Goal: Task Accomplishment & Management: Manage account settings

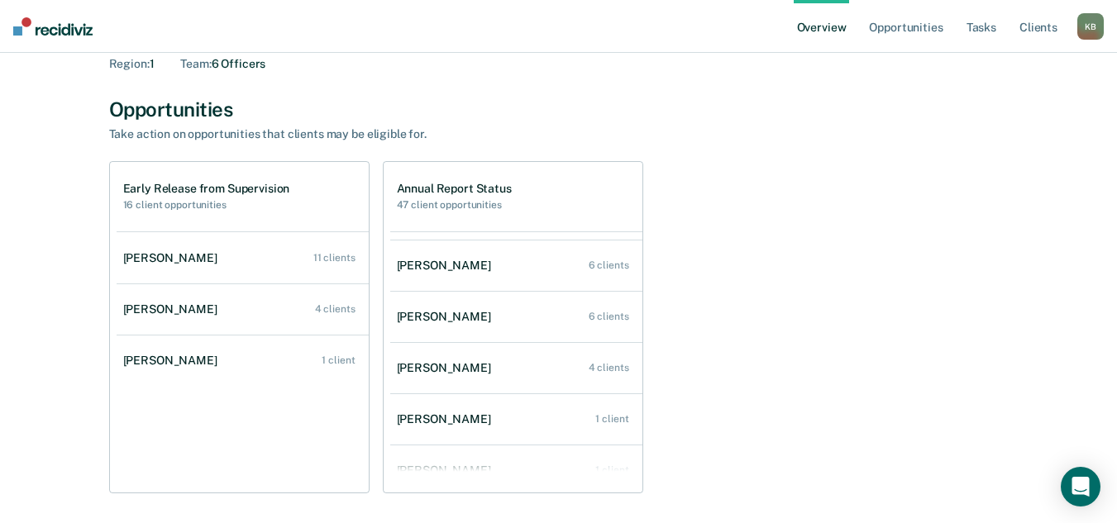
scroll to position [67, 0]
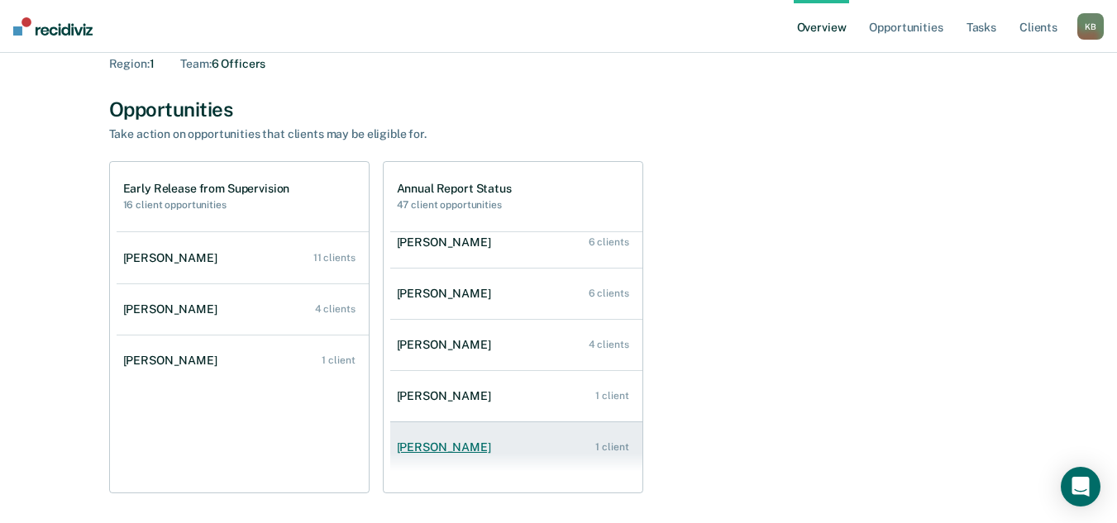
click at [424, 451] on div "[PERSON_NAME]" at bounding box center [447, 448] width 101 height 14
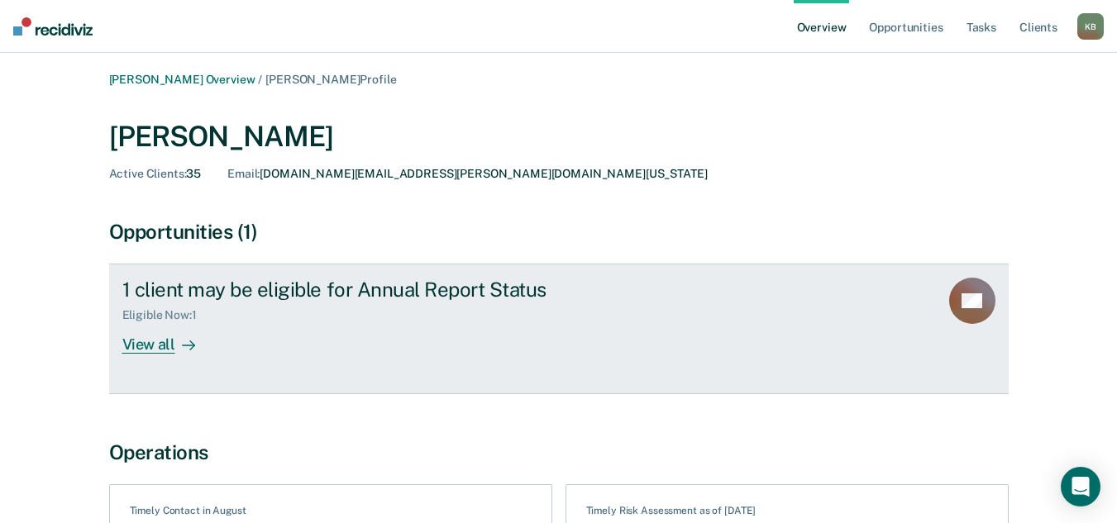
click at [182, 346] on icon at bounding box center [188, 345] width 13 height 13
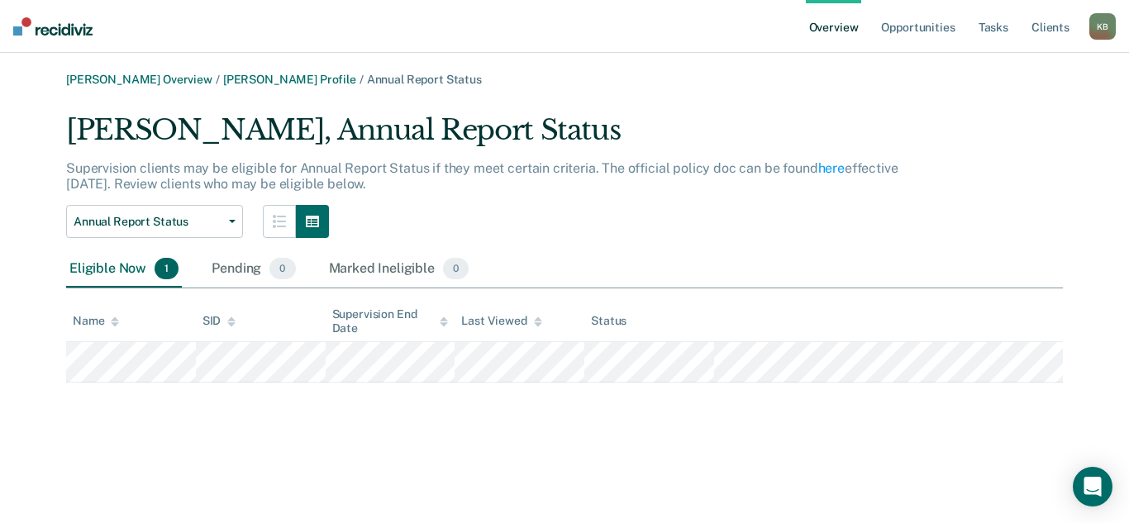
click at [835, 30] on link "Overview" at bounding box center [834, 26] width 56 height 53
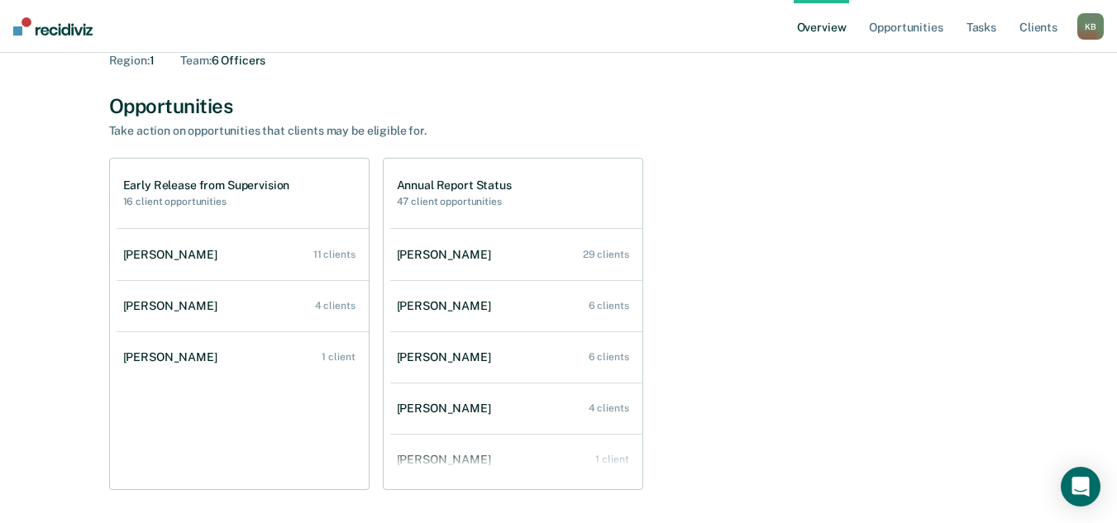
scroll to position [3, 0]
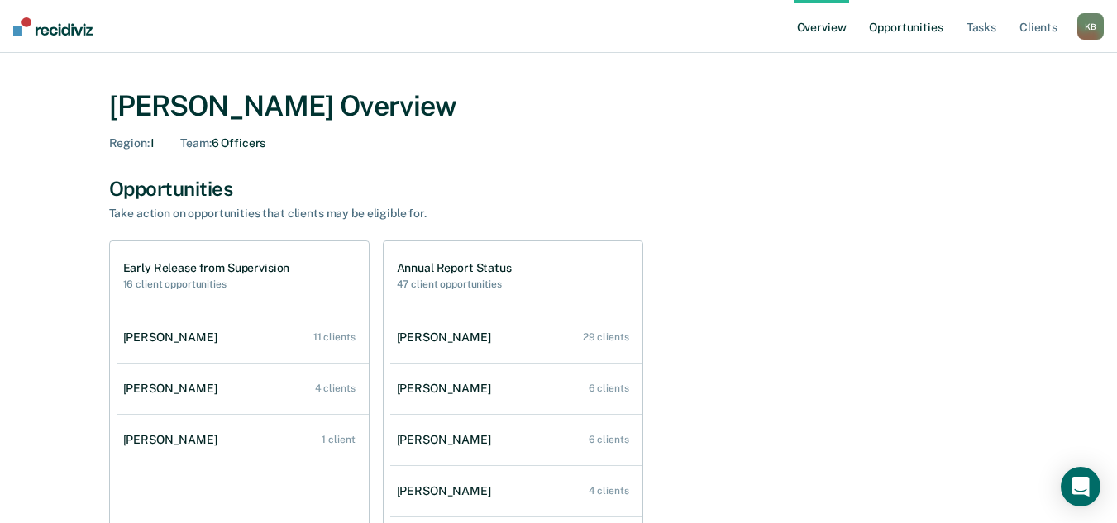
click at [886, 31] on link "Opportunities" at bounding box center [906, 26] width 80 height 53
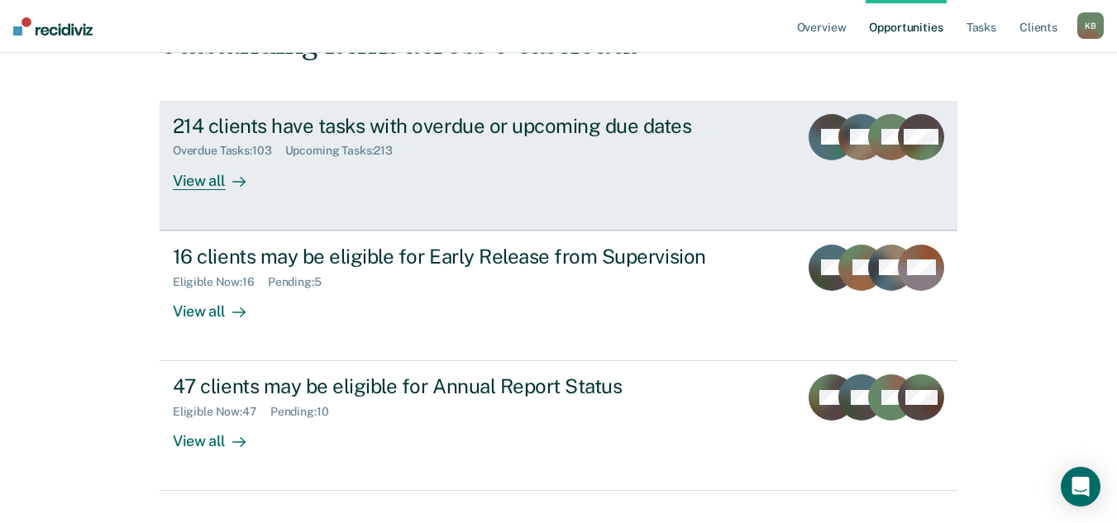
scroll to position [211, 0]
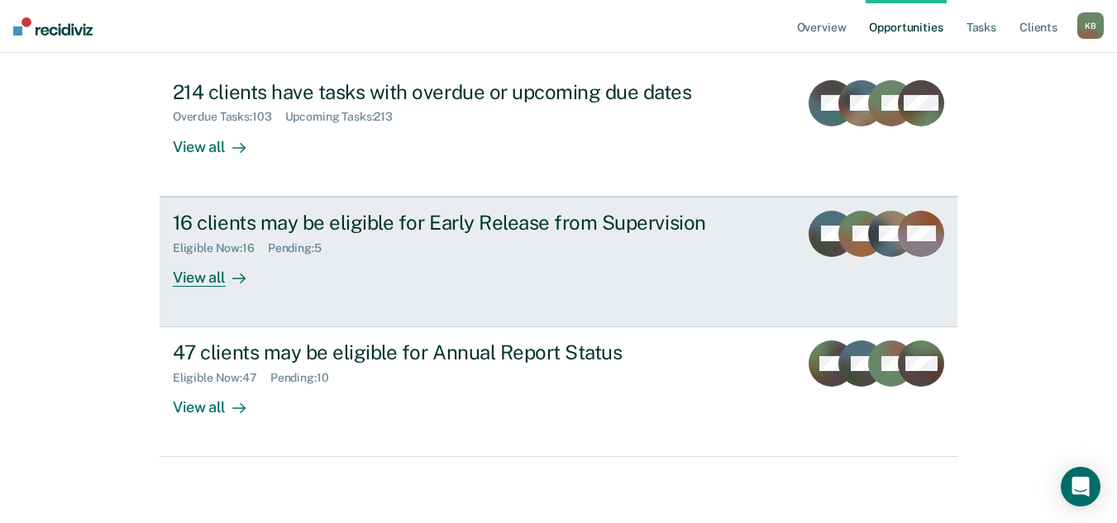
click at [413, 244] on div "Eligible Now : 16 Pending : 5" at bounding box center [463, 245] width 580 height 21
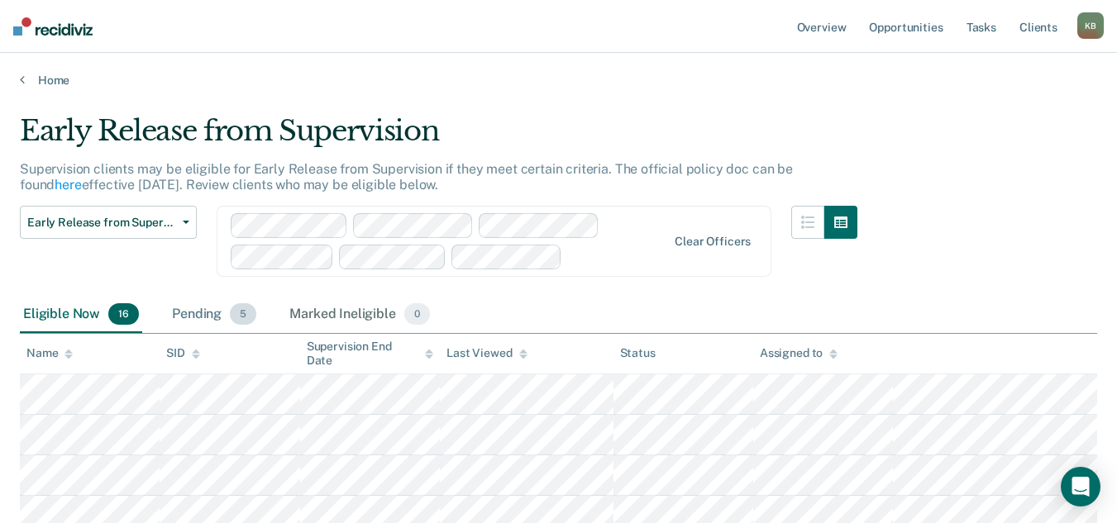
click at [203, 313] on div "Pending 5" at bounding box center [214, 315] width 91 height 36
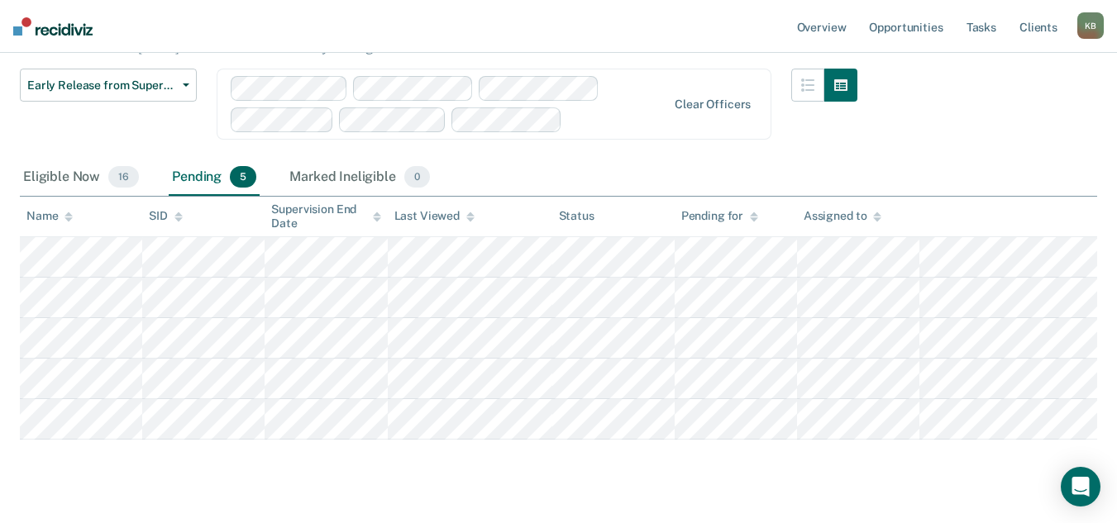
scroll to position [165, 0]
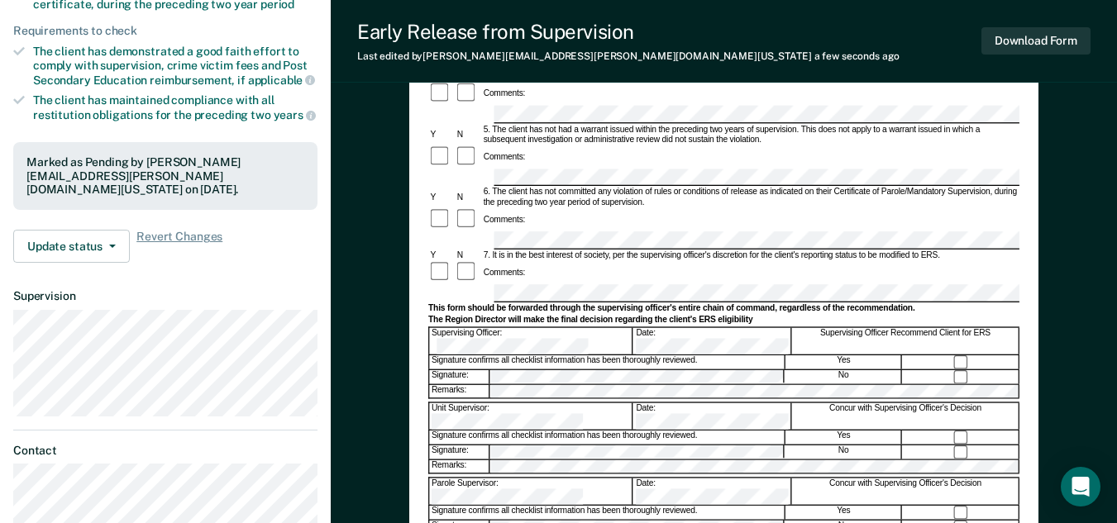
scroll to position [413, 0]
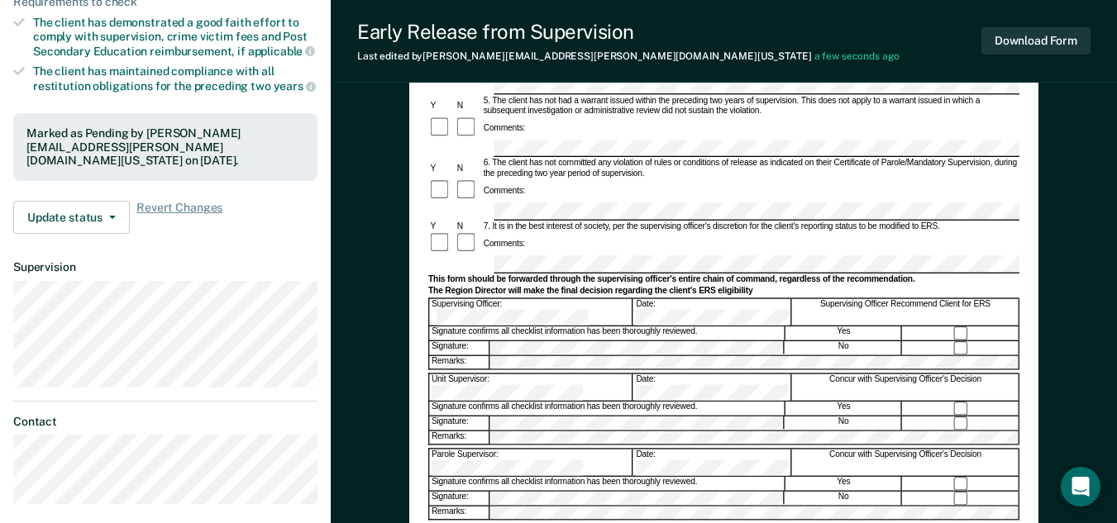
click at [648, 374] on div "Date:" at bounding box center [712, 387] width 157 height 26
click at [632, 298] on div "Supervising Officer: Date: Supervising Officer Recommend Client for ERS" at bounding box center [723, 312] width 591 height 28
click at [668, 448] on div "Parole Supervisor: Date: Concur with Supervising Officer's Decision" at bounding box center [723, 462] width 591 height 28
click at [362, 336] on div "Early Release from Supervision (ERS) Checklist, Recommendation, and Determinati…" at bounding box center [724, 181] width 786 height 984
click at [1071, 38] on button "Download Form" at bounding box center [1035, 40] width 109 height 27
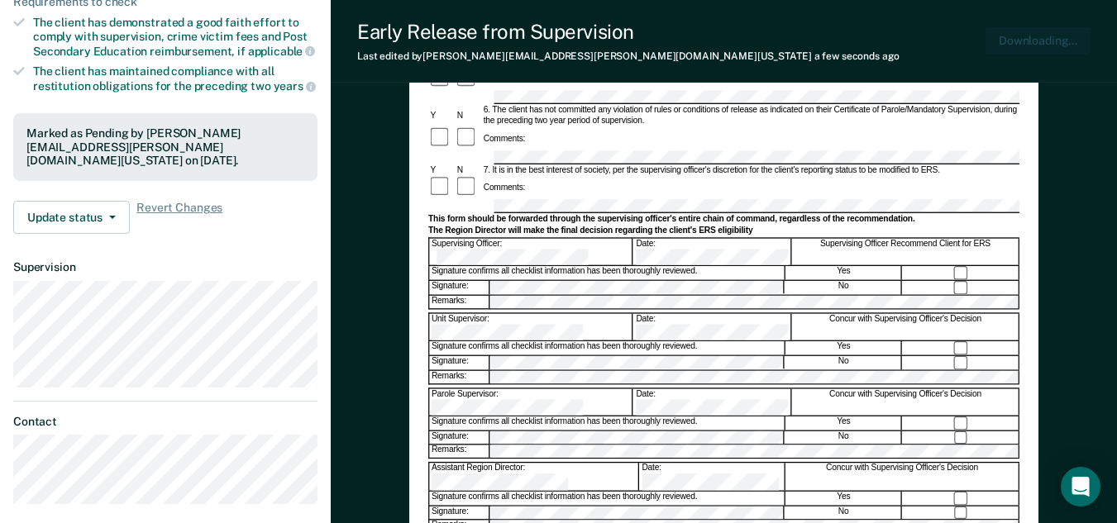
scroll to position [0, 0]
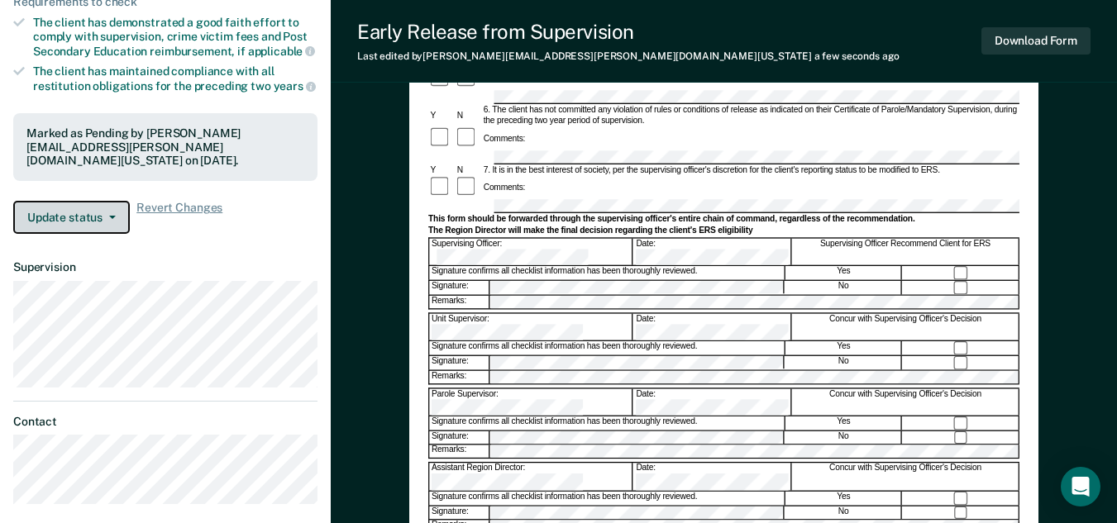
click at [107, 208] on button "Update status" at bounding box center [71, 217] width 117 height 33
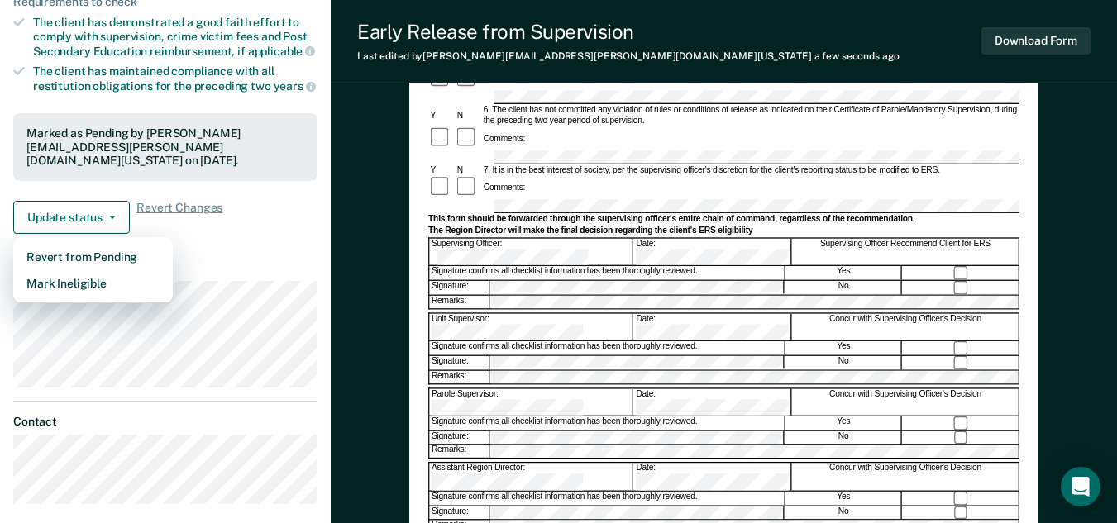
click at [241, 260] on dt "Supervision" at bounding box center [165, 267] width 304 height 14
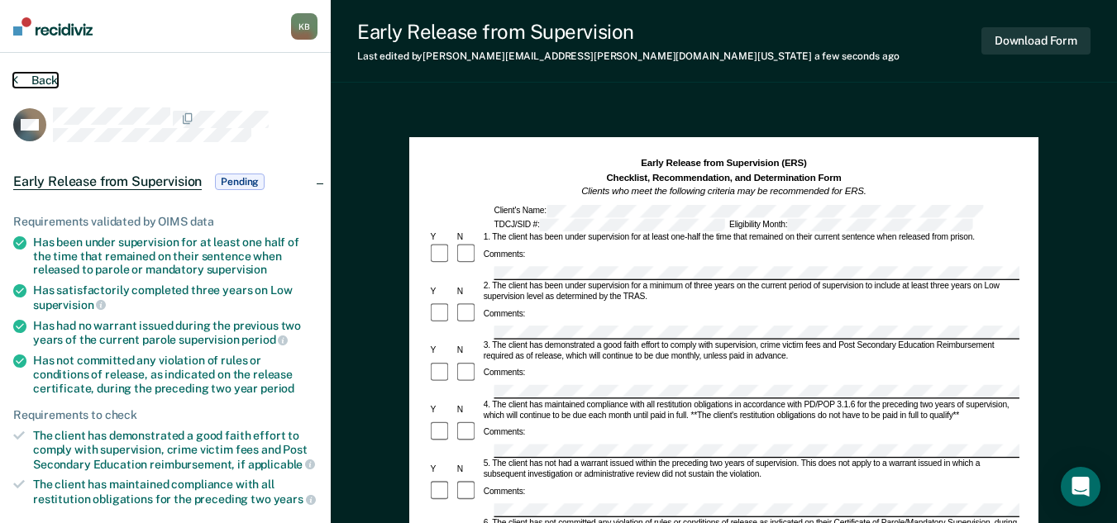
click at [38, 78] on button "Back" at bounding box center [35, 80] width 45 height 15
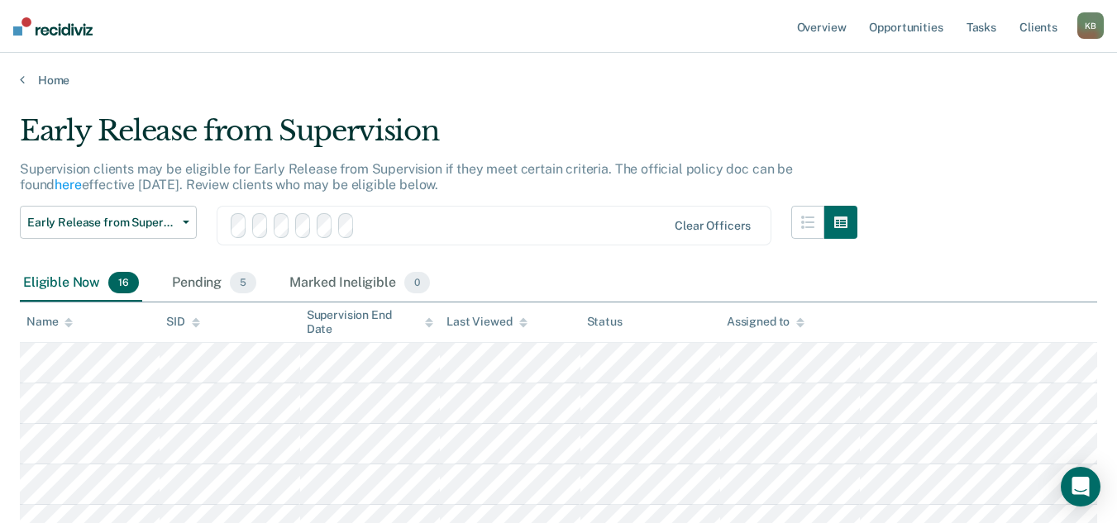
scroll to position [165, 0]
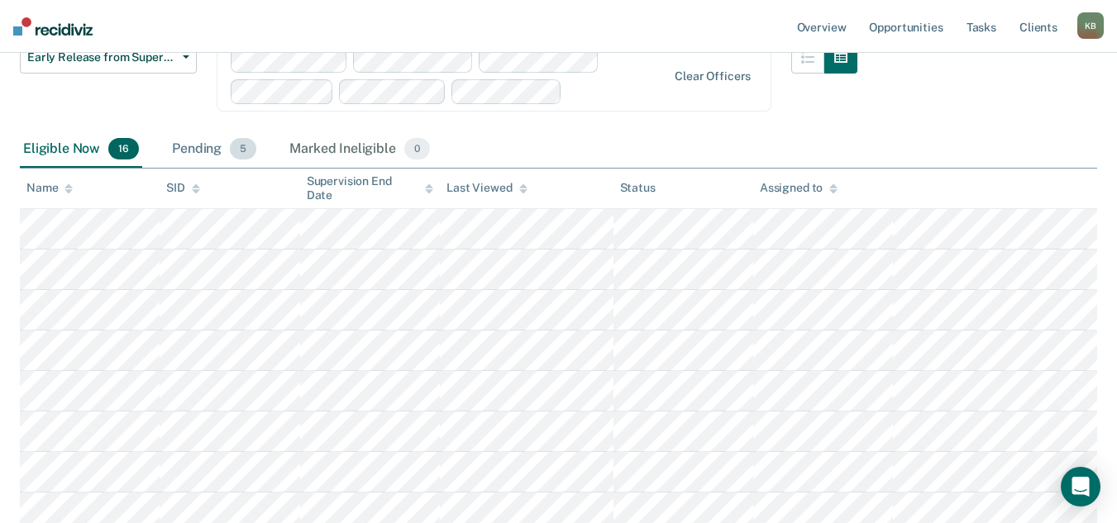
click at [177, 151] on div "Pending 5" at bounding box center [214, 149] width 91 height 36
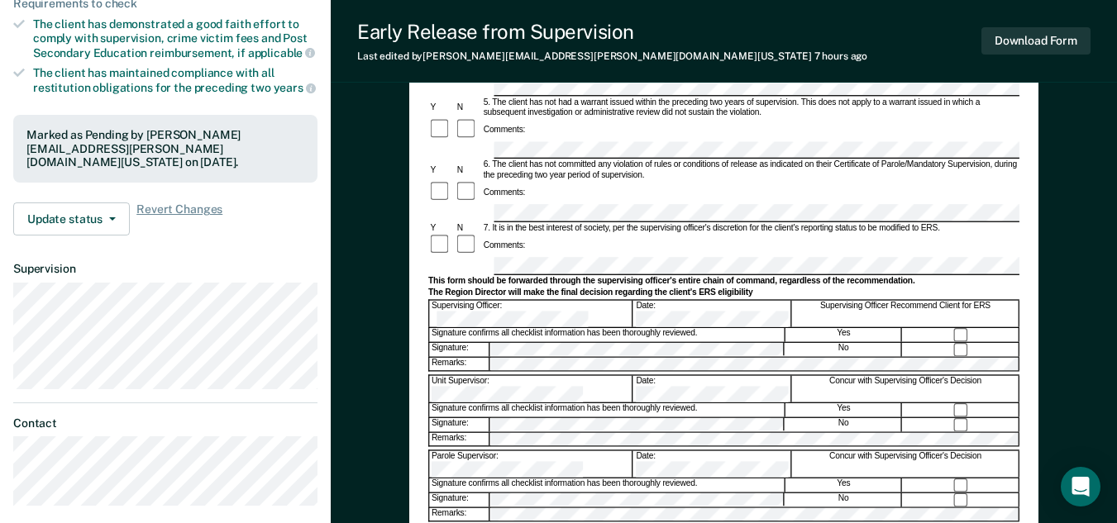
scroll to position [442, 0]
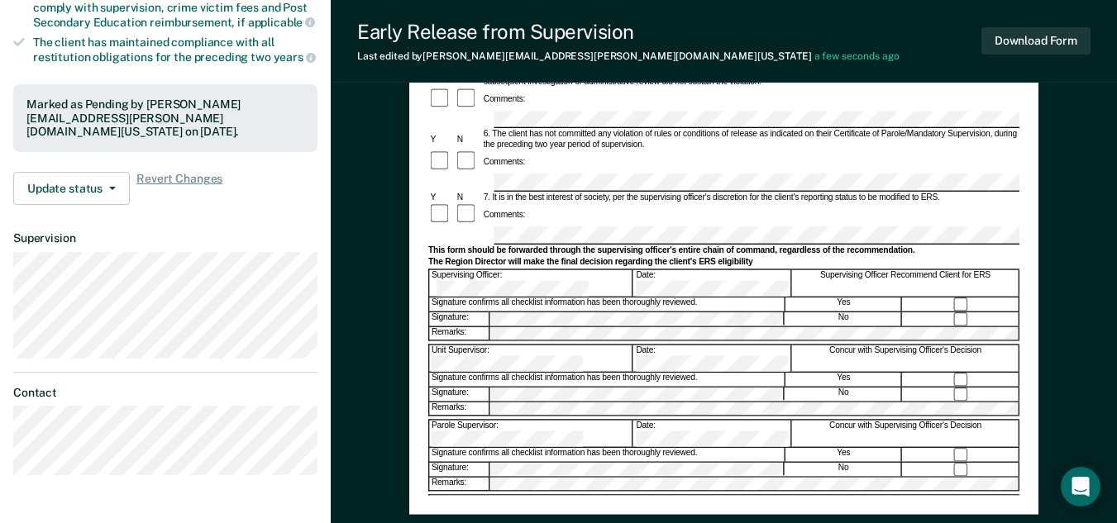
click at [643, 495] on div "Date:" at bounding box center [712, 508] width 157 height 26
click at [1063, 263] on div "Early Release from Supervision (ERS) Checklist, Recommendation, and Determinati…" at bounding box center [724, 152] width 786 height 984
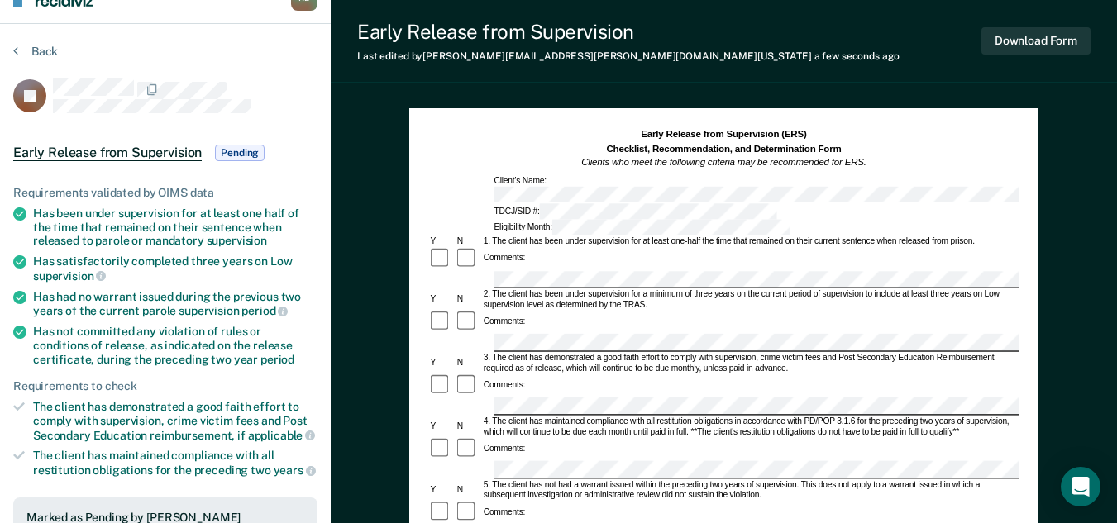
scroll to position [0, 0]
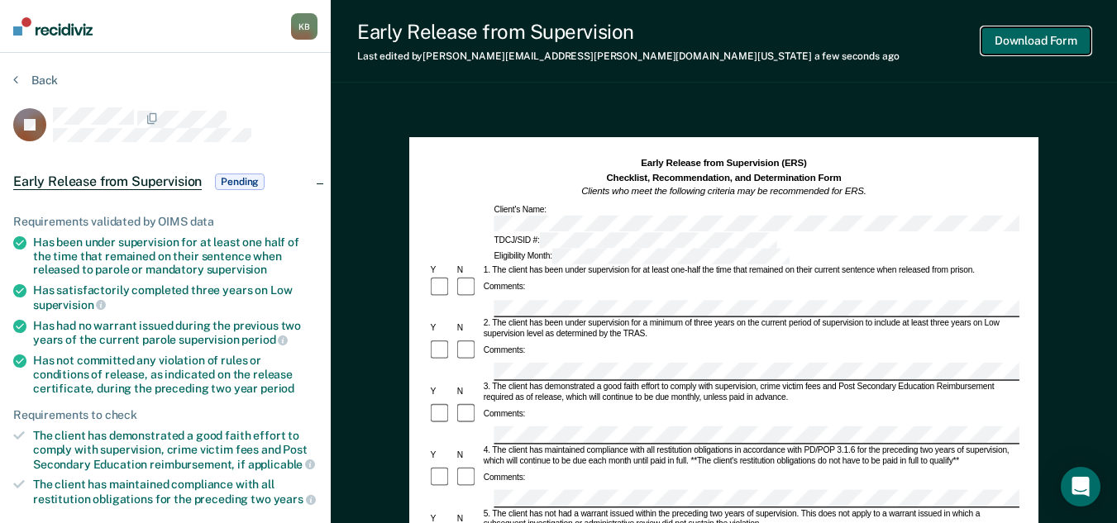
click at [1019, 48] on button "Download Form" at bounding box center [1035, 40] width 109 height 27
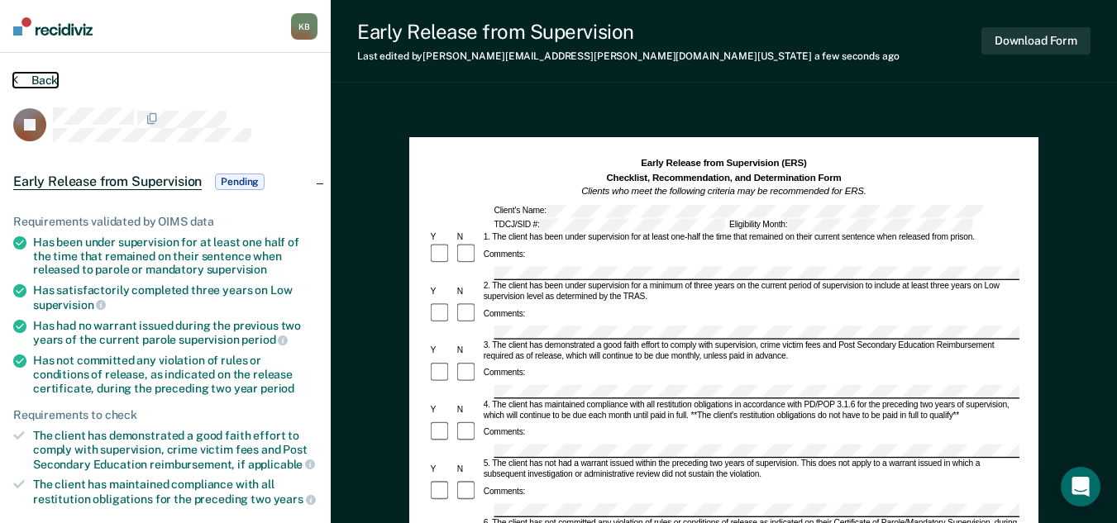
click at [47, 84] on button "Back" at bounding box center [35, 80] width 45 height 15
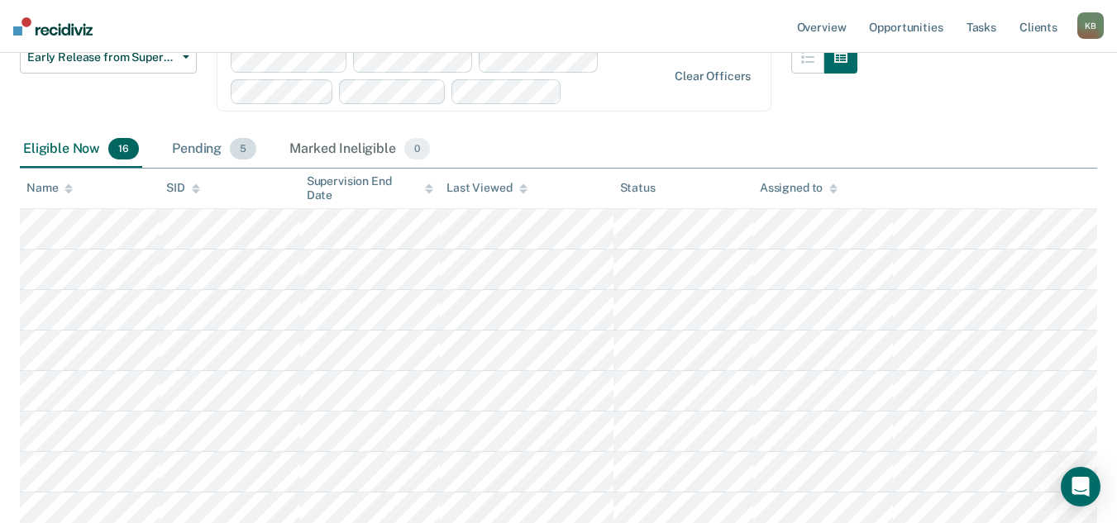
click at [189, 154] on div "Pending 5" at bounding box center [214, 149] width 91 height 36
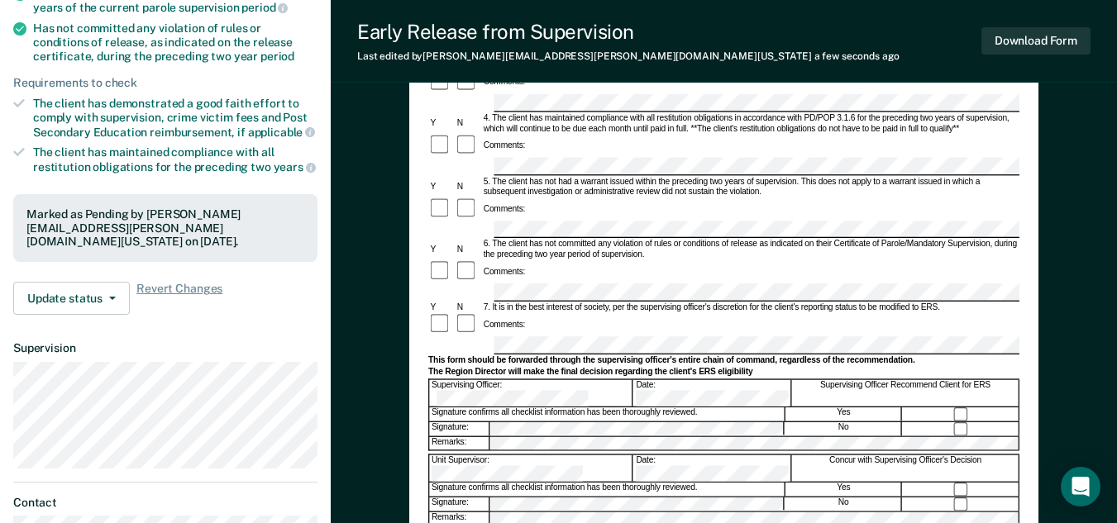
scroll to position [563, 0]
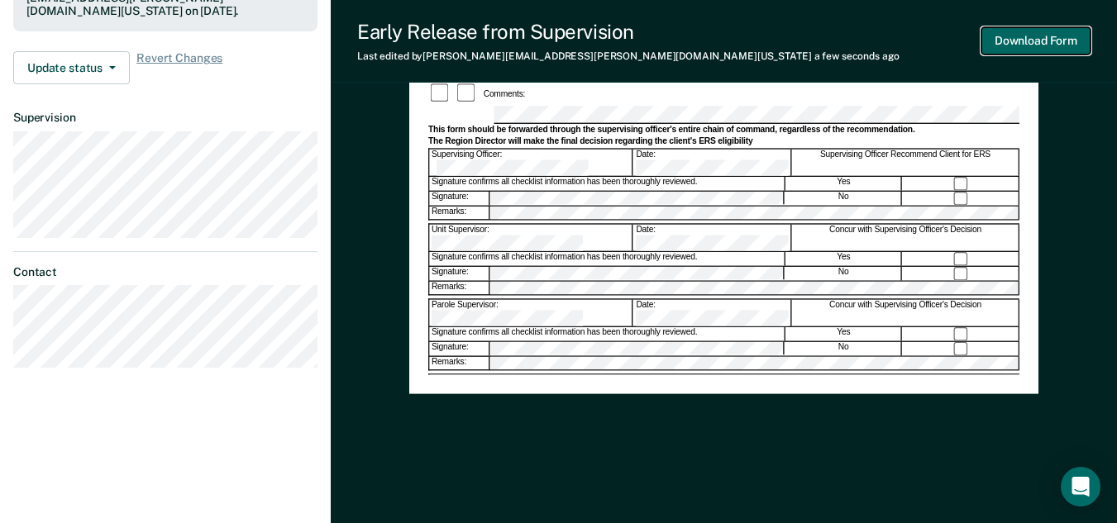
click at [1047, 48] on button "Download Form" at bounding box center [1035, 40] width 109 height 27
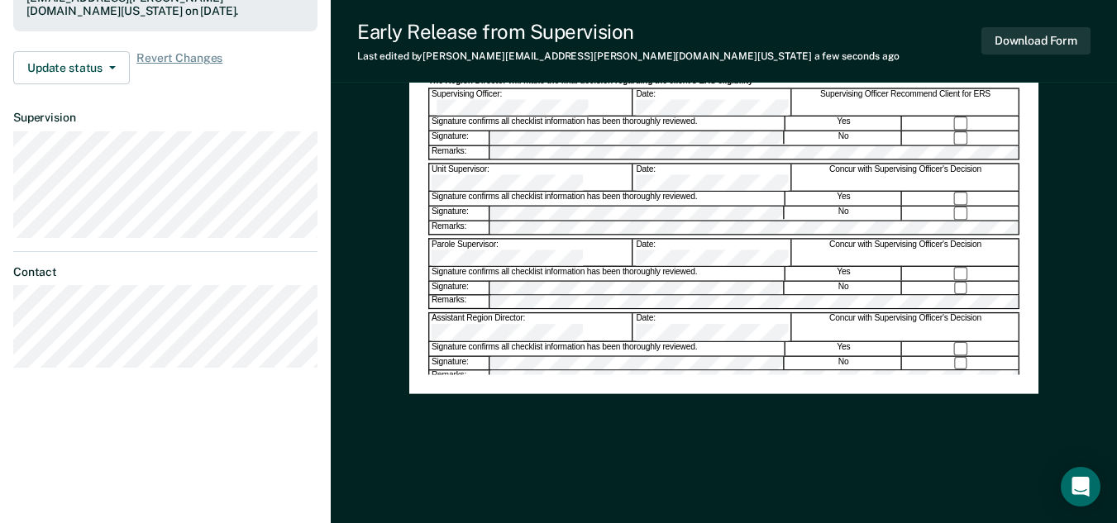
scroll to position [0, 0]
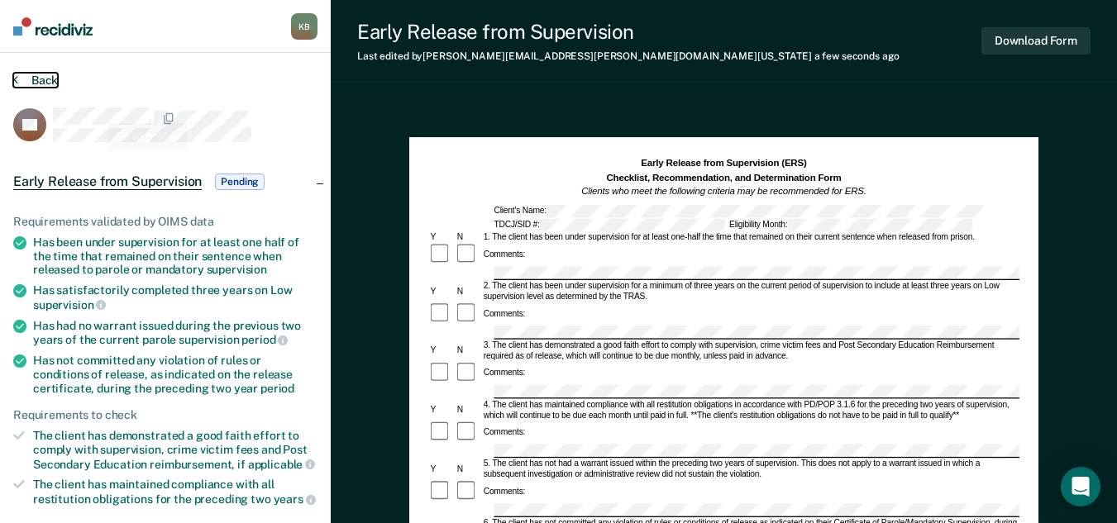
click at [49, 81] on button "Back" at bounding box center [35, 80] width 45 height 15
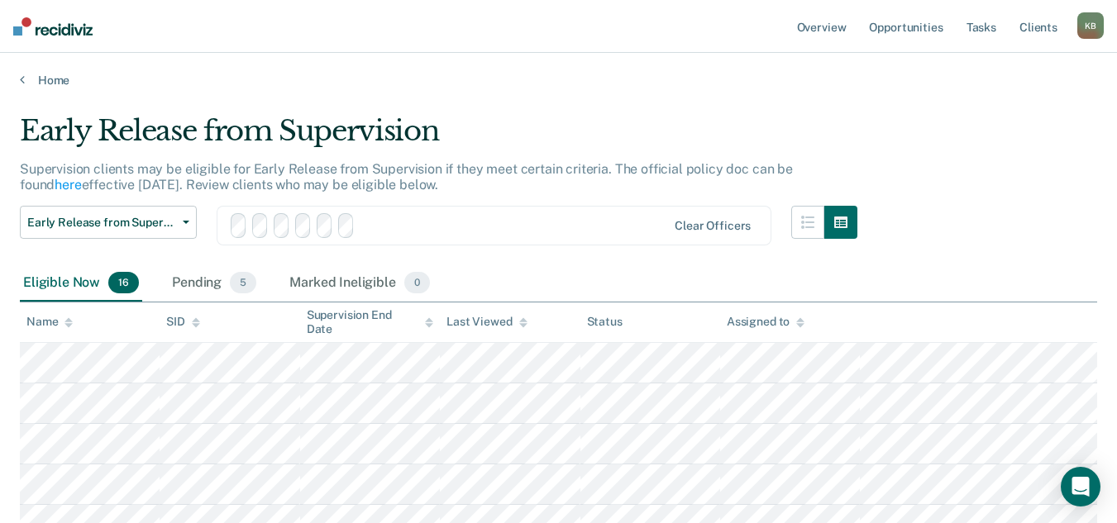
scroll to position [165, 0]
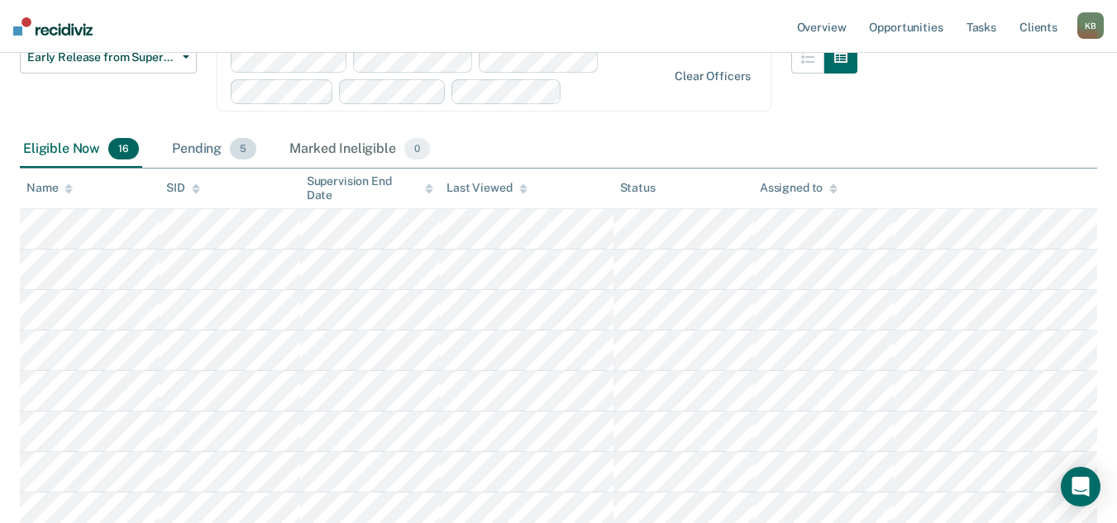
click at [201, 148] on div "Pending 5" at bounding box center [214, 149] width 91 height 36
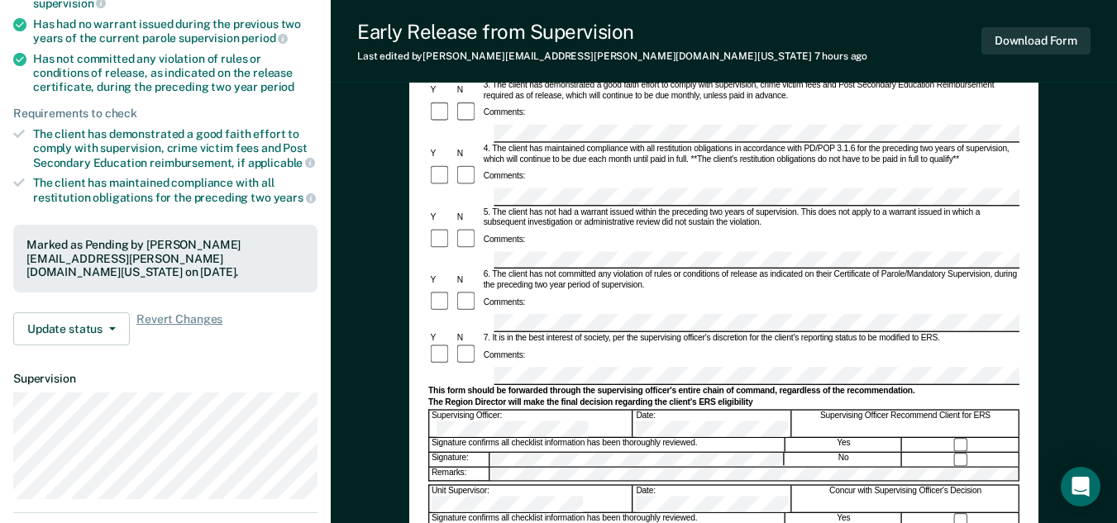
scroll to position [331, 0]
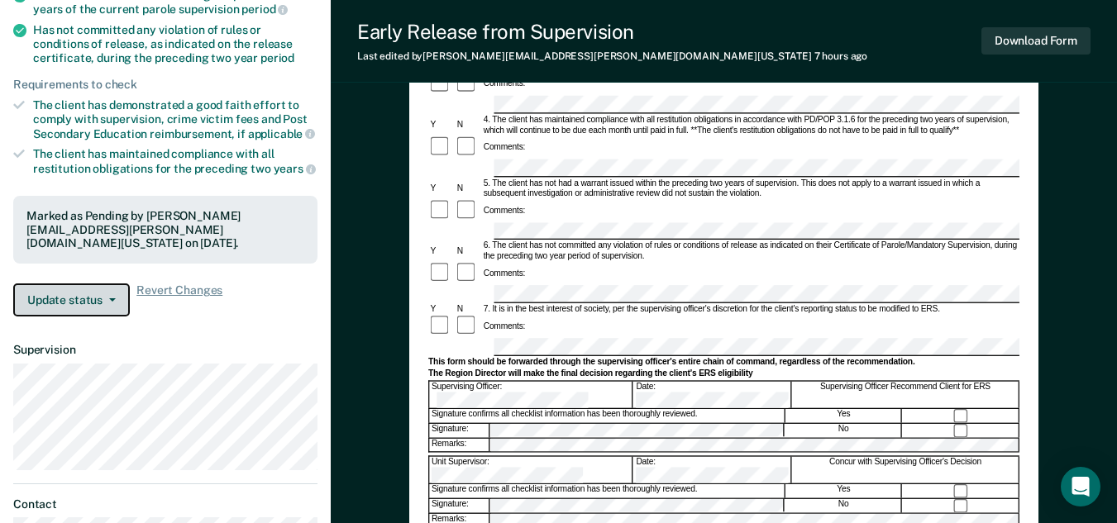
click at [103, 288] on button "Update status" at bounding box center [71, 300] width 117 height 33
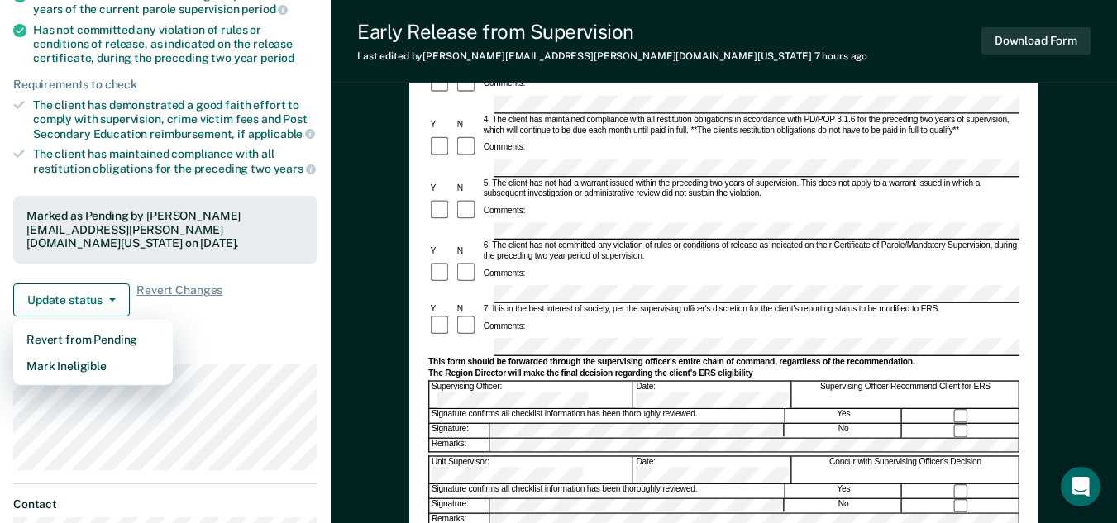
click at [356, 122] on div "Early Release from Supervision (ERS) Checklist, Recommendation, and Determinati…" at bounding box center [724, 264] width 786 height 984
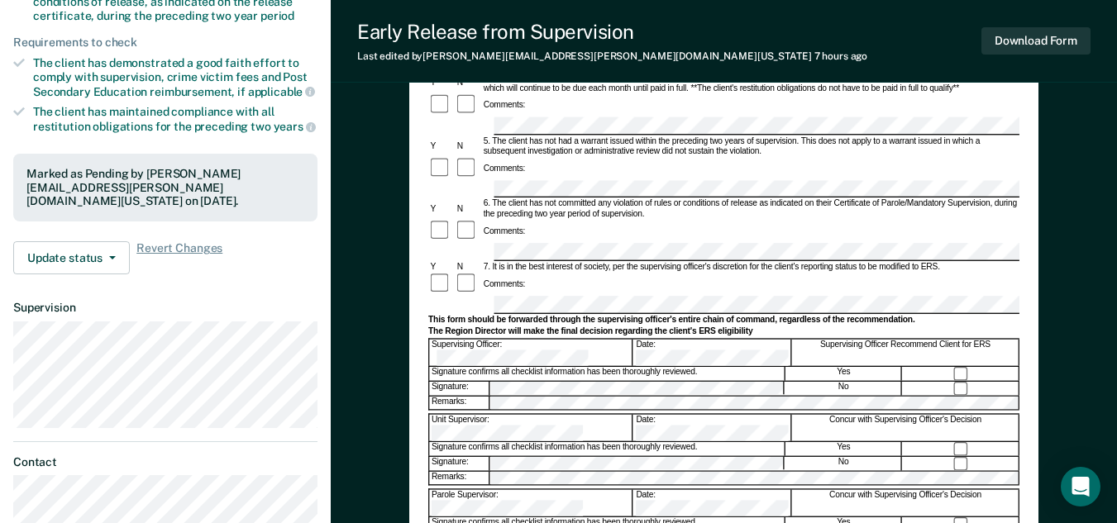
scroll to position [413, 0]
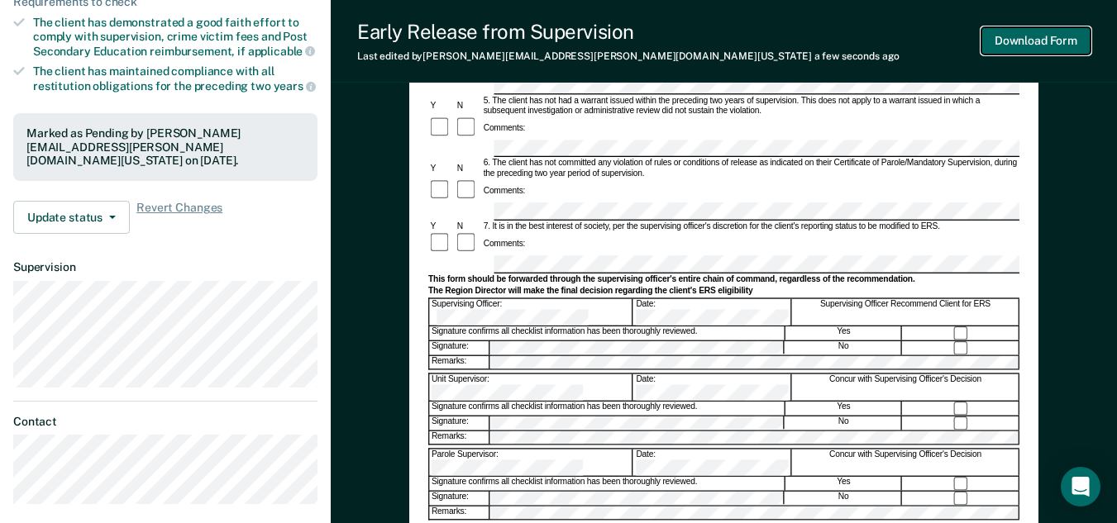
click at [1015, 50] on button "Download Form" at bounding box center [1035, 40] width 109 height 27
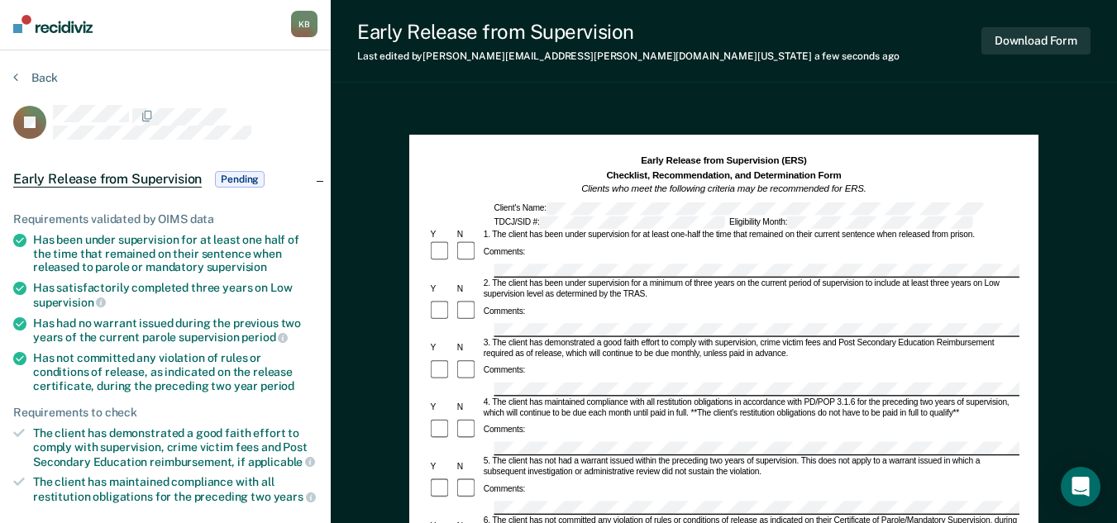
scroll to position [0, 0]
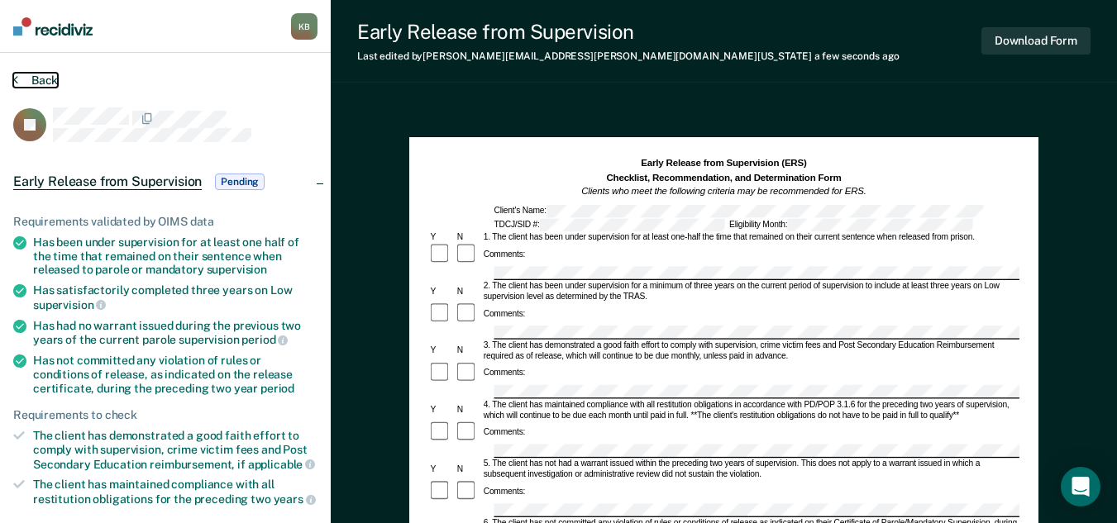
click at [32, 79] on button "Back" at bounding box center [35, 80] width 45 height 15
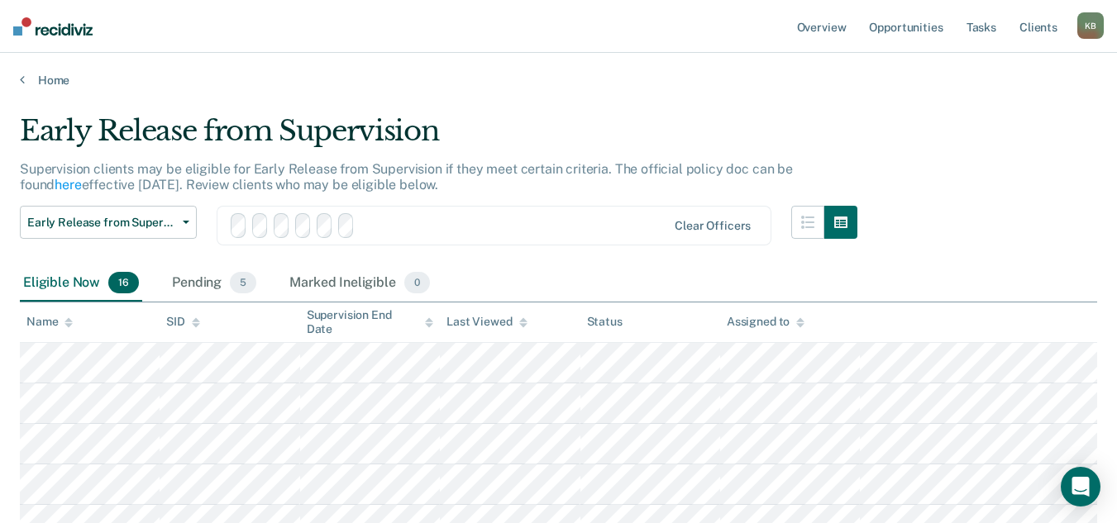
scroll to position [165, 0]
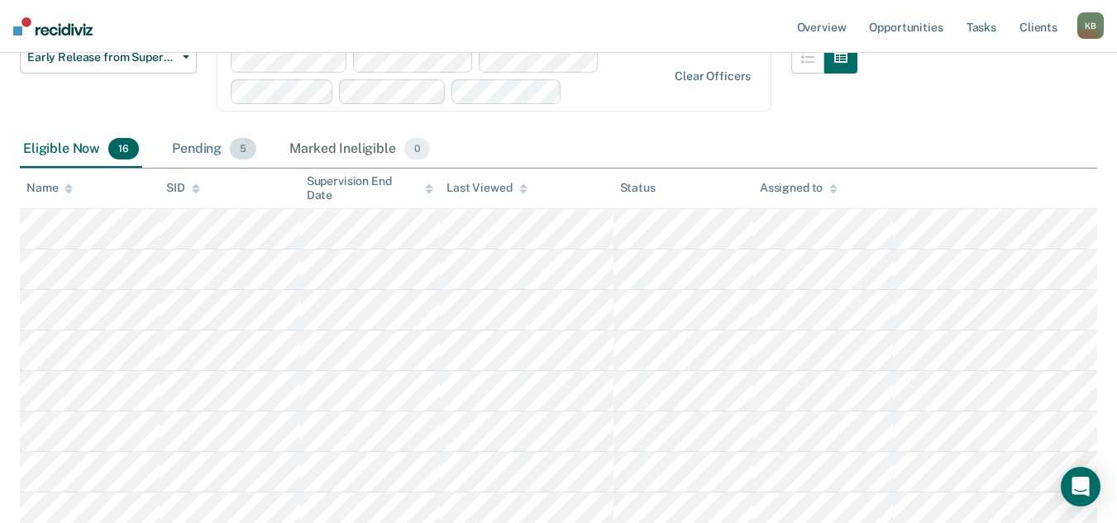
click at [189, 148] on div "Pending 5" at bounding box center [214, 149] width 91 height 36
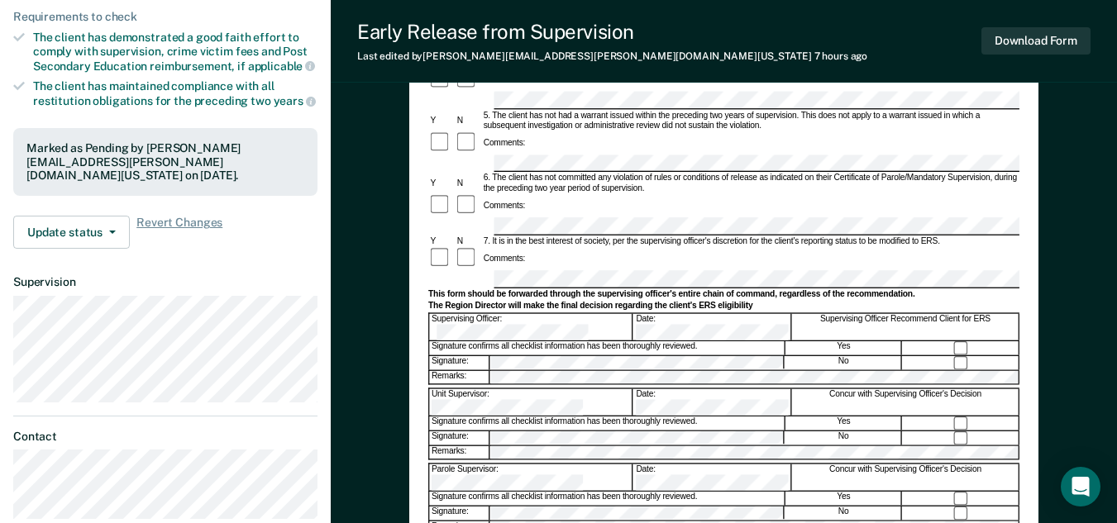
scroll to position [413, 0]
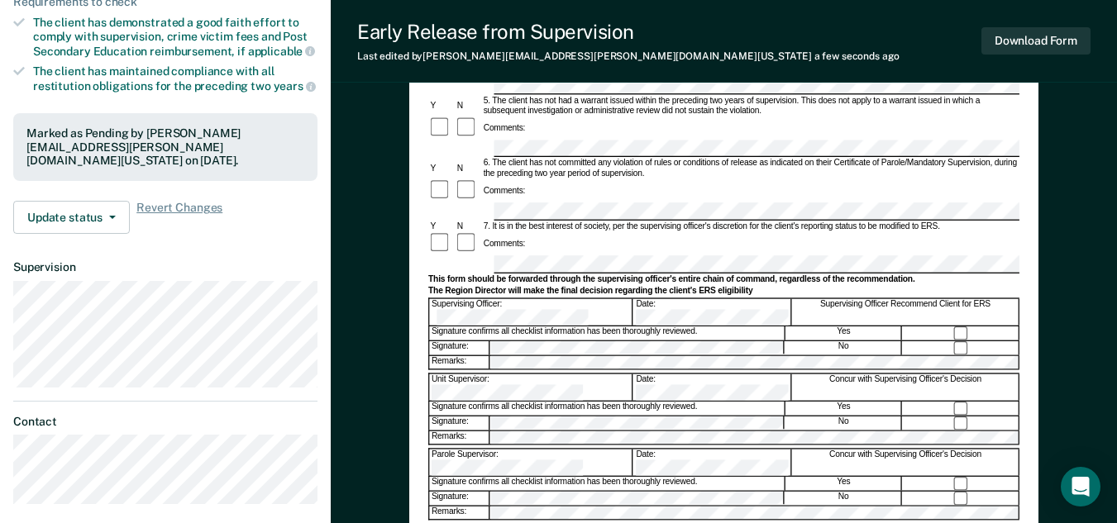
click at [714, 324] on form "Early Release from Supervision (ERS) Checklist, Recommendation, and Determinati…" at bounding box center [723, 212] width 591 height 938
click at [646, 449] on div "Date:" at bounding box center [712, 462] width 157 height 26
click at [1050, 48] on button "Download Form" at bounding box center [1035, 40] width 109 height 27
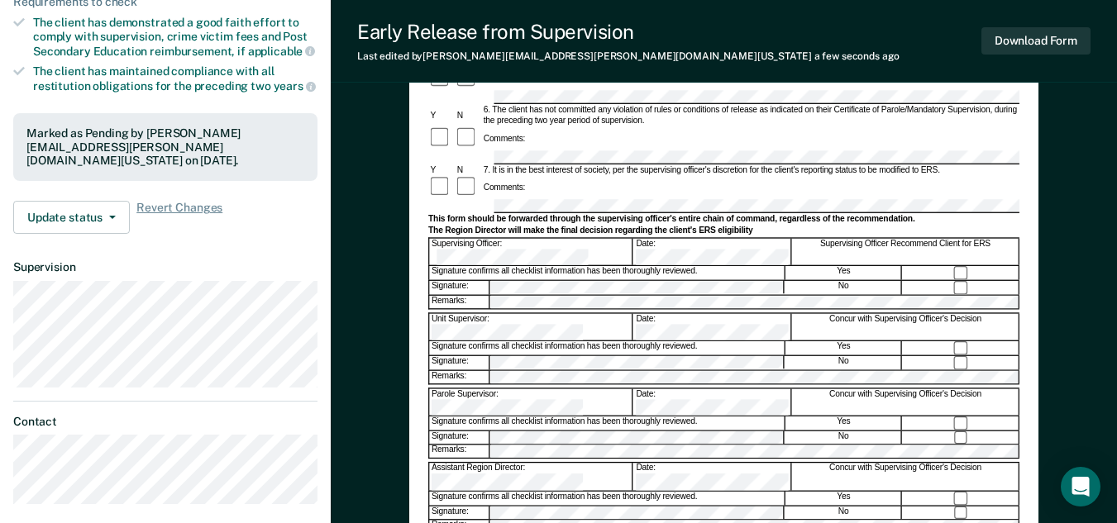
scroll to position [0, 0]
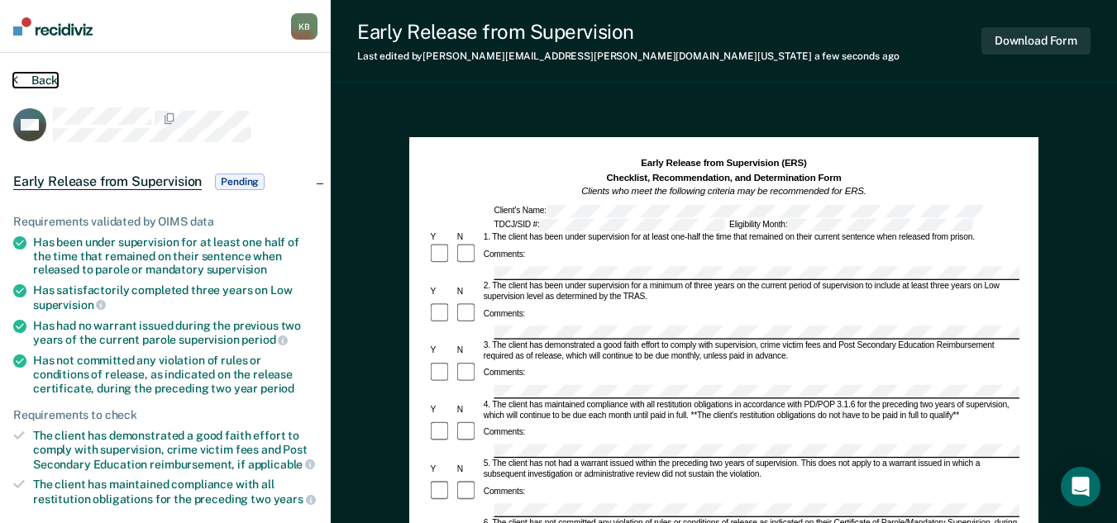
click at [49, 78] on button "Back" at bounding box center [35, 80] width 45 height 15
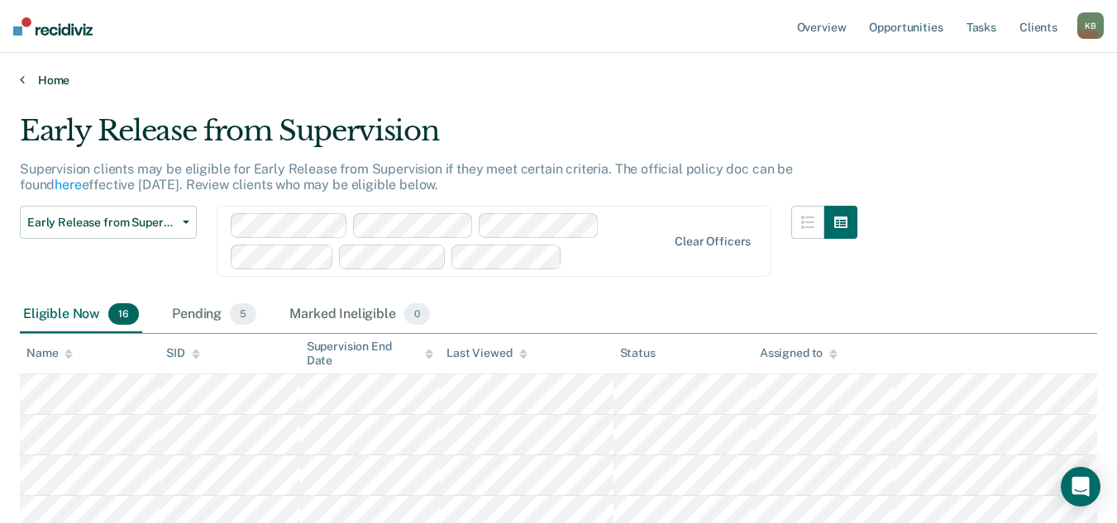
click at [53, 78] on link "Home" at bounding box center [558, 80] width 1077 height 15
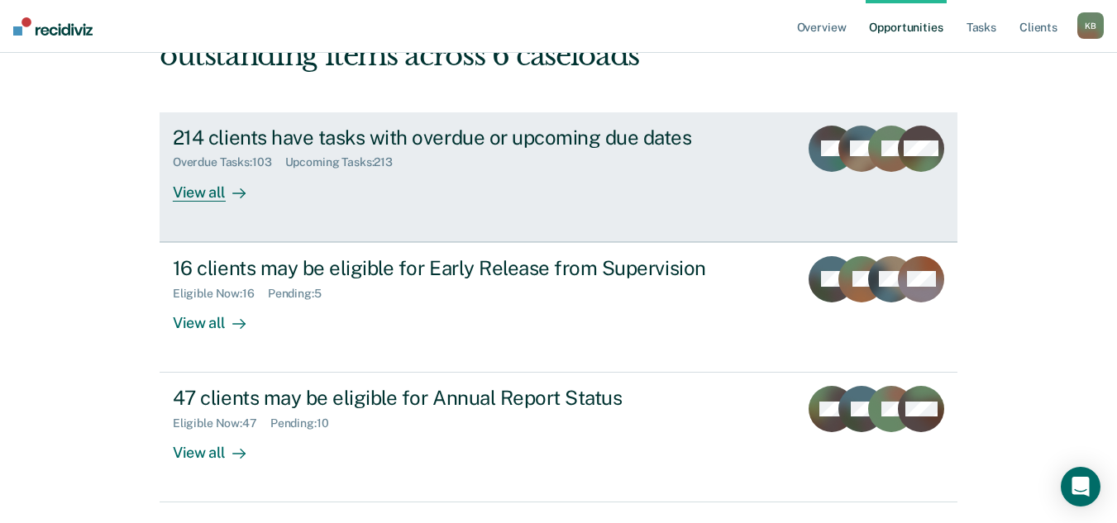
scroll to position [211, 0]
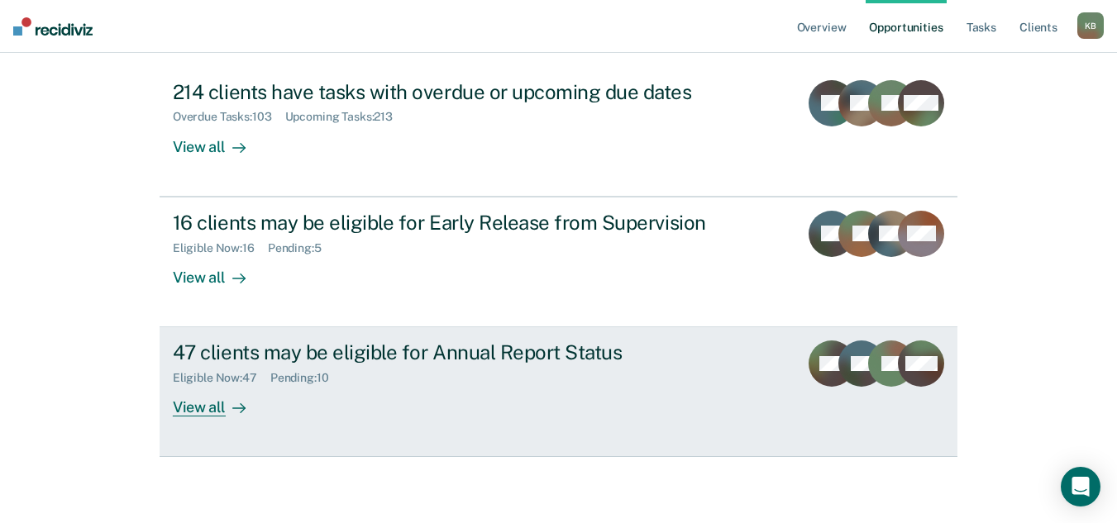
click at [203, 410] on div "View all" at bounding box center [219, 401] width 93 height 32
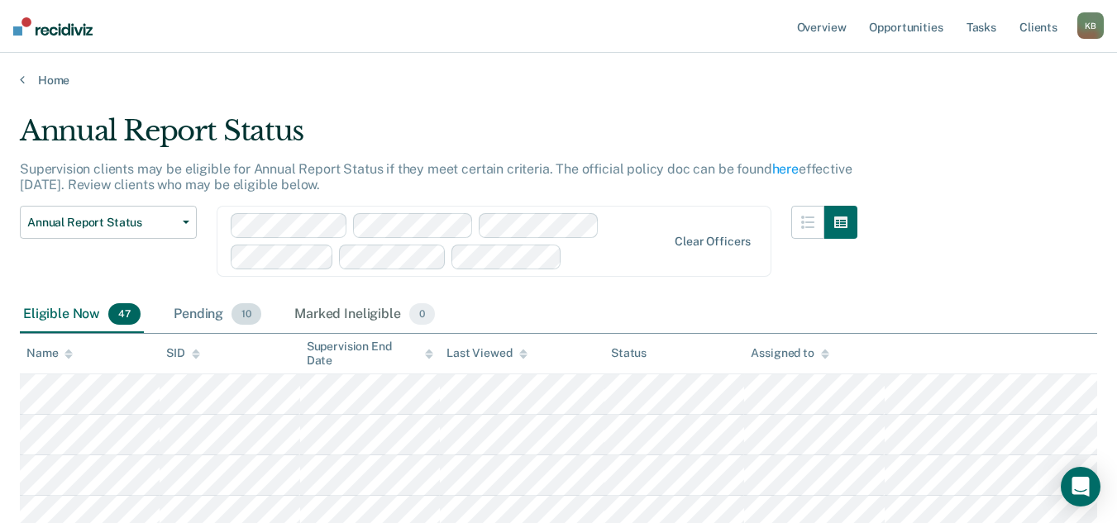
click at [207, 317] on div "Pending 10" at bounding box center [217, 315] width 94 height 36
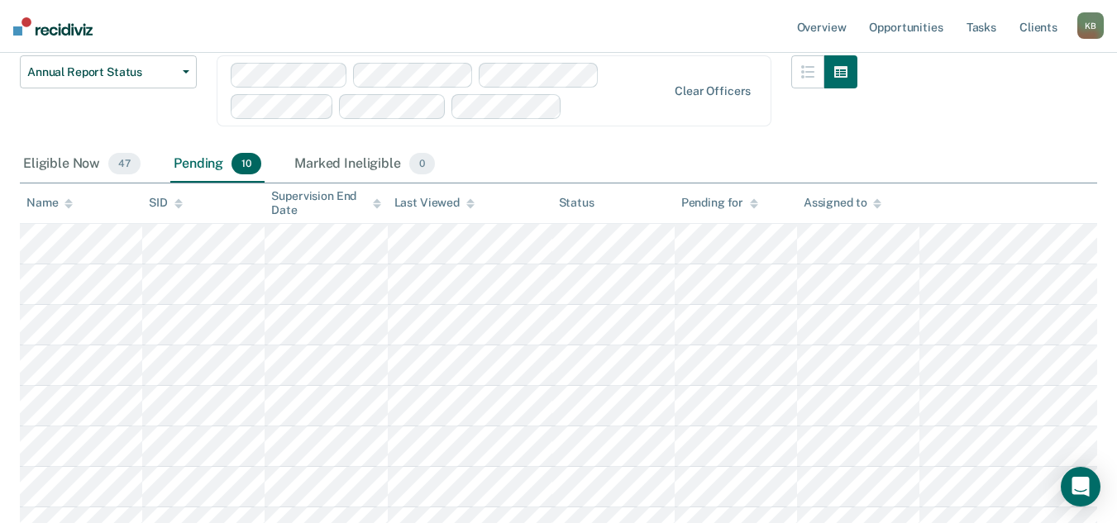
scroll to position [127, 0]
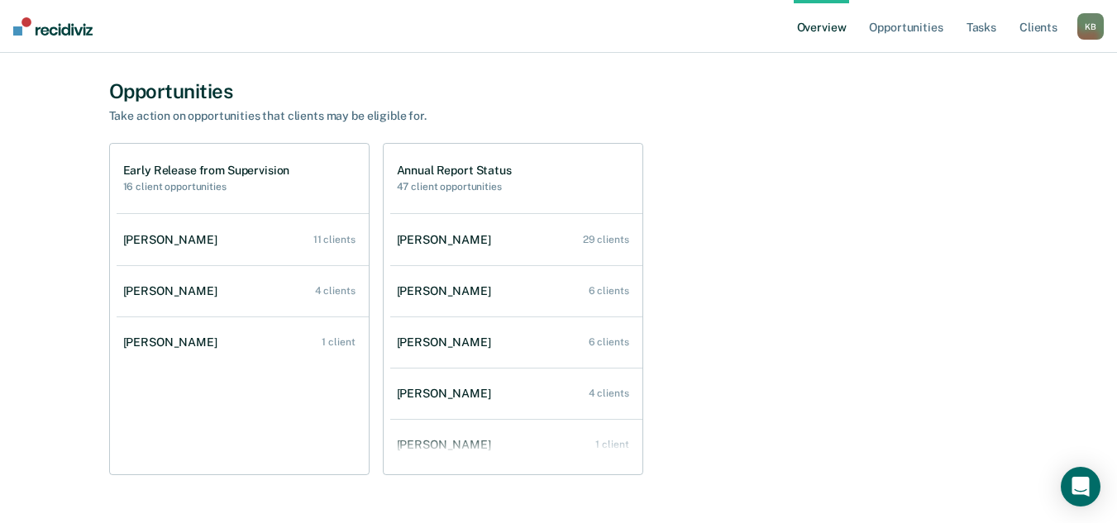
scroll to position [83, 0]
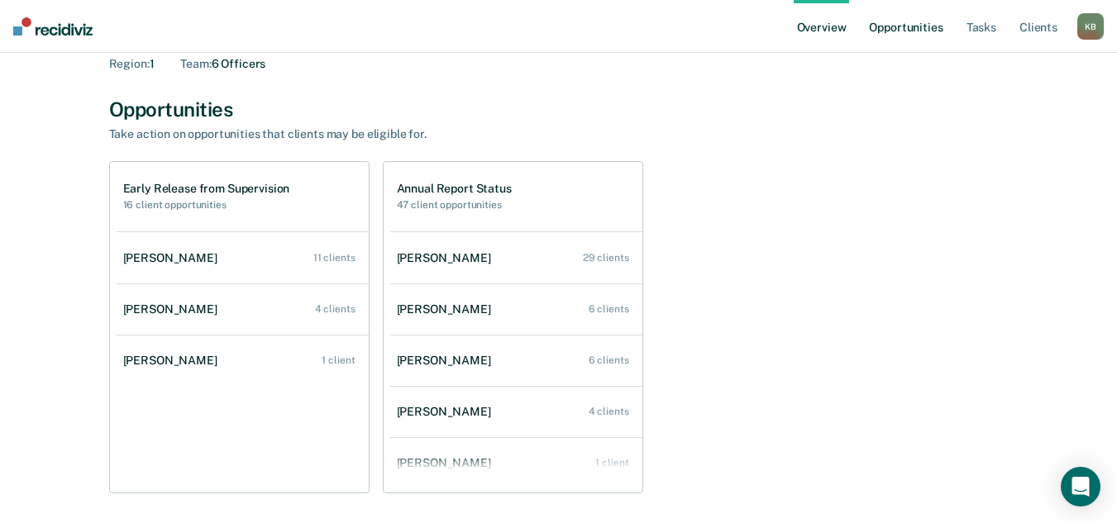
click at [890, 32] on link "Opportunities" at bounding box center [906, 26] width 80 height 53
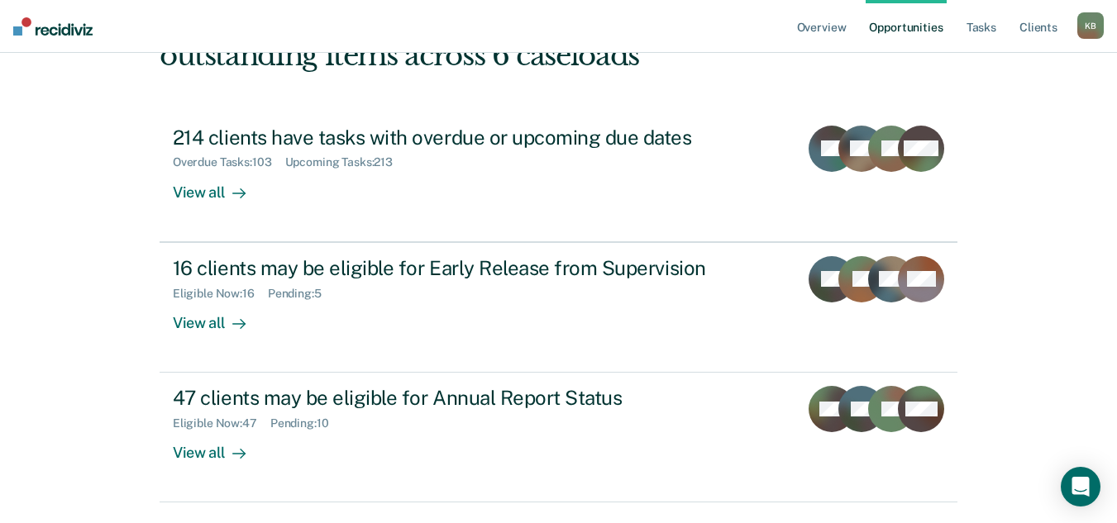
scroll to position [211, 0]
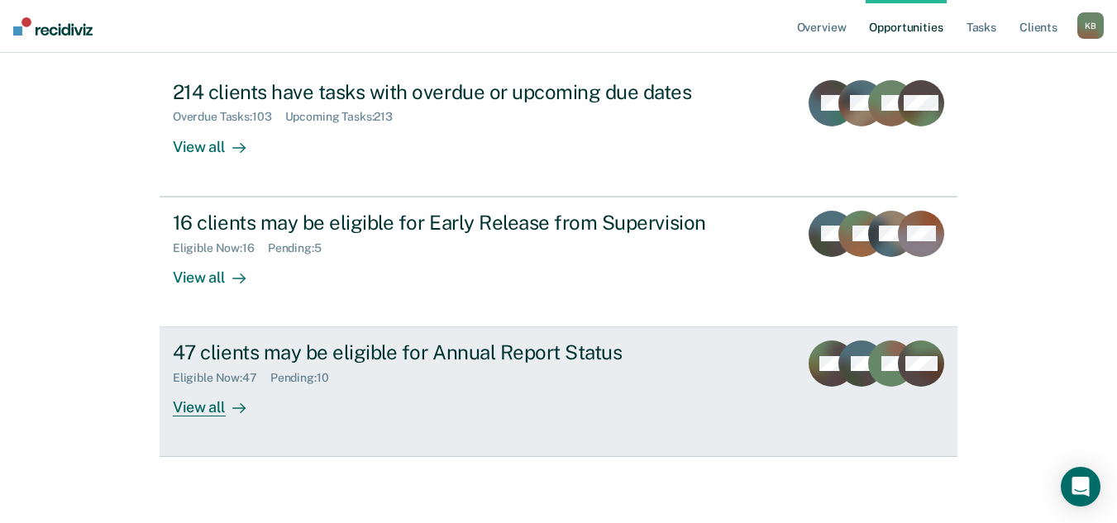
click at [214, 407] on div "View all" at bounding box center [219, 401] width 93 height 32
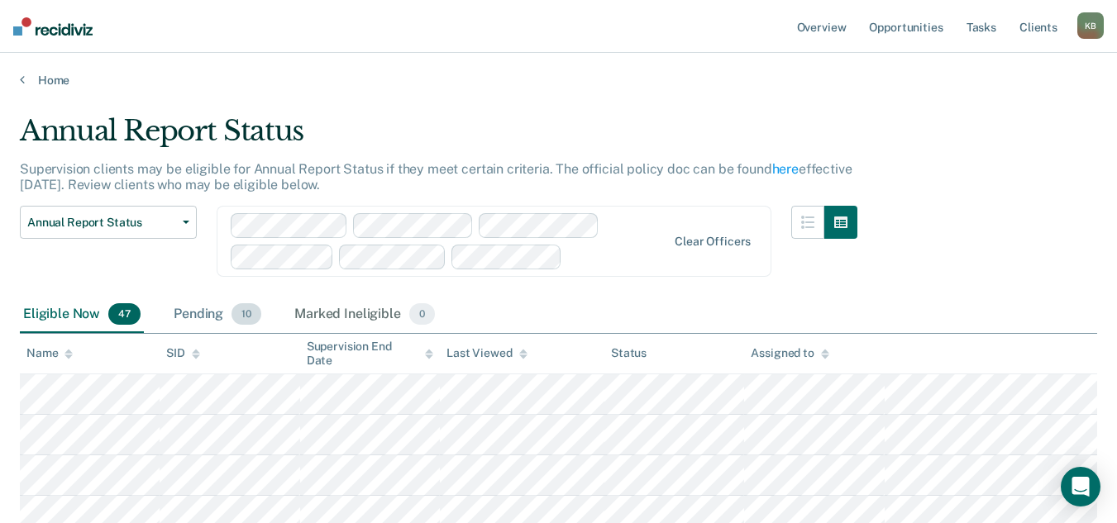
click at [209, 321] on div "Pending 10" at bounding box center [217, 315] width 94 height 36
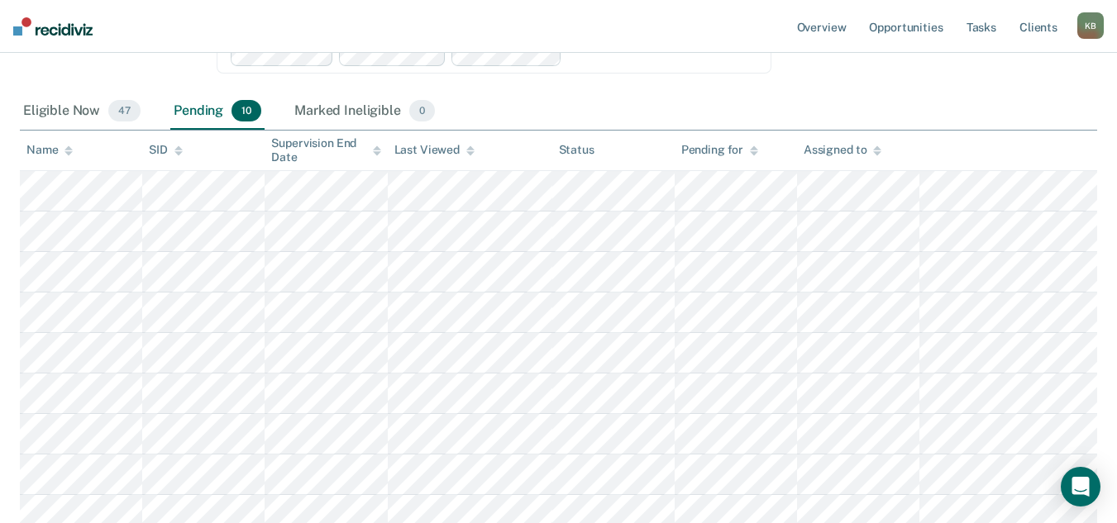
scroll to position [248, 0]
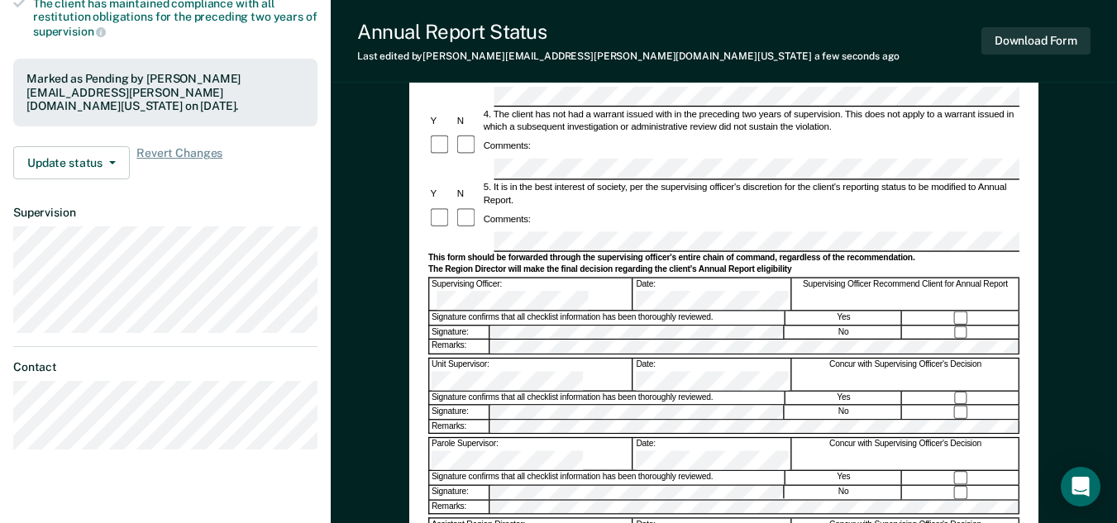
scroll to position [413, 0]
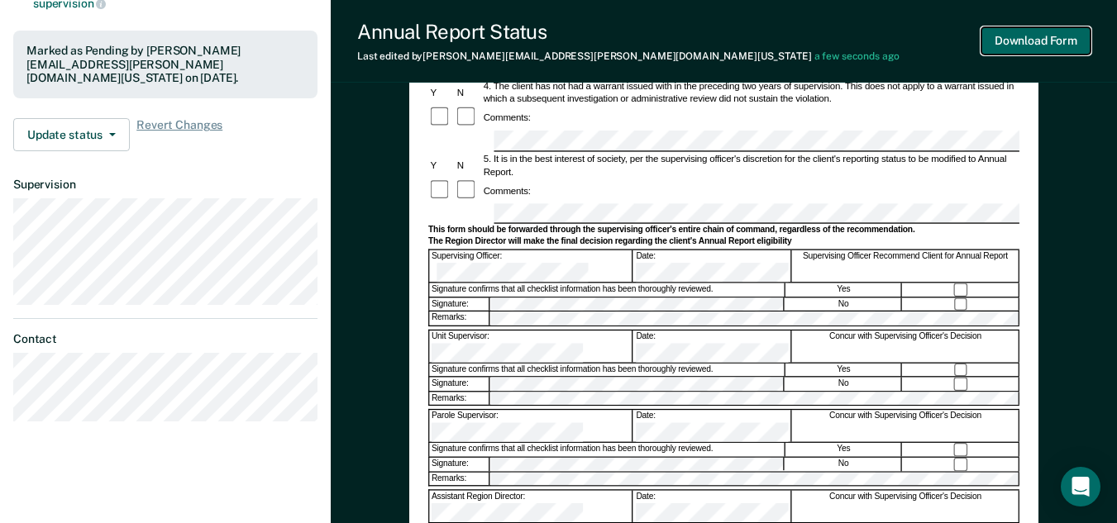
click at [1015, 46] on button "Download Form" at bounding box center [1035, 40] width 109 height 27
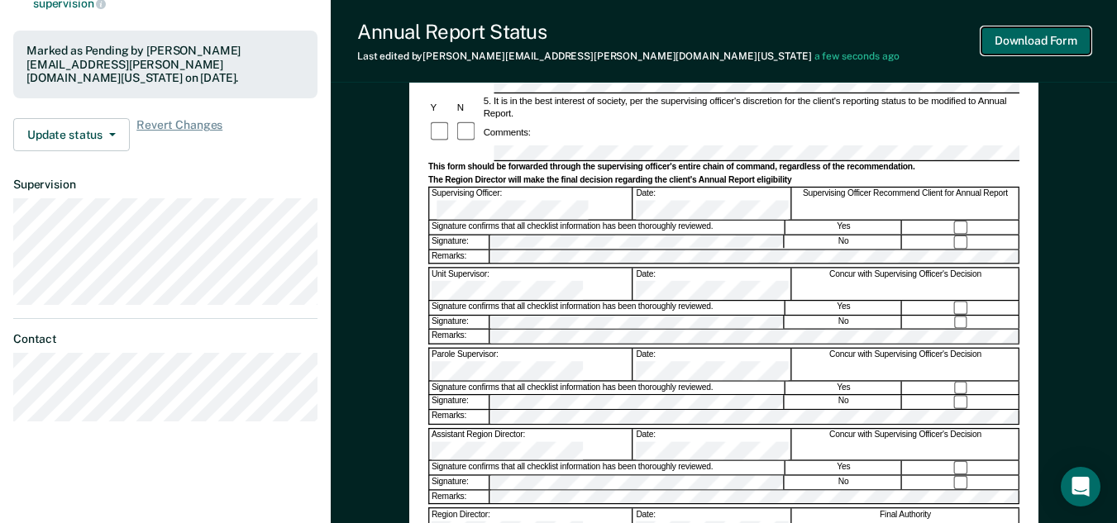
click at [1034, 42] on button "Download Form" at bounding box center [1035, 40] width 109 height 27
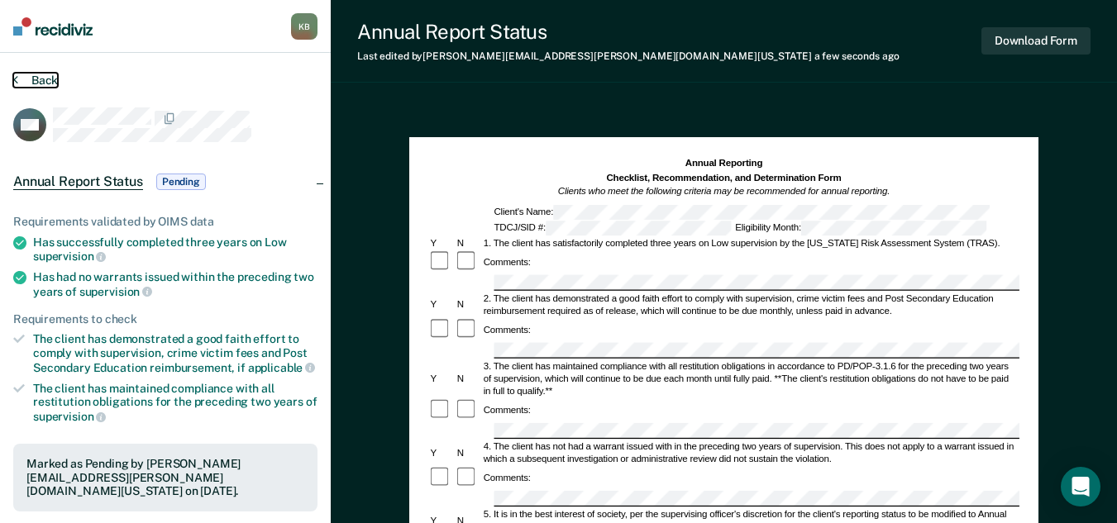
click at [54, 80] on button "Back" at bounding box center [35, 80] width 45 height 15
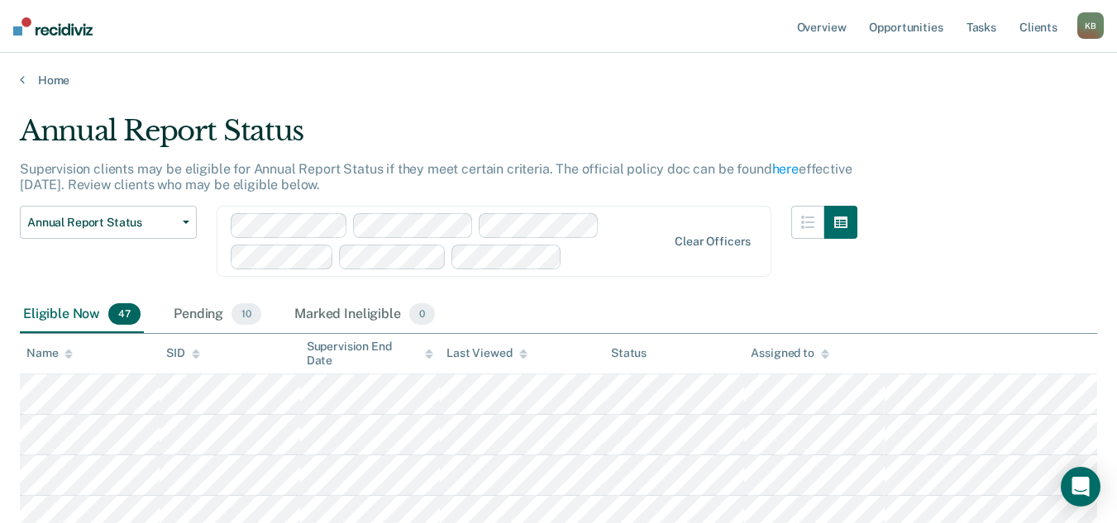
scroll to position [248, 0]
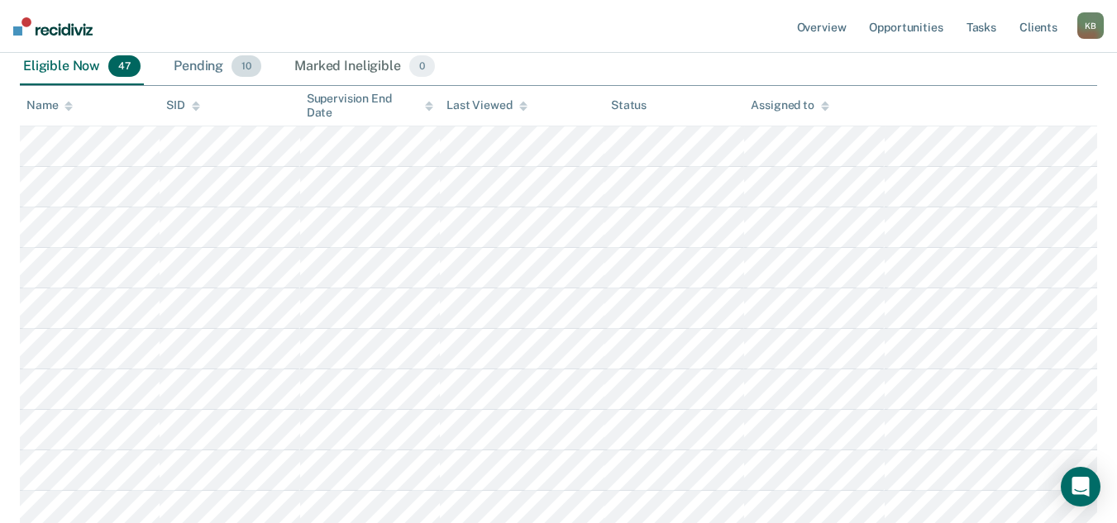
click at [206, 64] on div "Pending 10" at bounding box center [217, 67] width 94 height 36
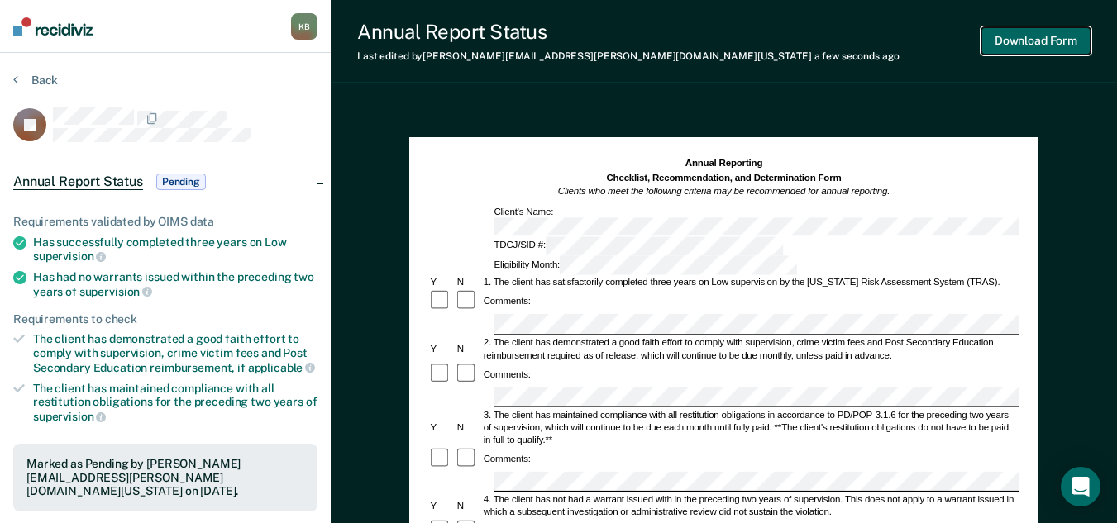
click at [1037, 41] on button "Download Form" at bounding box center [1035, 40] width 109 height 27
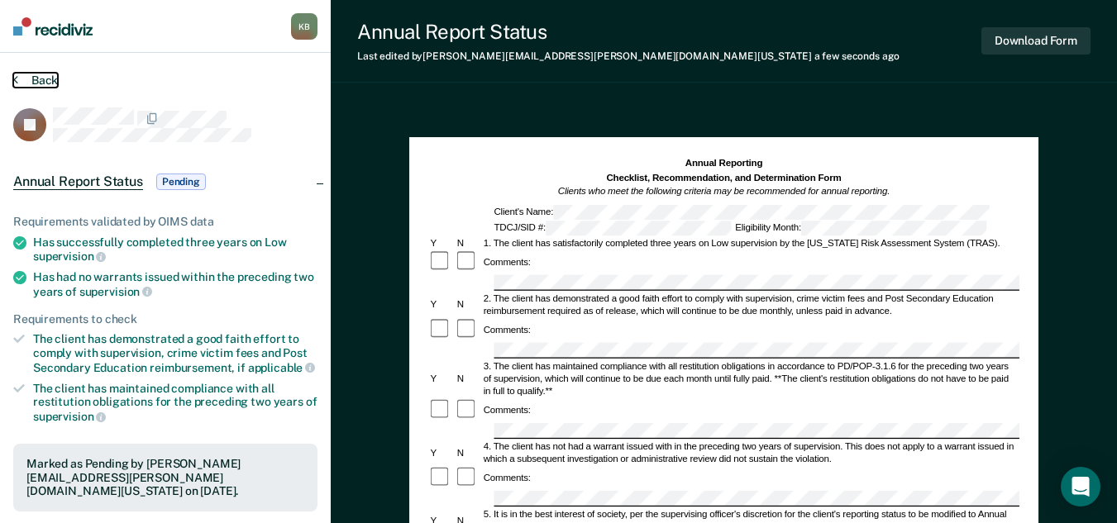
click at [43, 81] on button "Back" at bounding box center [35, 80] width 45 height 15
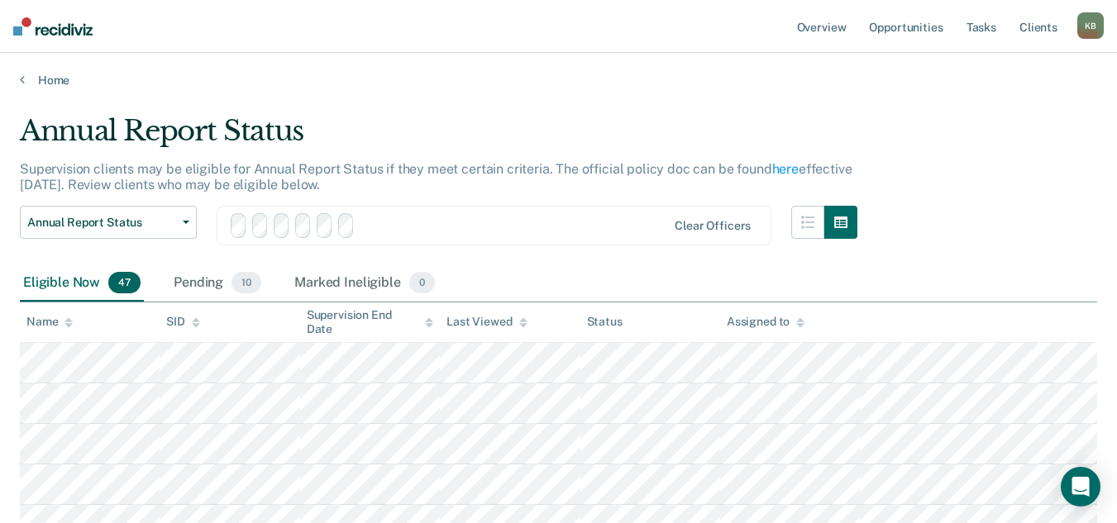
scroll to position [248, 0]
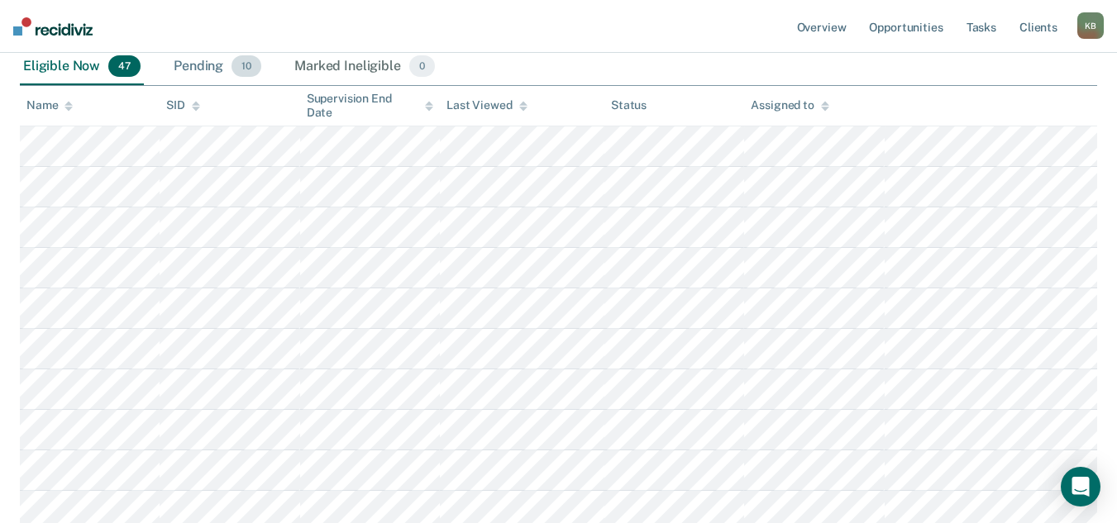
click at [198, 62] on div "Pending 10" at bounding box center [217, 67] width 94 height 36
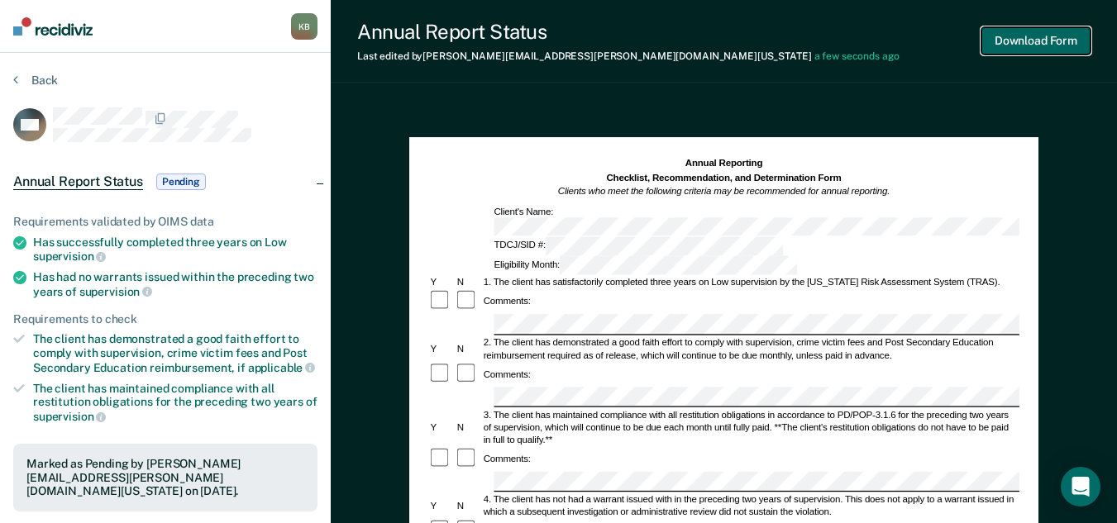
click at [1016, 46] on button "Download Form" at bounding box center [1035, 40] width 109 height 27
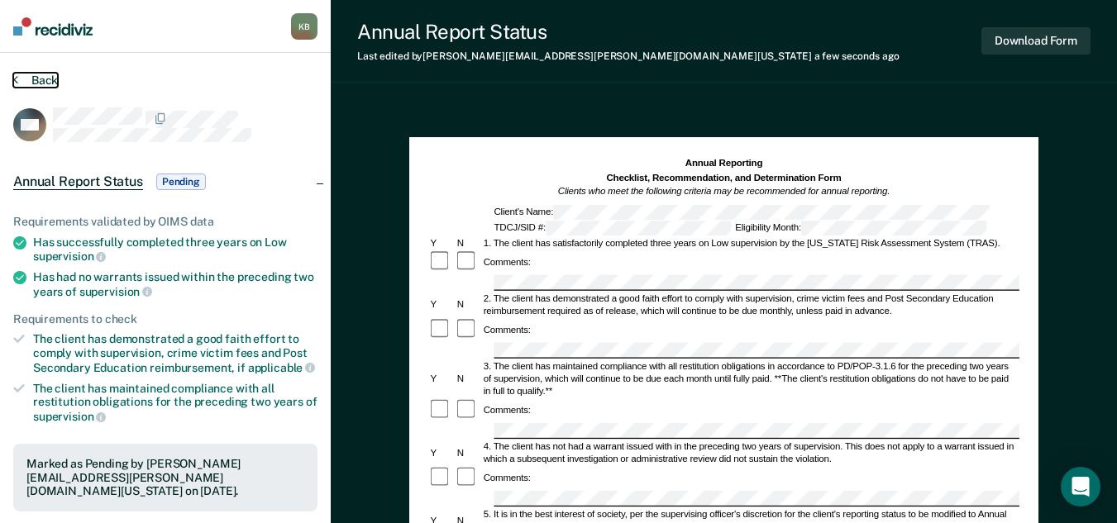
click at [39, 79] on button "Back" at bounding box center [35, 80] width 45 height 15
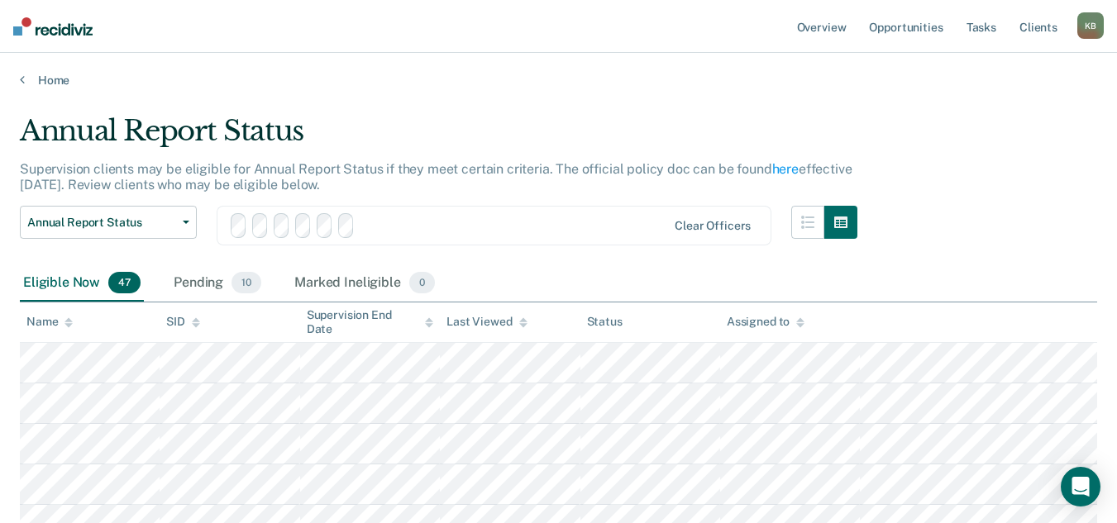
scroll to position [248, 0]
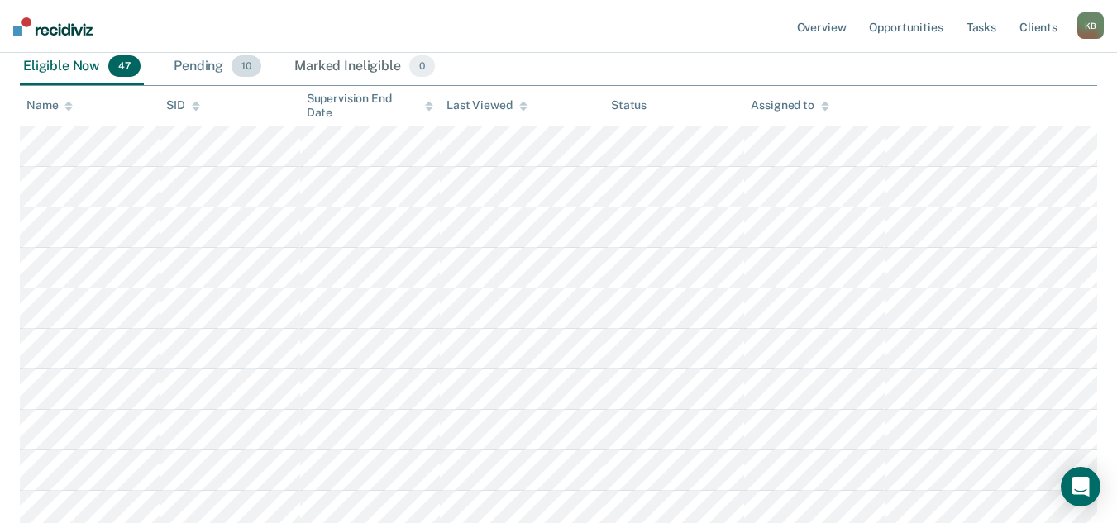
click at [202, 64] on div "Pending 10" at bounding box center [217, 67] width 94 height 36
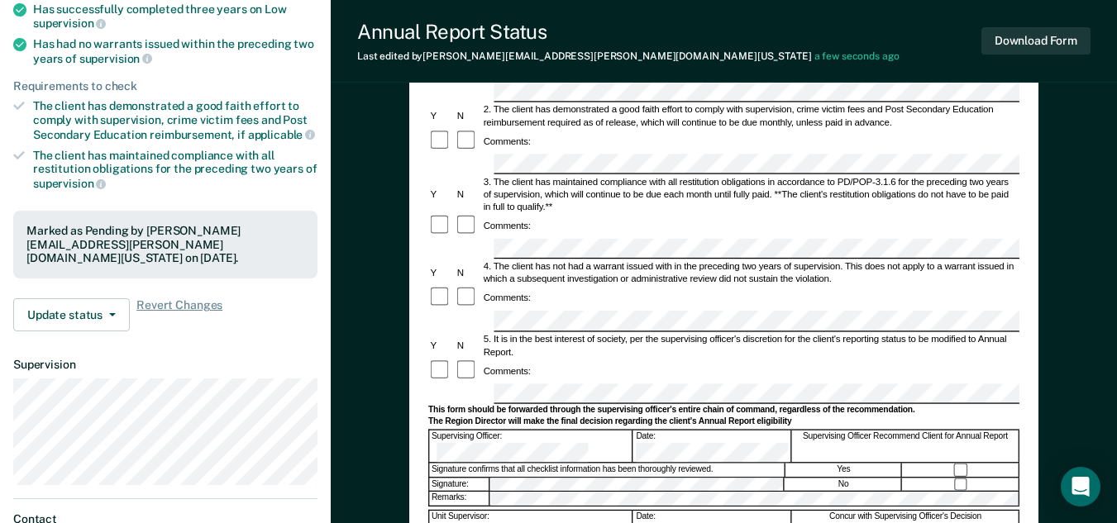
scroll to position [194, 0]
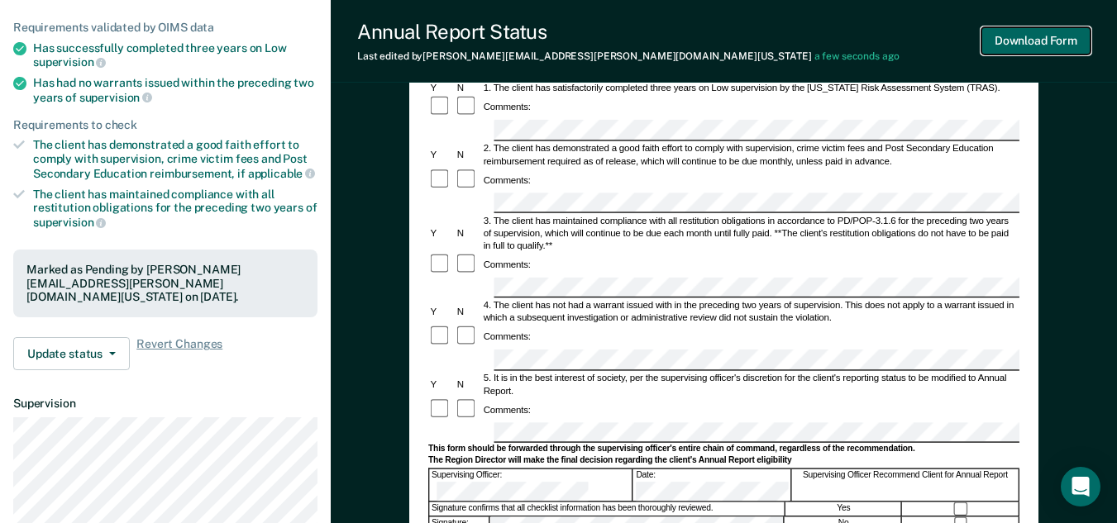
click at [1043, 48] on button "Download Form" at bounding box center [1035, 40] width 109 height 27
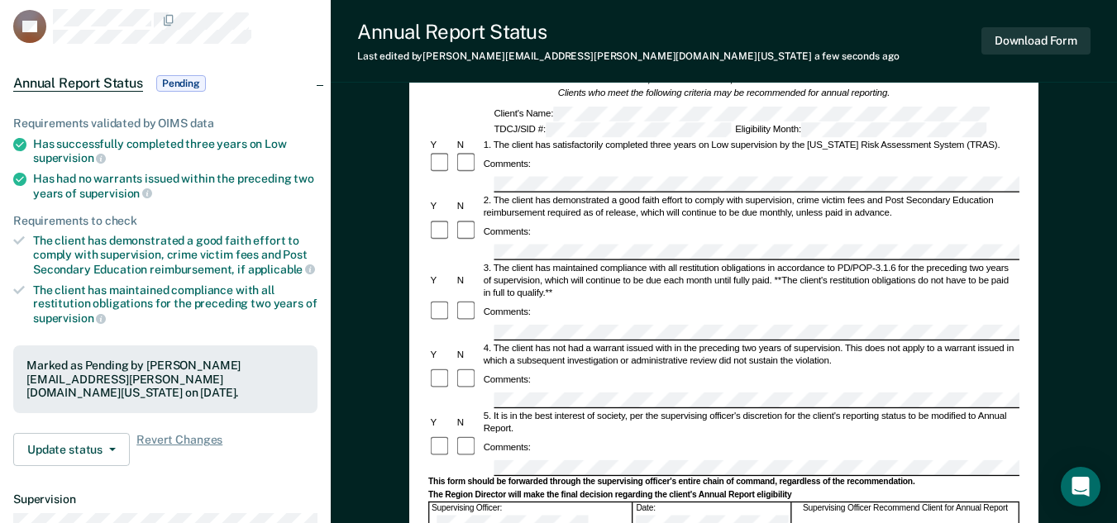
scroll to position [0, 0]
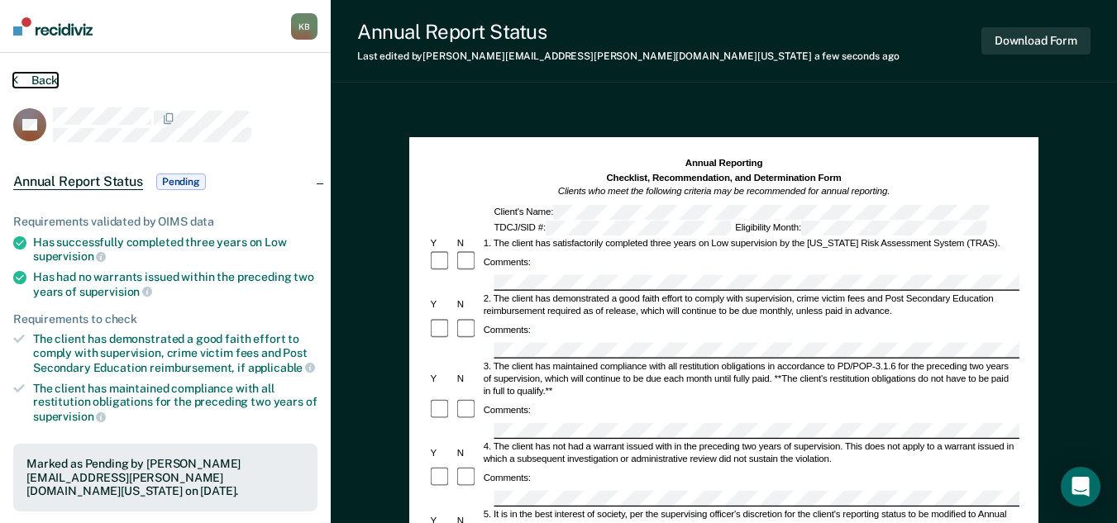
click at [46, 74] on button "Back" at bounding box center [35, 80] width 45 height 15
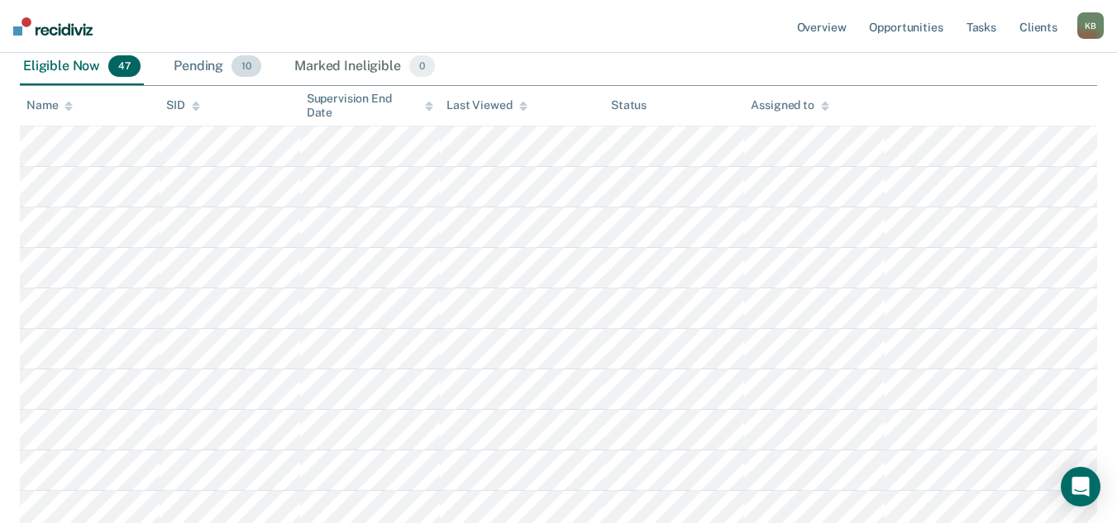
click at [201, 60] on div "Pending 10" at bounding box center [217, 67] width 94 height 36
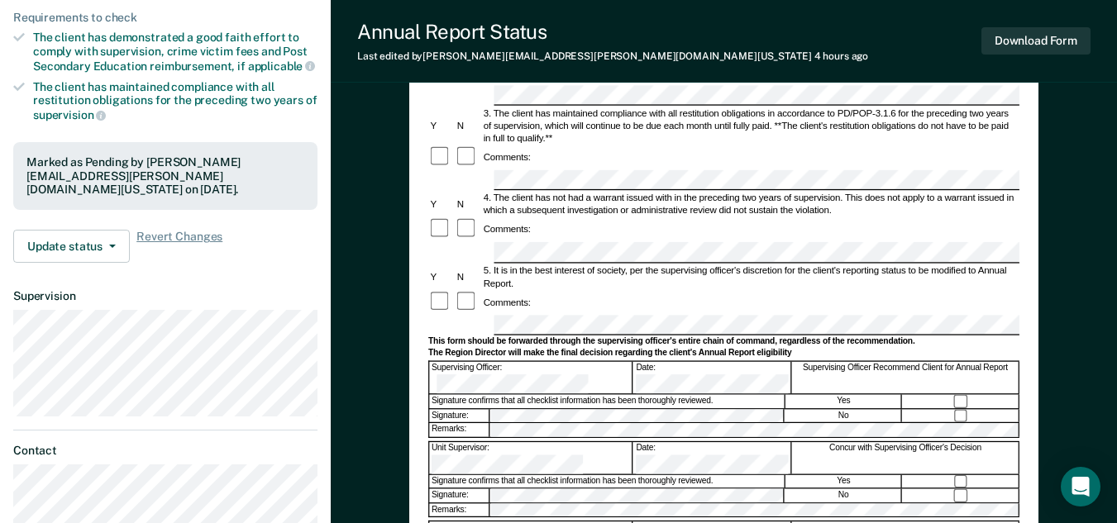
scroll to position [331, 0]
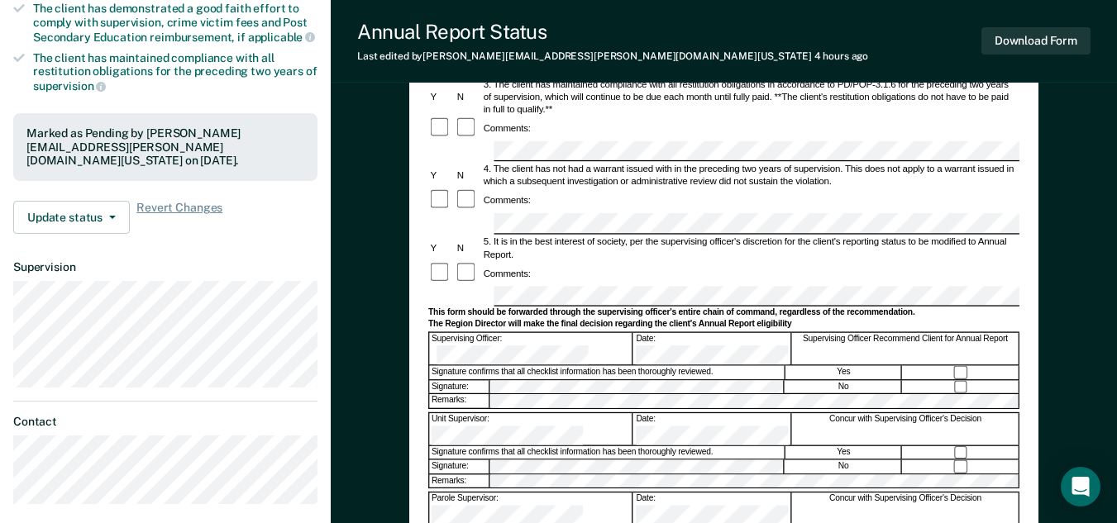
click at [559, 412] on div "Unit Supervisor: Date: Concur with Supervising Officer's Decision" at bounding box center [723, 428] width 591 height 33
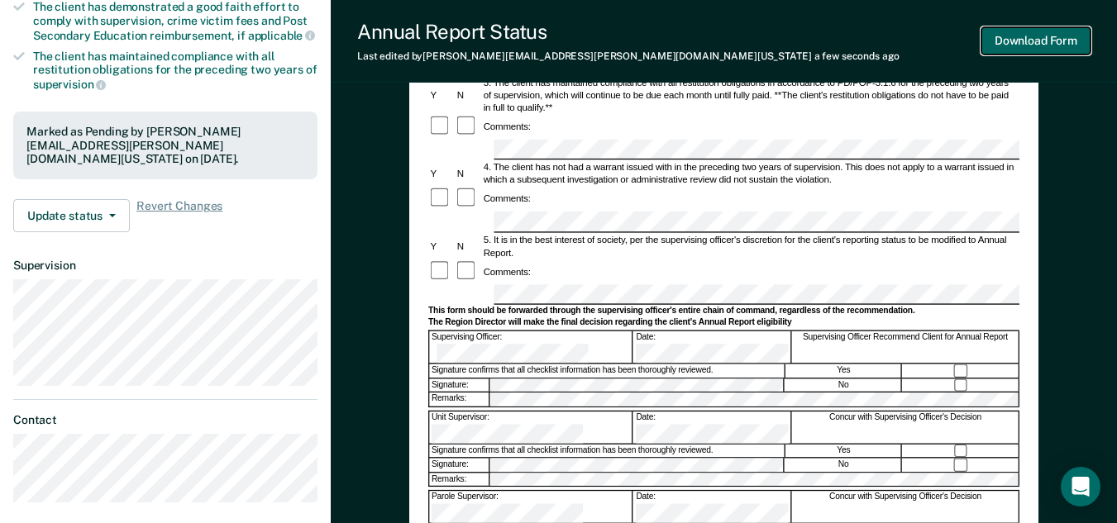
click at [1057, 40] on button "Download Form" at bounding box center [1035, 40] width 109 height 27
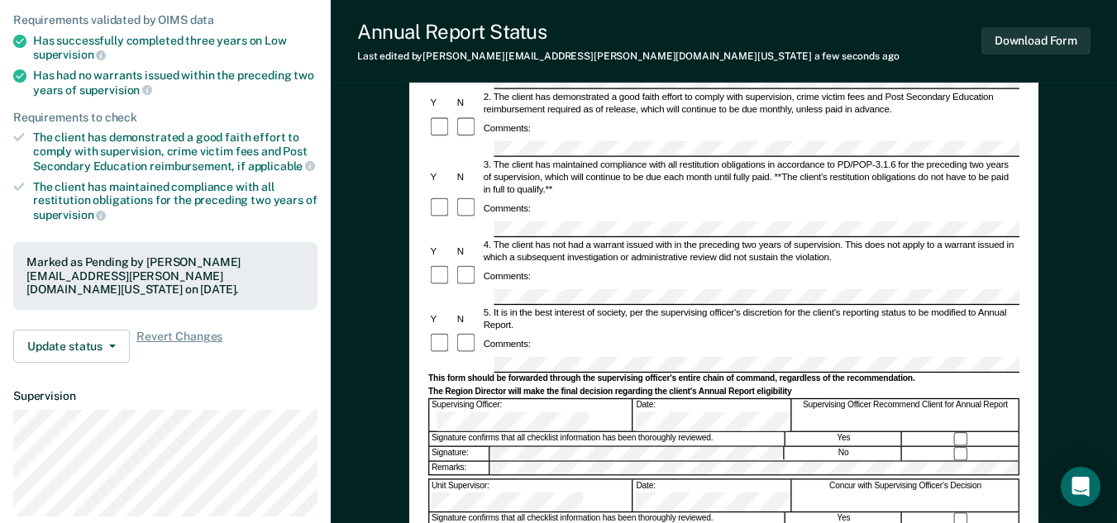
scroll to position [0, 0]
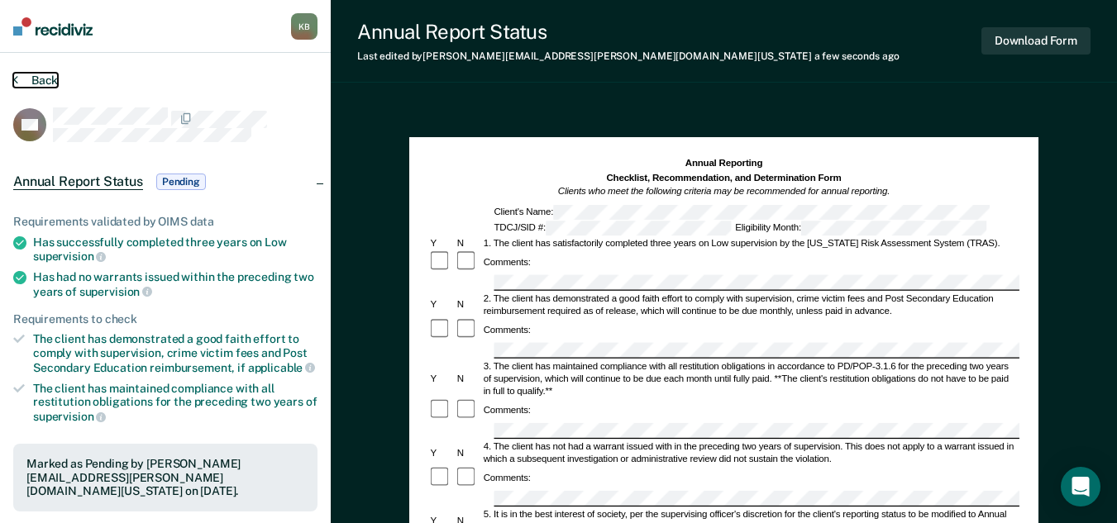
click at [43, 79] on button "Back" at bounding box center [35, 80] width 45 height 15
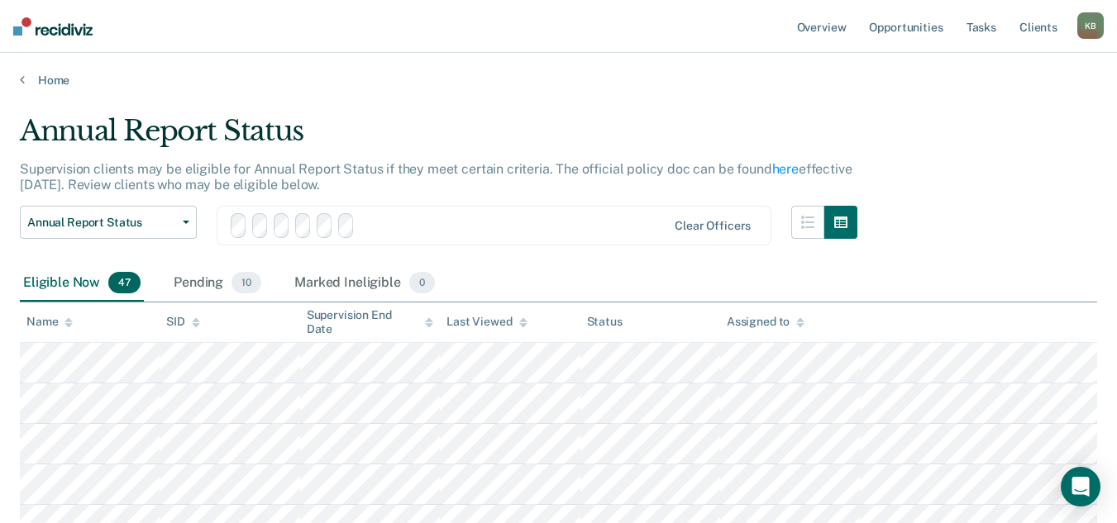
scroll to position [248, 0]
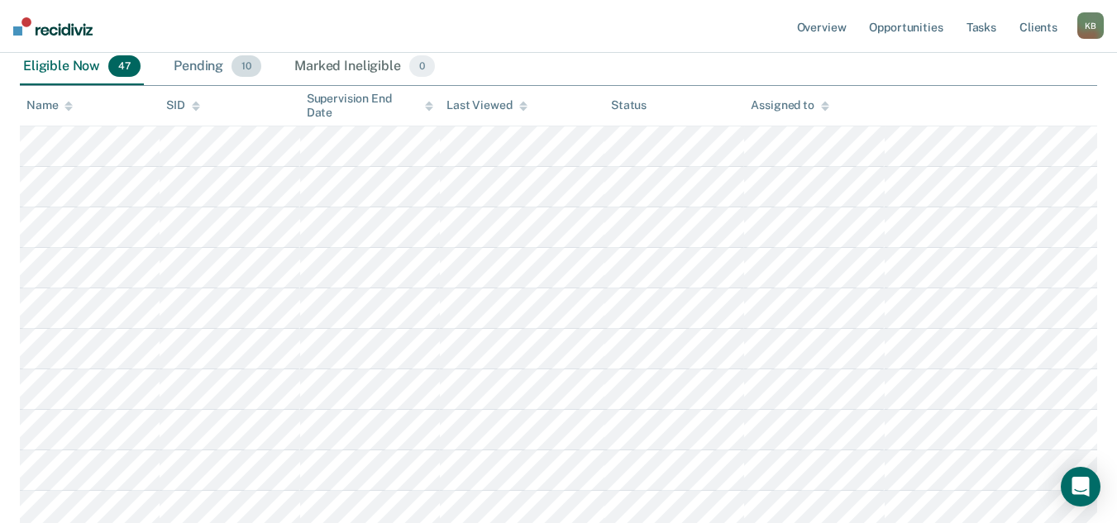
click at [190, 65] on div "Pending 10" at bounding box center [217, 67] width 94 height 36
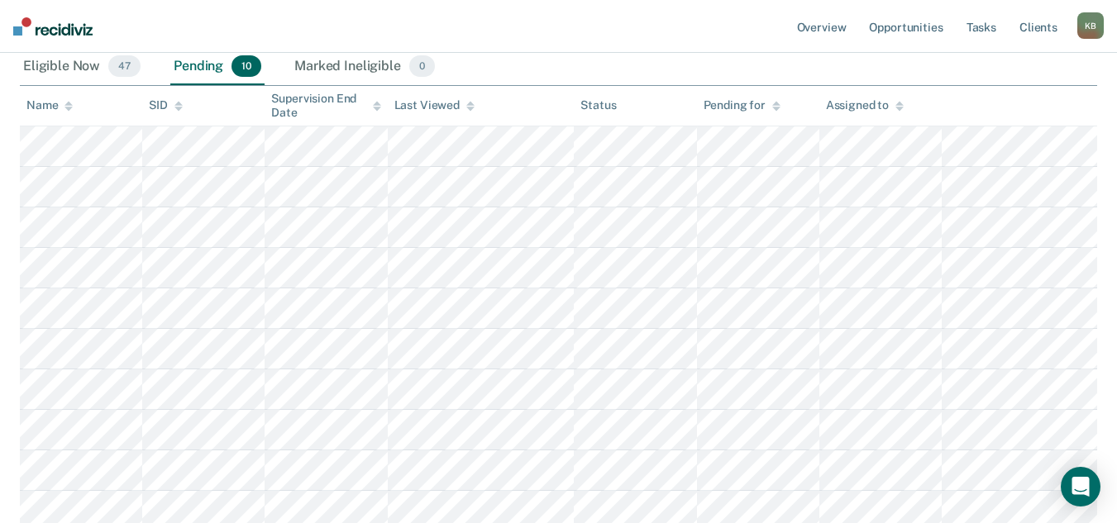
click at [466, 106] on icon at bounding box center [470, 106] width 8 height 11
click at [470, 109] on icon at bounding box center [470, 109] width 8 height 4
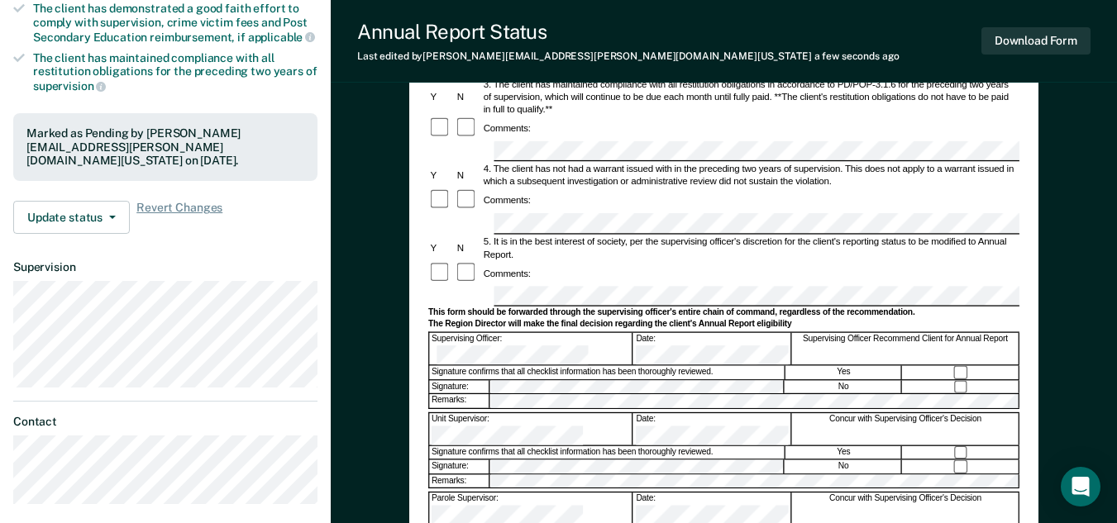
scroll to position [332, 0]
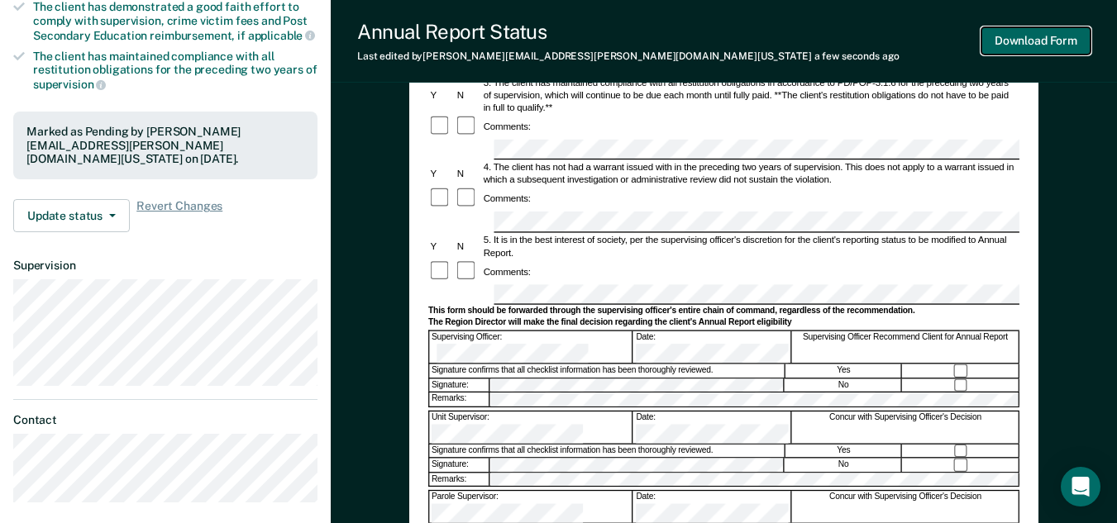
click at [1026, 40] on button "Download Form" at bounding box center [1035, 40] width 109 height 27
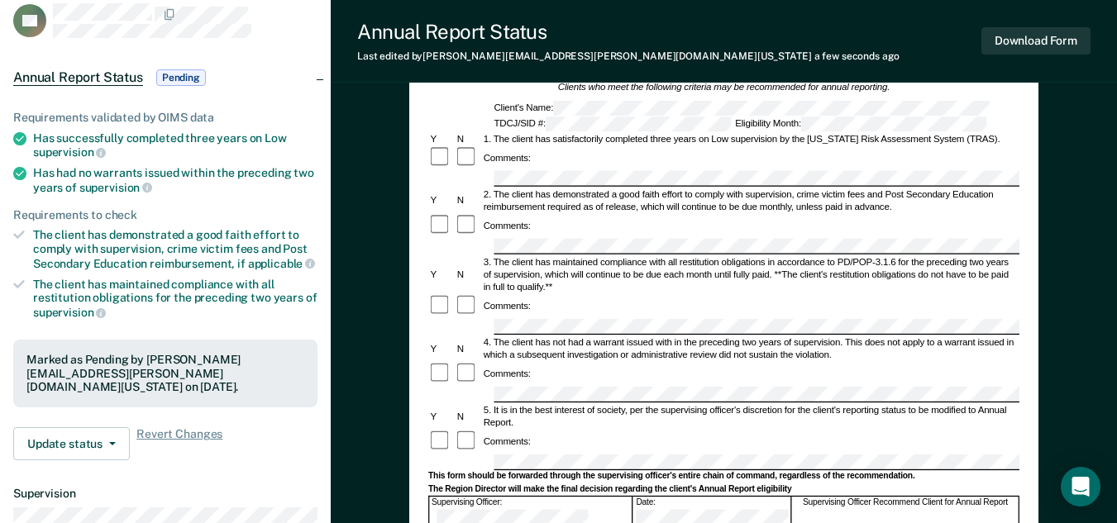
scroll to position [0, 0]
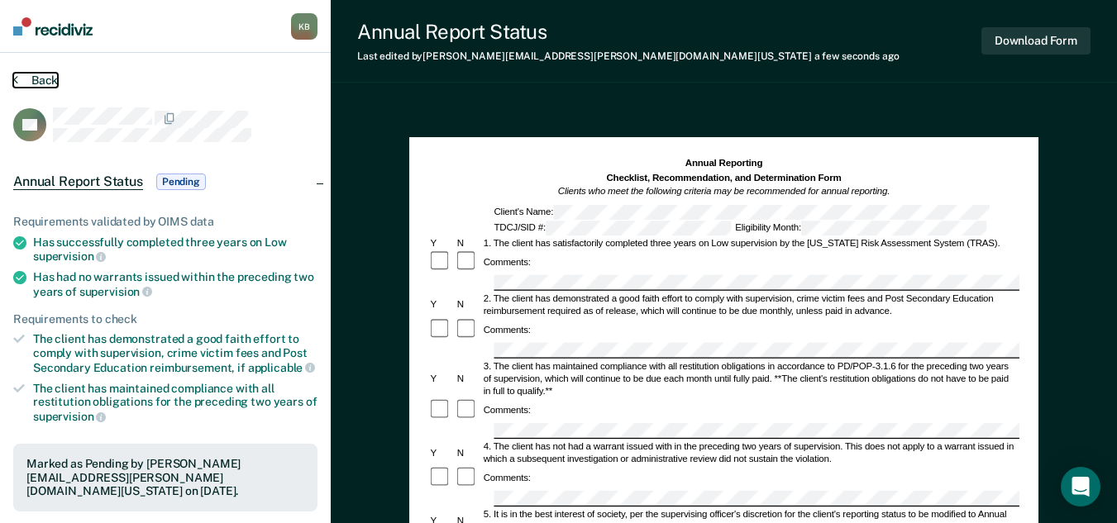
click at [37, 82] on button "Back" at bounding box center [35, 80] width 45 height 15
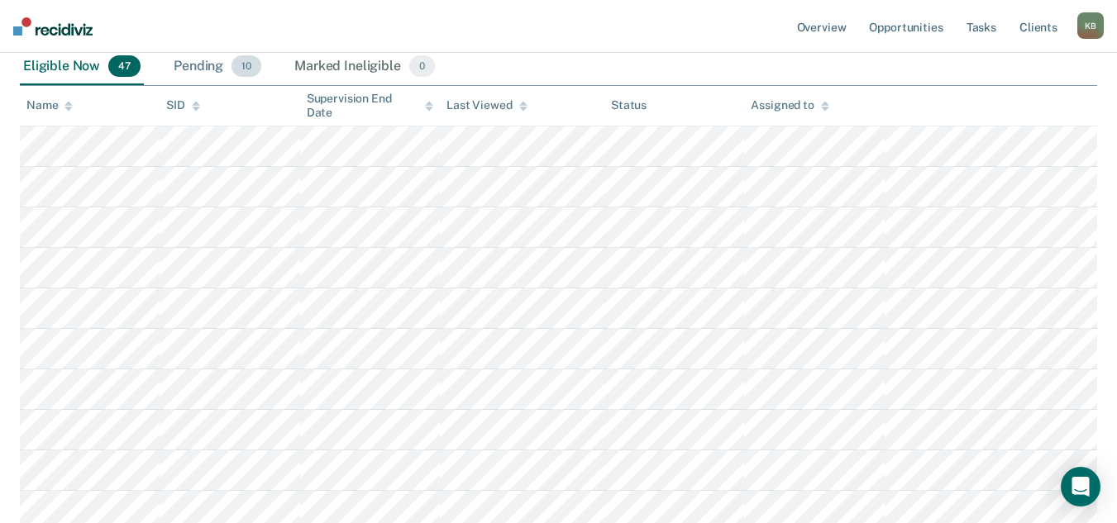
click at [195, 66] on div "Pending 10" at bounding box center [217, 67] width 94 height 36
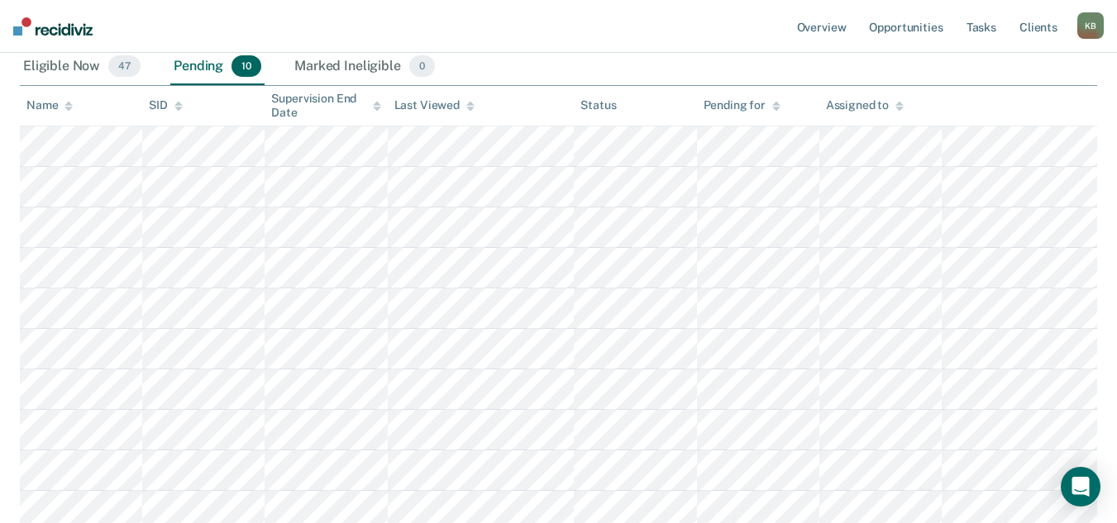
click at [468, 109] on icon at bounding box center [470, 109] width 8 height 4
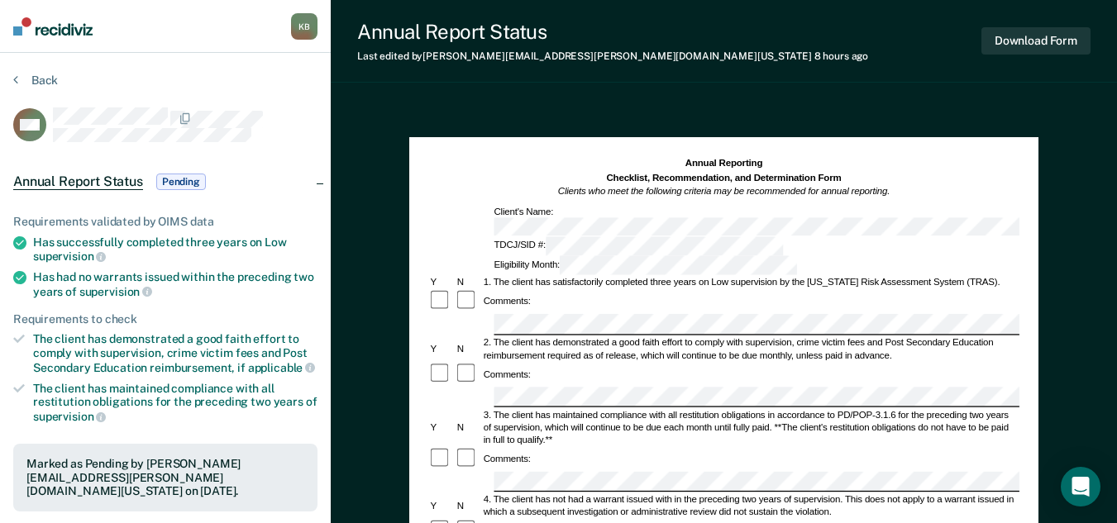
scroll to position [83, 0]
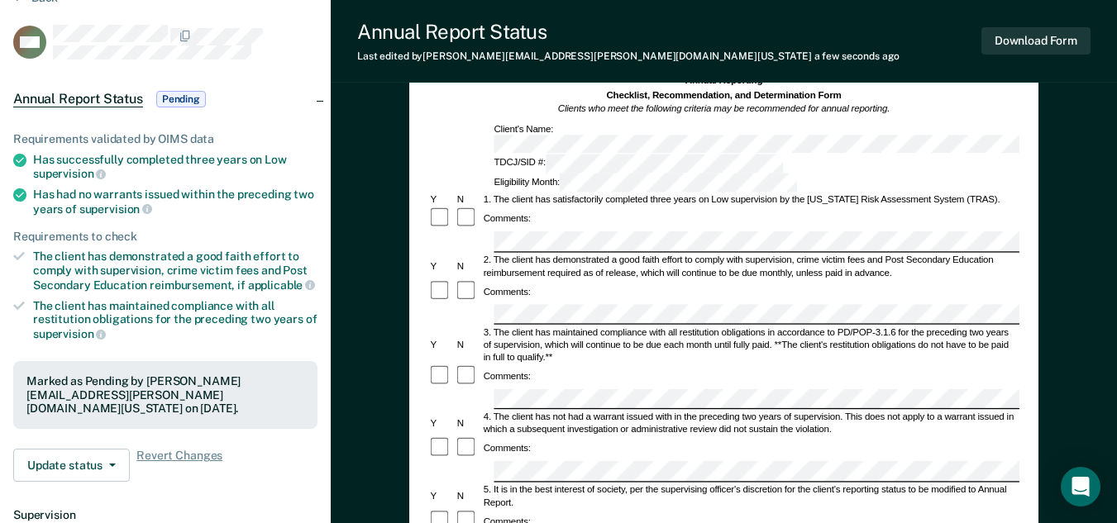
click at [523, 202] on form "Annual Reporting Checklist, Recommendation, and Determination Form Clients who …" at bounding box center [723, 532] width 591 height 917
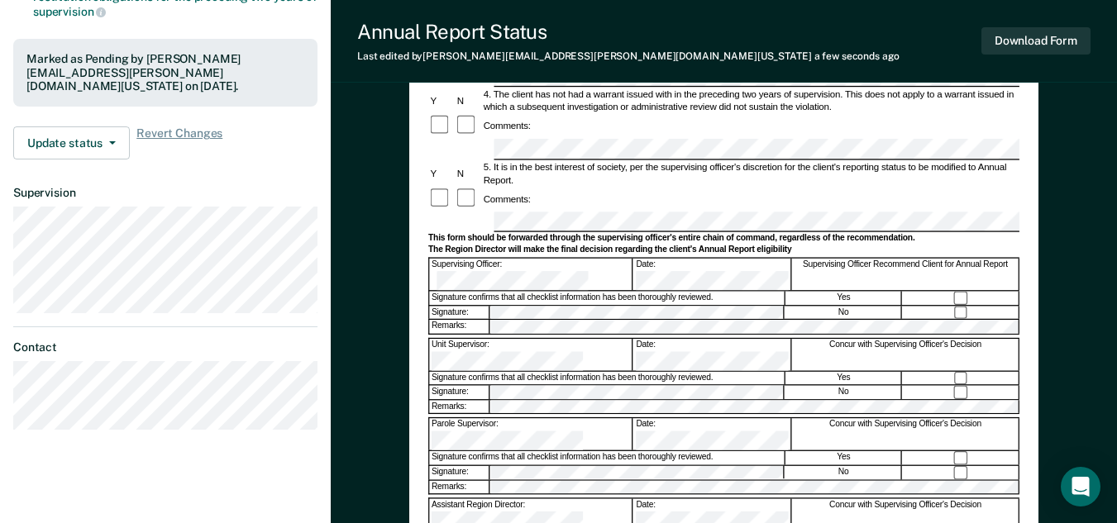
scroll to position [415, 0]
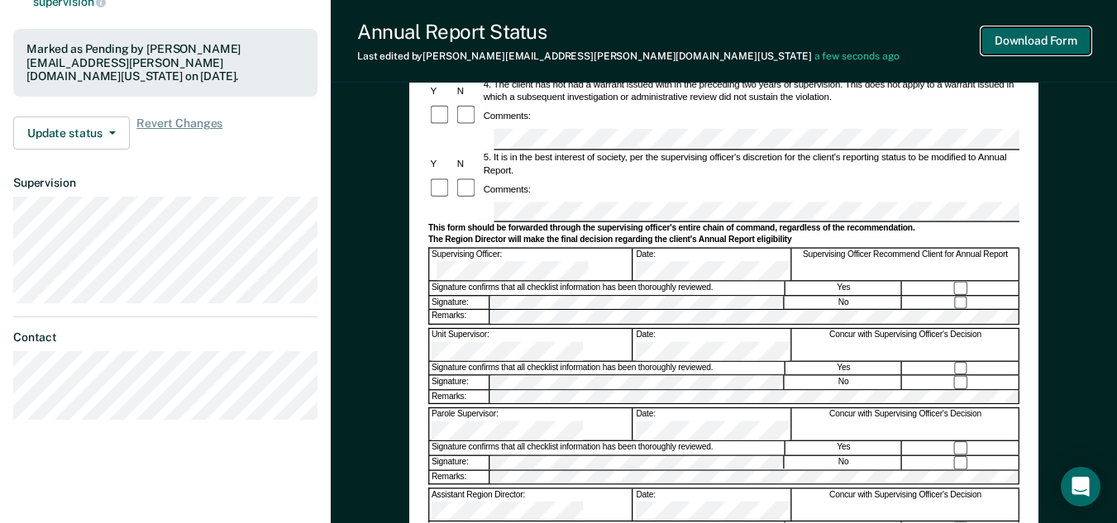
click at [1074, 45] on button "Download Form" at bounding box center [1035, 40] width 109 height 27
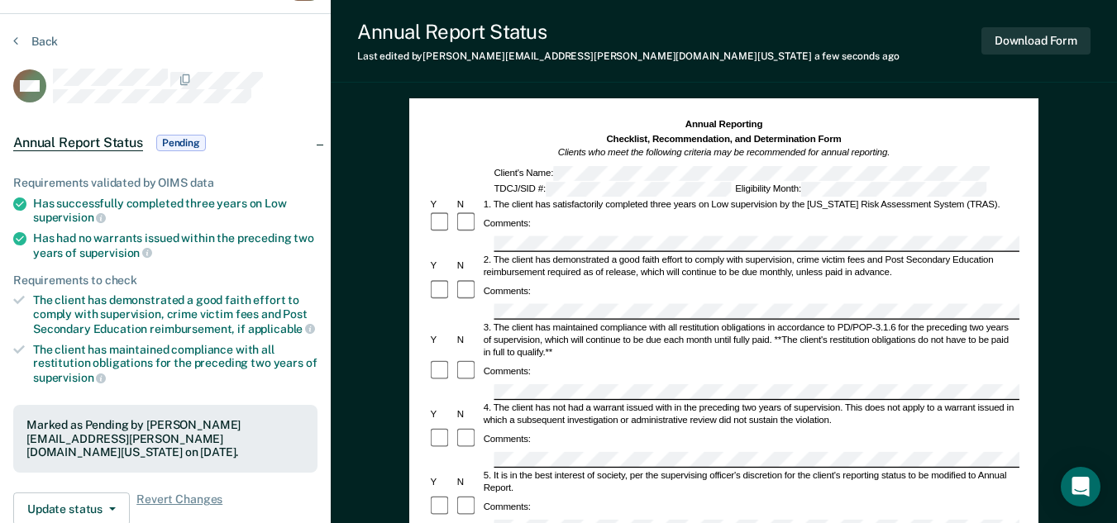
scroll to position [0, 0]
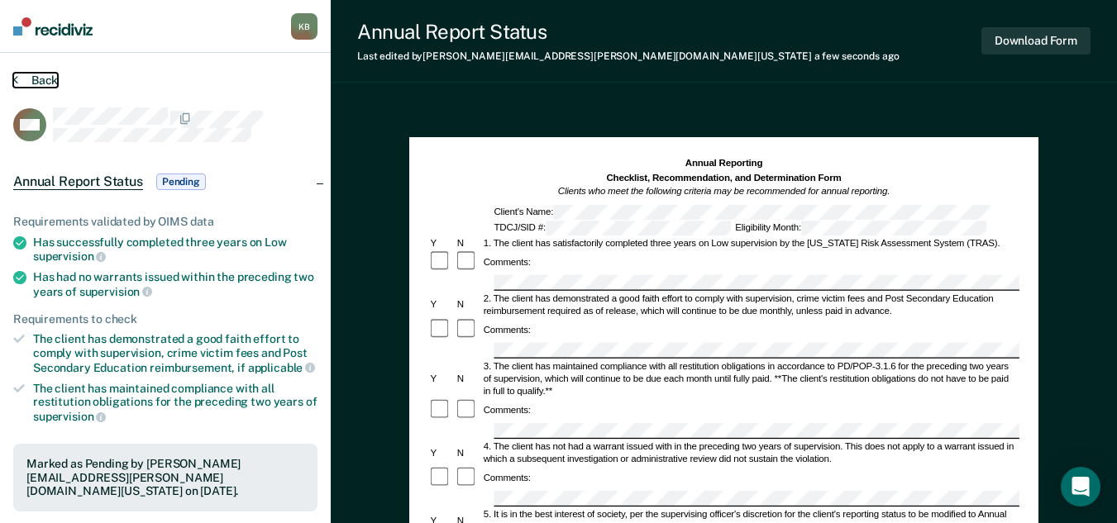
click at [53, 77] on button "Back" at bounding box center [35, 80] width 45 height 15
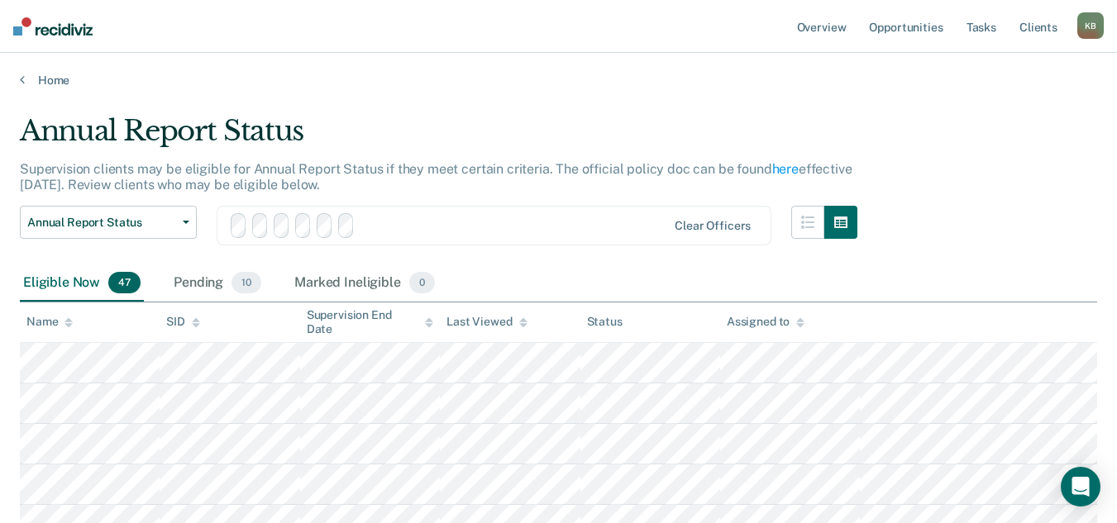
scroll to position [248, 0]
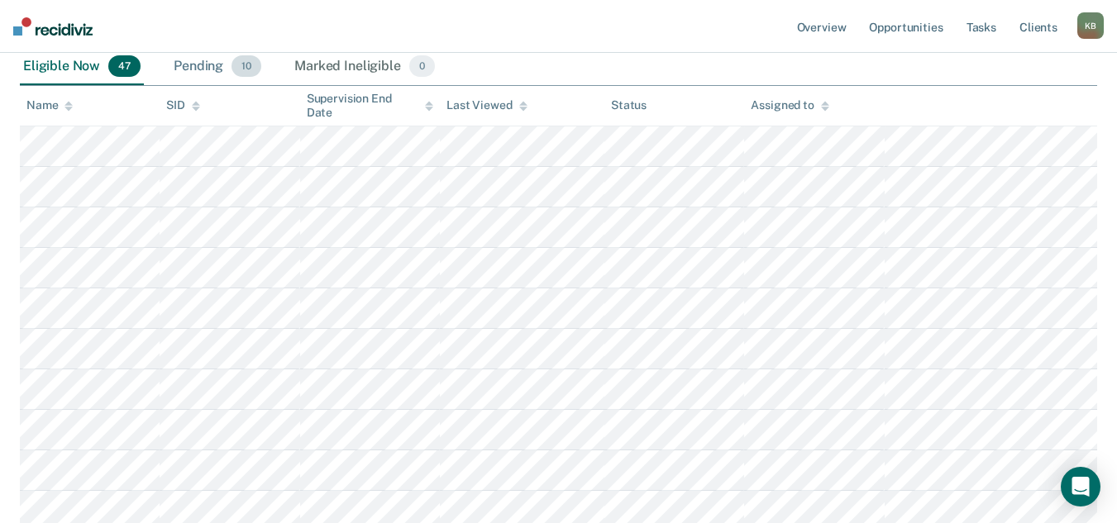
click at [213, 65] on div "Pending 10" at bounding box center [217, 67] width 94 height 36
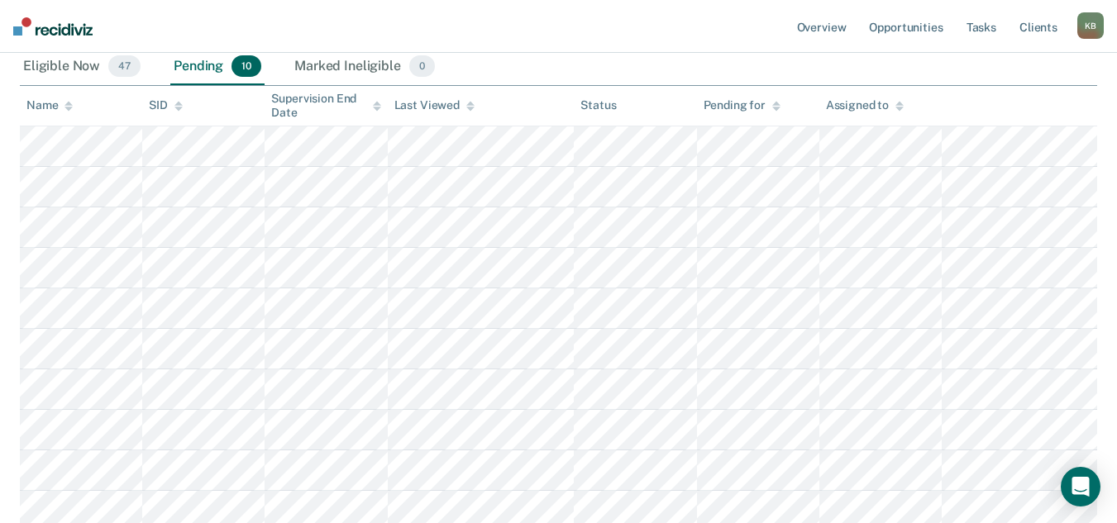
click at [469, 110] on icon at bounding box center [470, 109] width 8 height 4
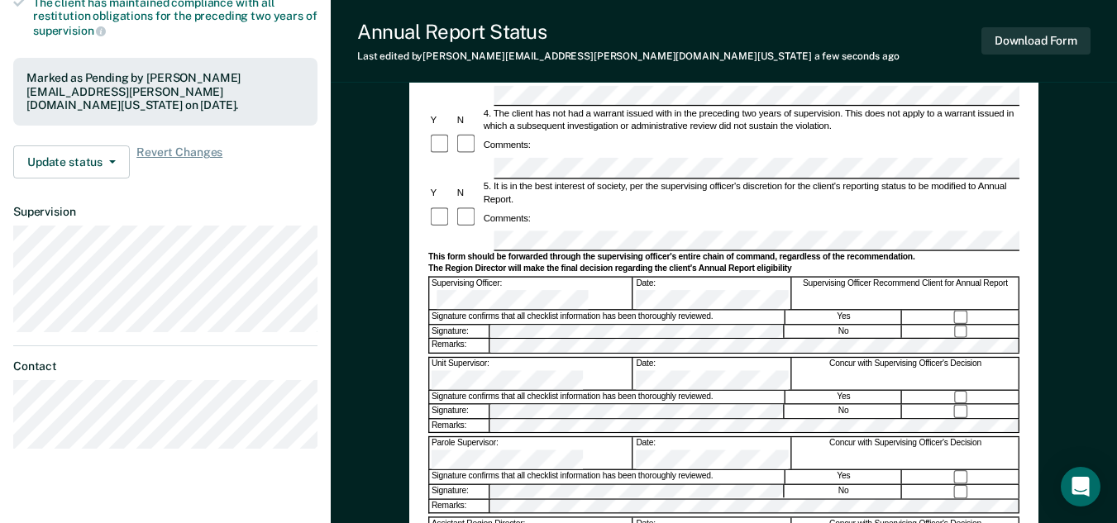
scroll to position [360, 0]
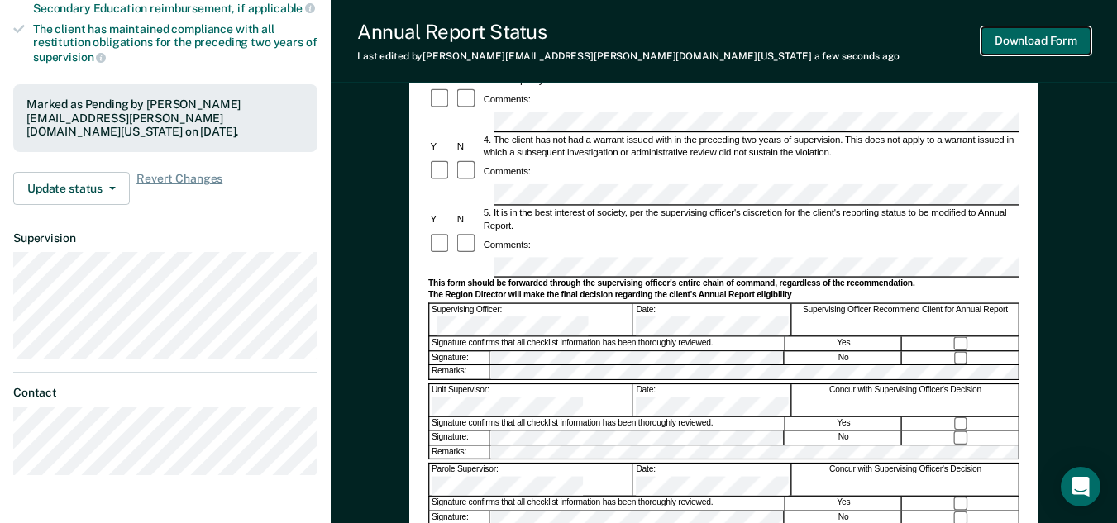
click at [1055, 52] on button "Download Form" at bounding box center [1035, 40] width 109 height 27
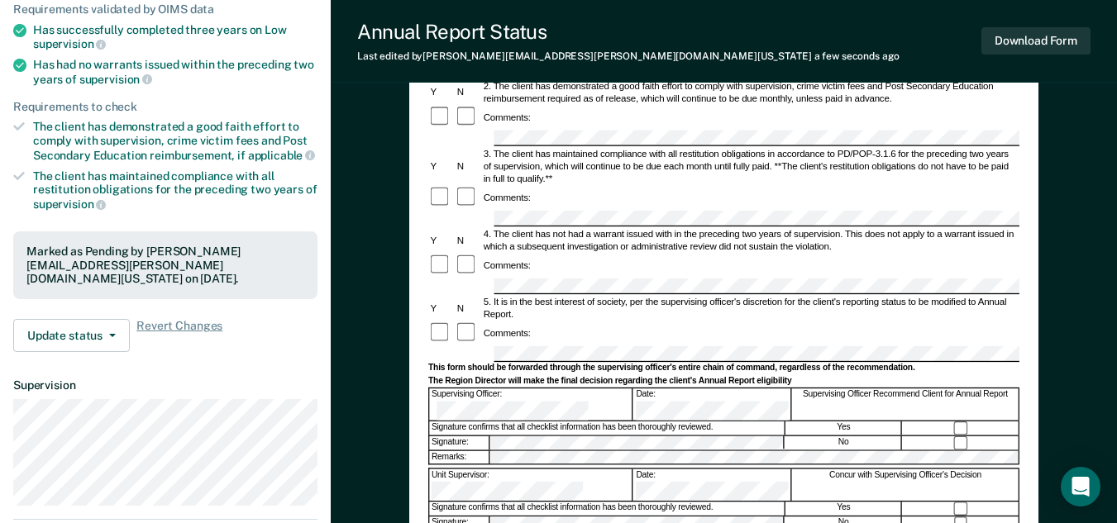
scroll to position [0, 0]
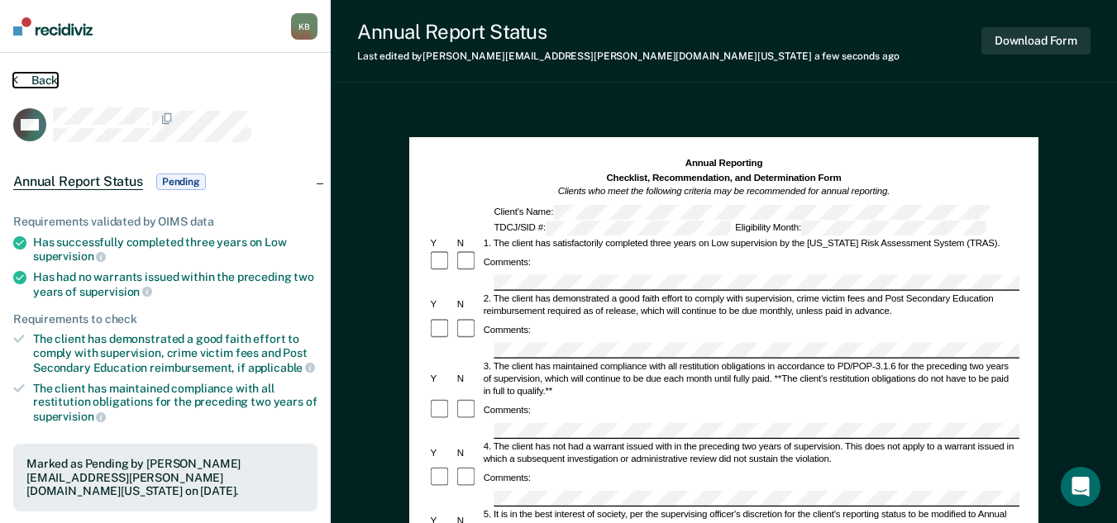
click at [41, 81] on button "Back" at bounding box center [35, 80] width 45 height 15
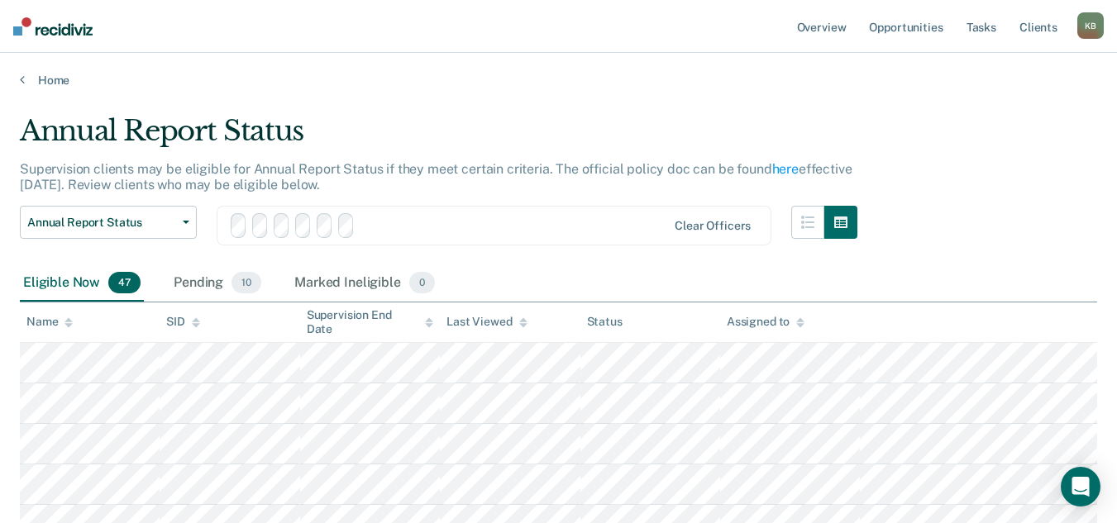
scroll to position [248, 0]
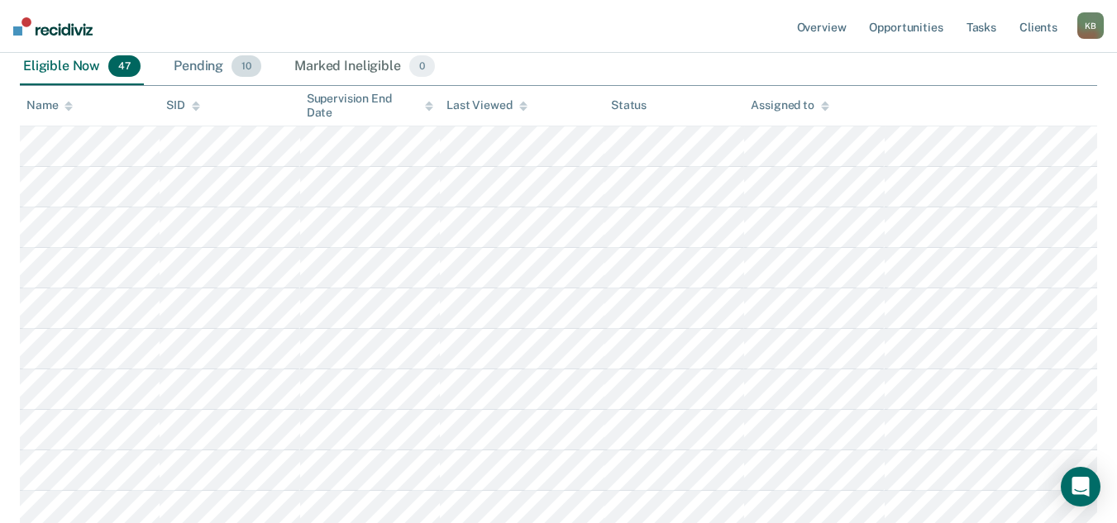
click at [188, 61] on div "Pending 10" at bounding box center [217, 67] width 94 height 36
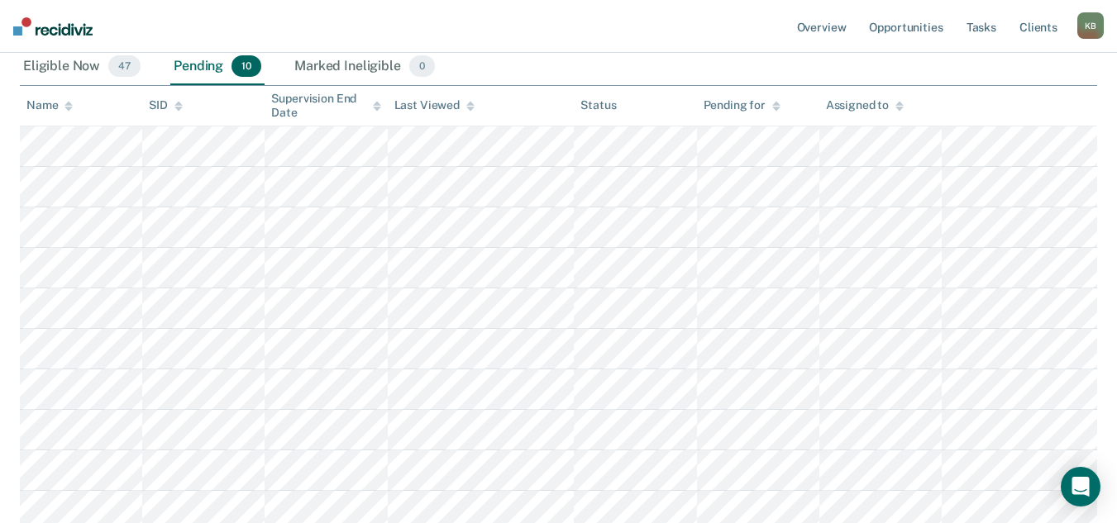
click at [471, 109] on icon at bounding box center [470, 106] width 8 height 11
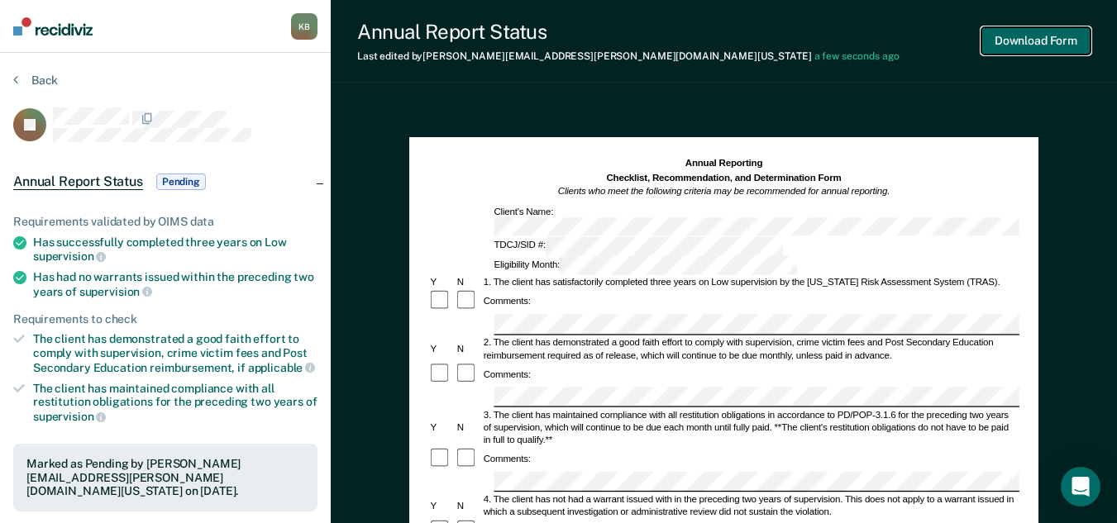
click at [1015, 45] on button "Download Form" at bounding box center [1035, 40] width 109 height 27
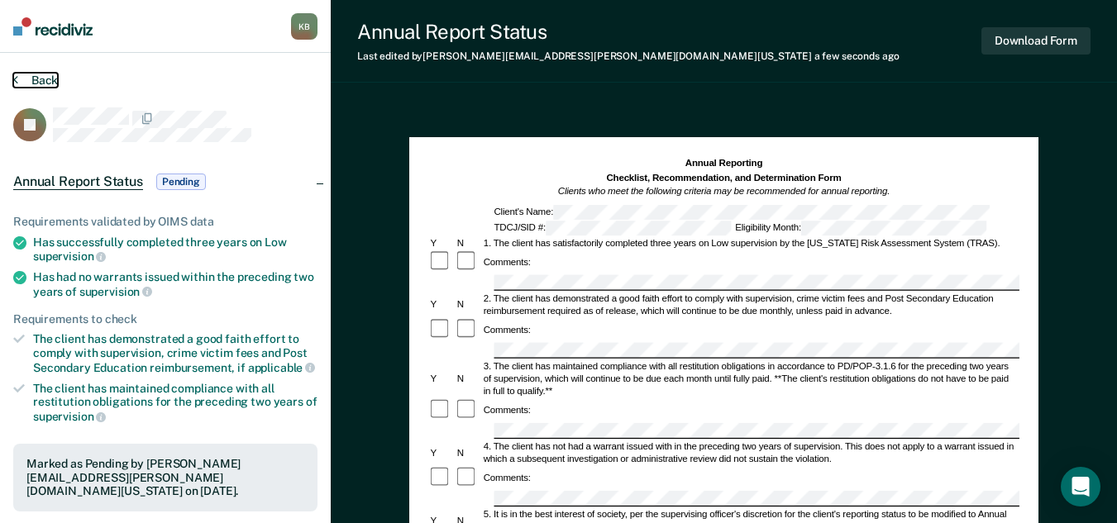
click at [44, 79] on button "Back" at bounding box center [35, 80] width 45 height 15
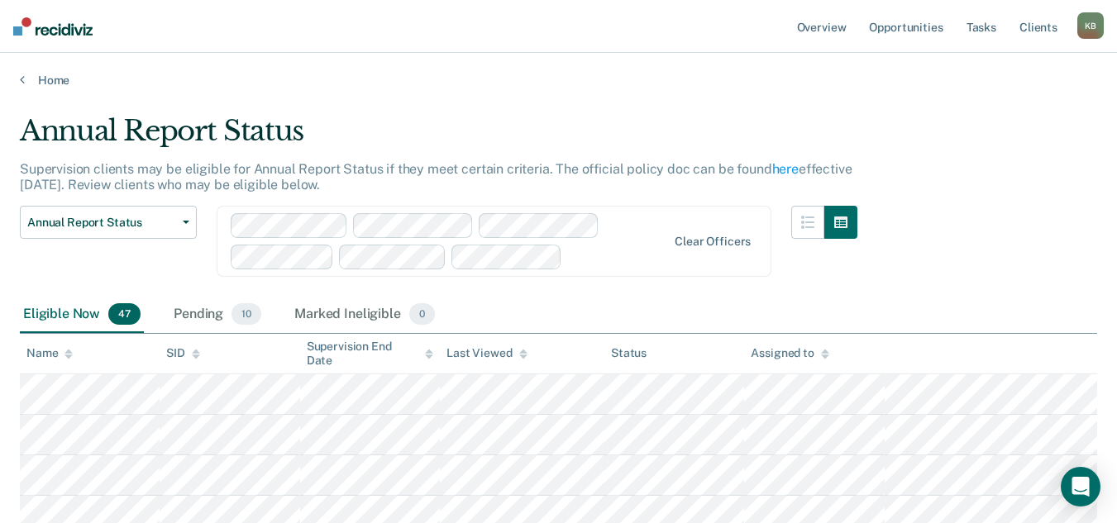
scroll to position [248, 0]
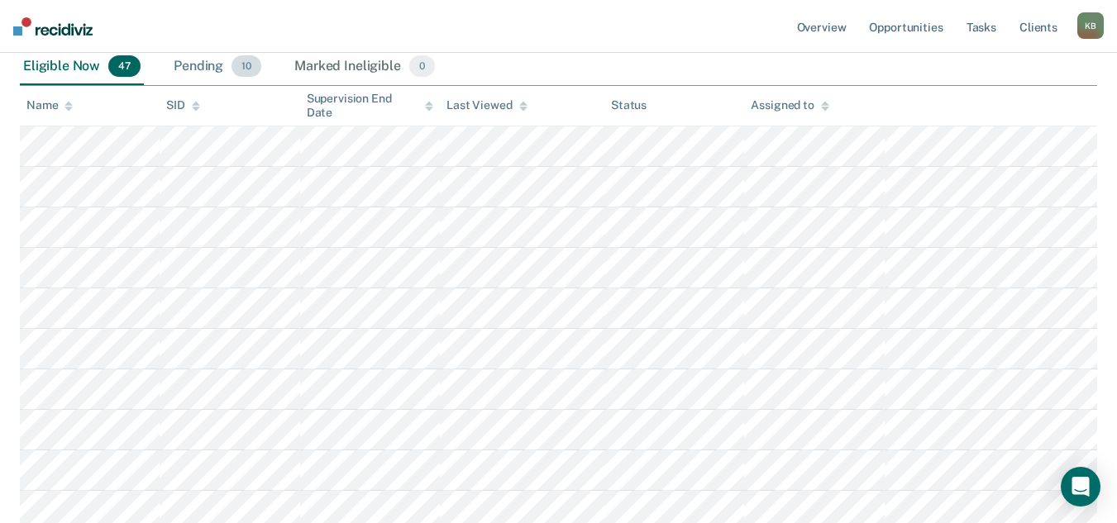
click at [198, 61] on div "Pending 10" at bounding box center [217, 67] width 94 height 36
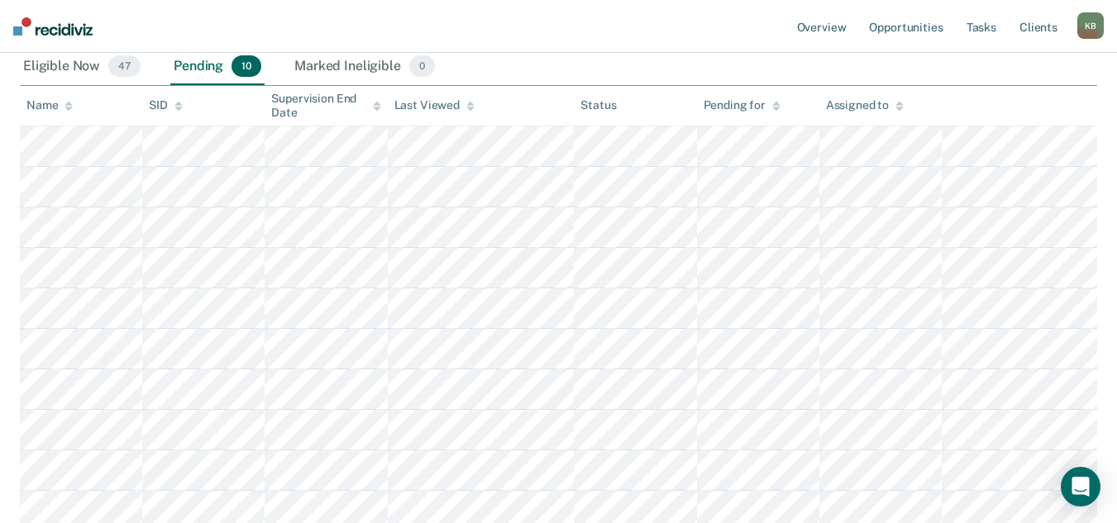
click at [461, 107] on div "Last Viewed" at bounding box center [434, 105] width 80 height 14
click at [469, 107] on icon at bounding box center [470, 109] width 8 height 4
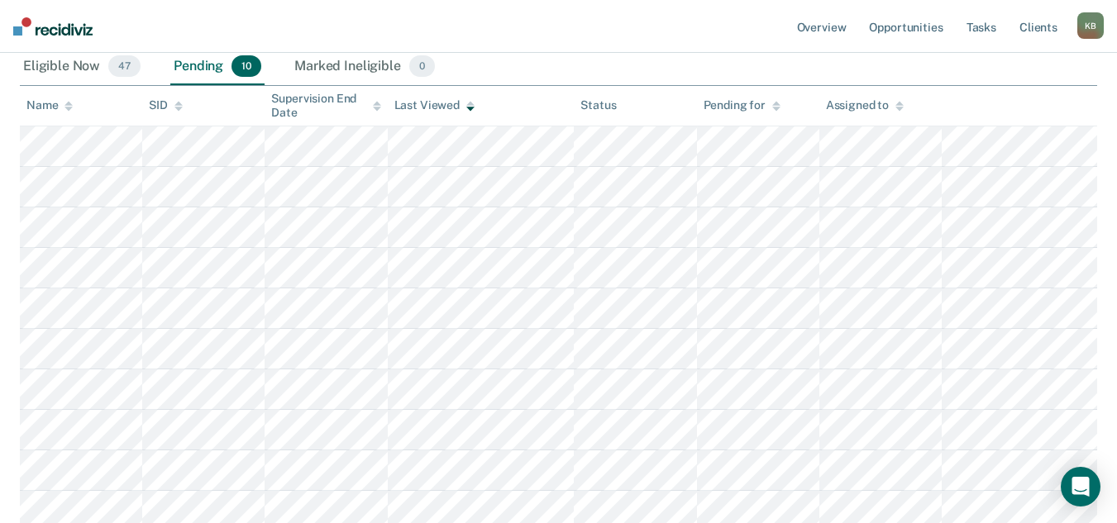
click at [472, 107] on icon at bounding box center [470, 109] width 8 height 4
click at [472, 107] on icon at bounding box center [470, 106] width 8 height 11
click at [470, 103] on icon at bounding box center [470, 104] width 8 height 4
click at [470, 97] on th "Last Viewed" at bounding box center [481, 106] width 187 height 41
click at [469, 110] on icon at bounding box center [470, 109] width 8 height 4
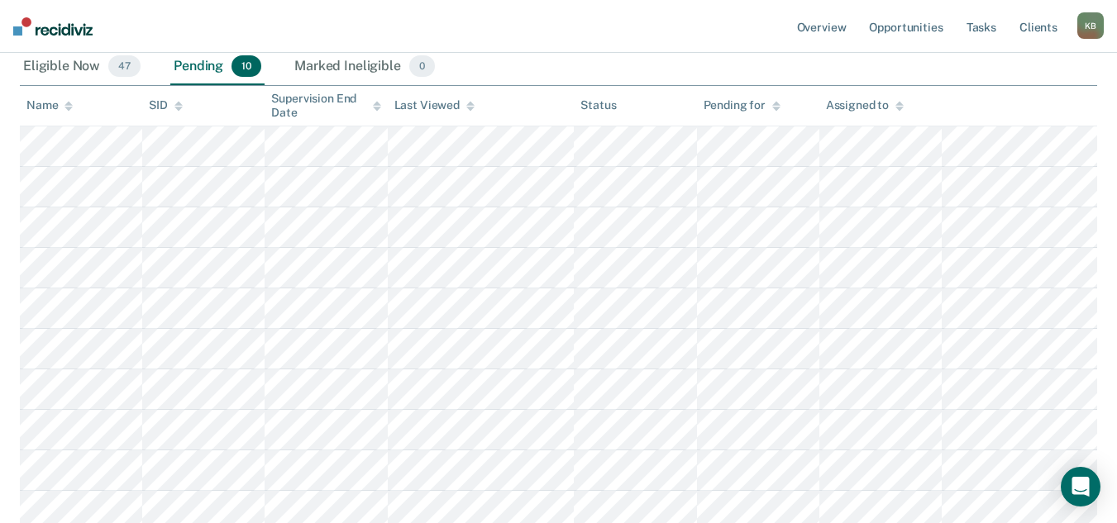
click at [469, 102] on icon at bounding box center [470, 104] width 8 height 4
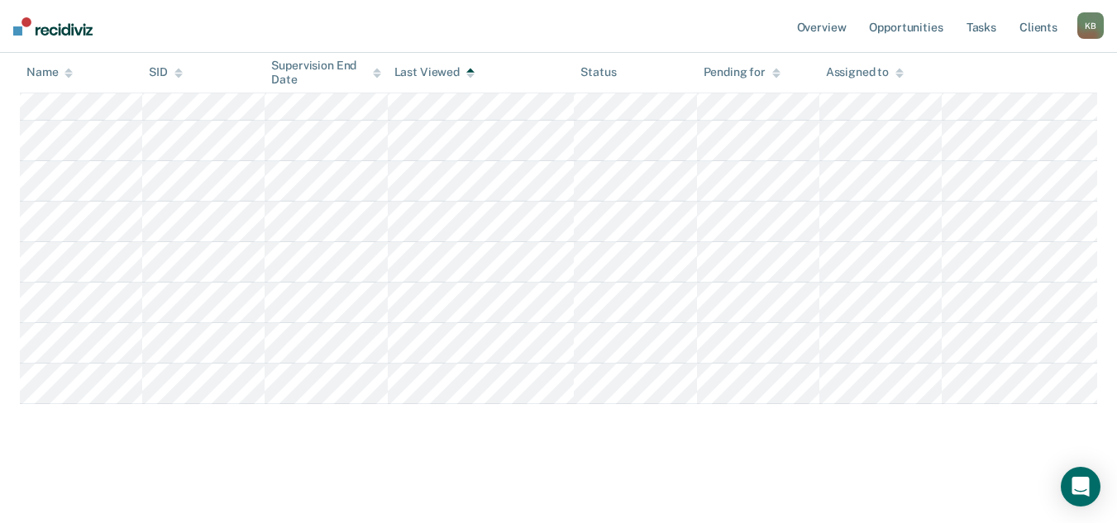
scroll to position [0, 0]
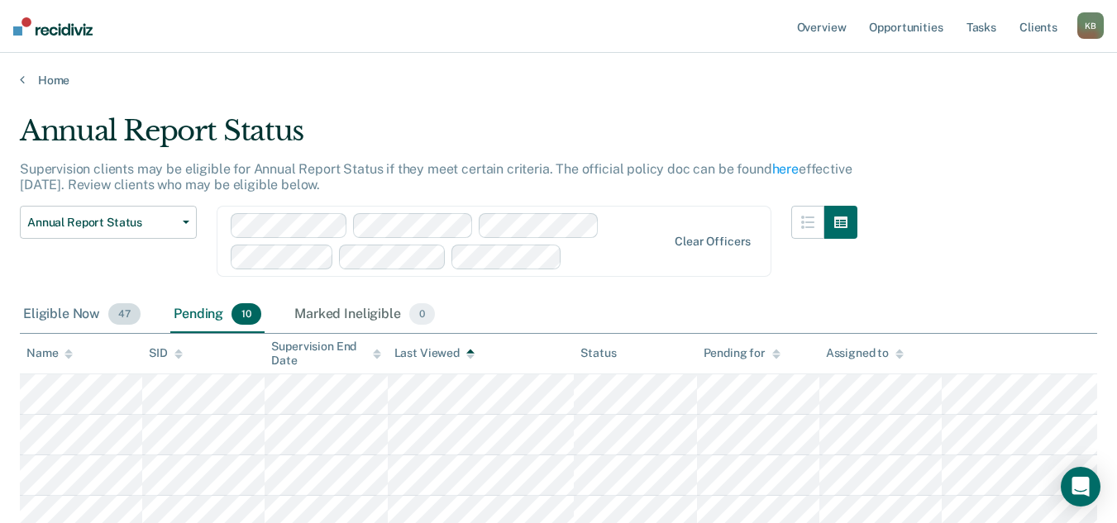
click at [80, 313] on div "Eligible Now 47" at bounding box center [82, 315] width 124 height 36
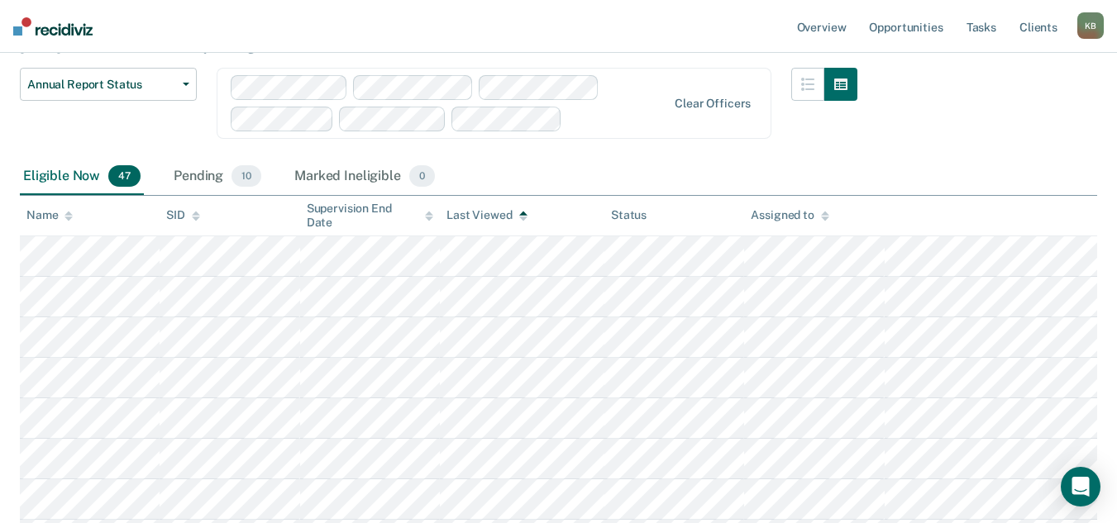
scroll to position [165, 0]
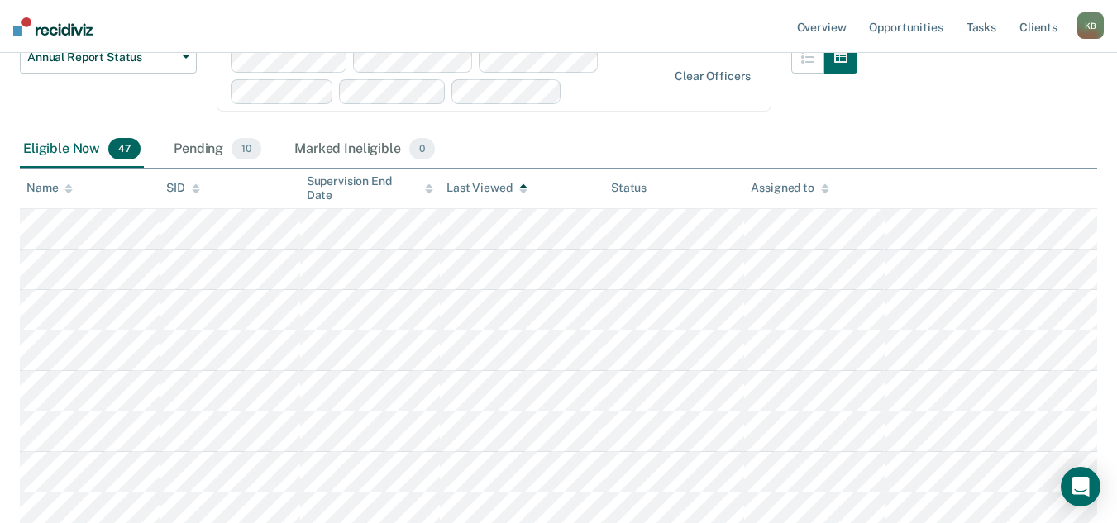
click at [66, 193] on icon at bounding box center [68, 189] width 8 height 11
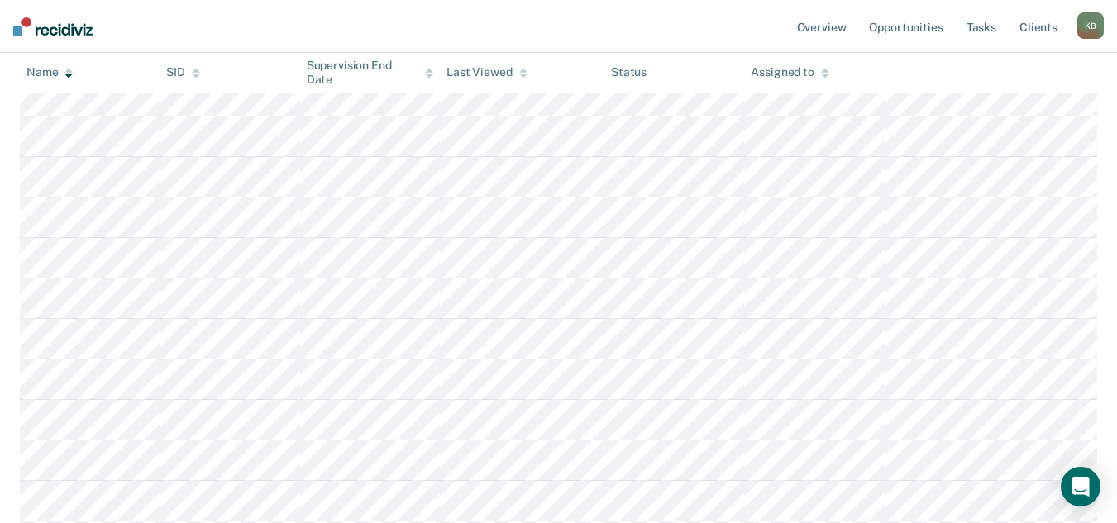
scroll to position [661, 0]
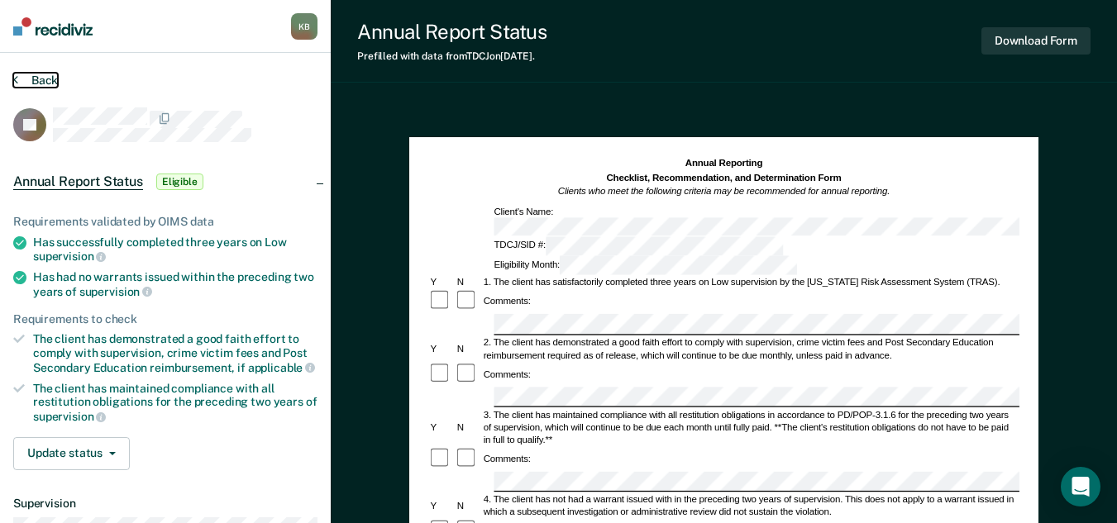
click at [47, 82] on button "Back" at bounding box center [35, 80] width 45 height 15
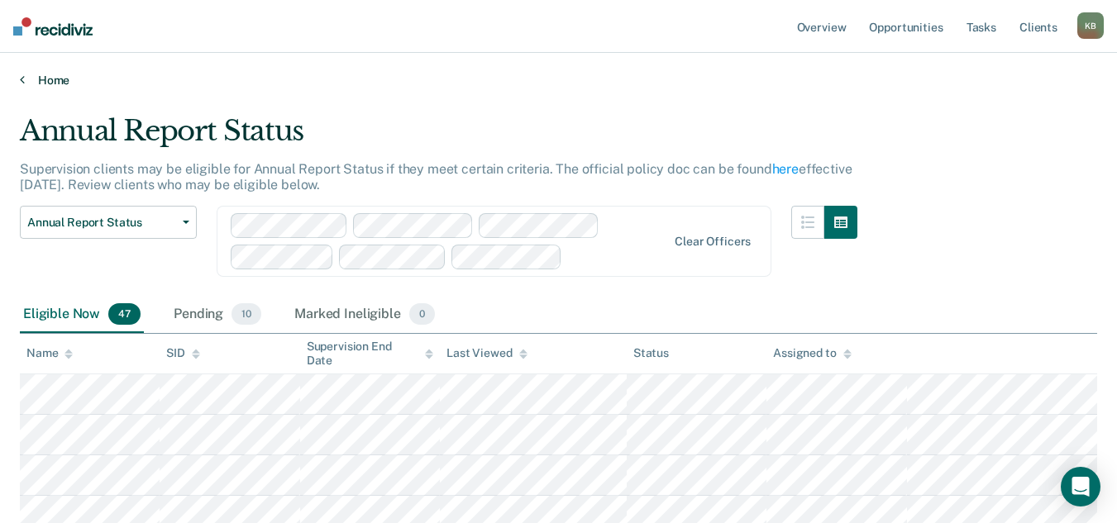
click at [54, 85] on link "Home" at bounding box center [558, 80] width 1077 height 15
click at [188, 314] on div "Pending 10" at bounding box center [217, 315] width 94 height 36
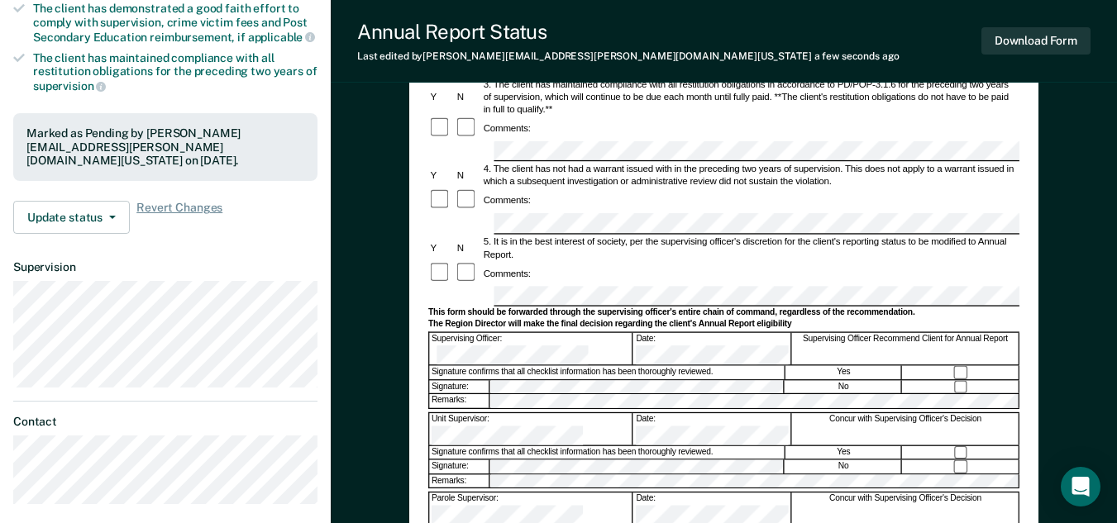
scroll to position [332, 0]
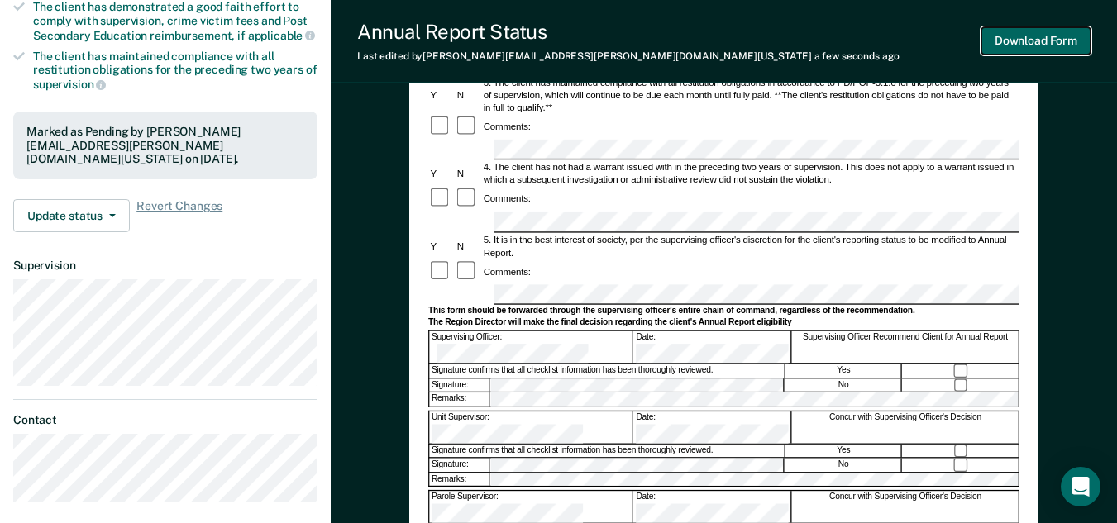
click at [1056, 43] on button "Download Form" at bounding box center [1035, 40] width 109 height 27
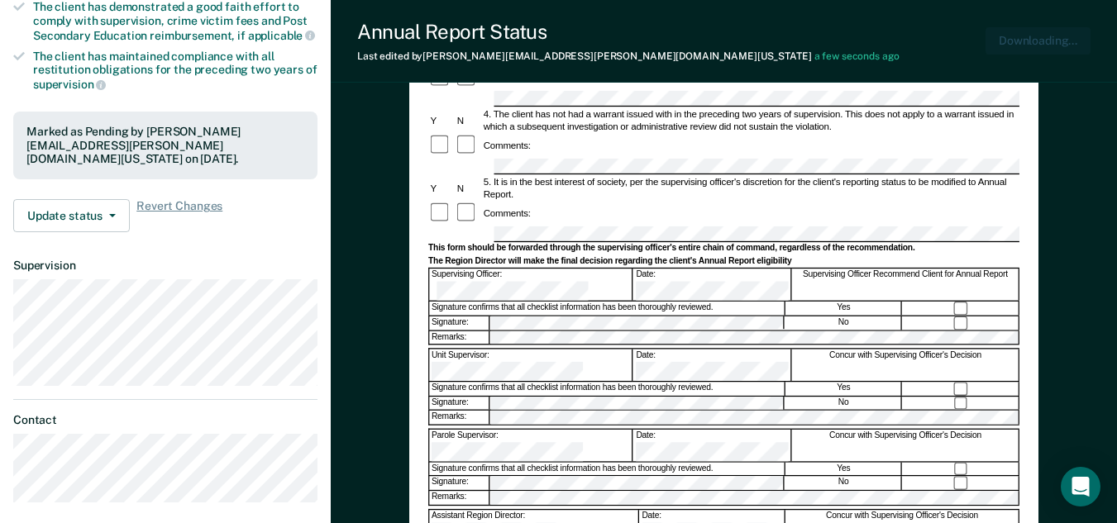
scroll to position [0, 0]
